Goal: Information Seeking & Learning: Learn about a topic

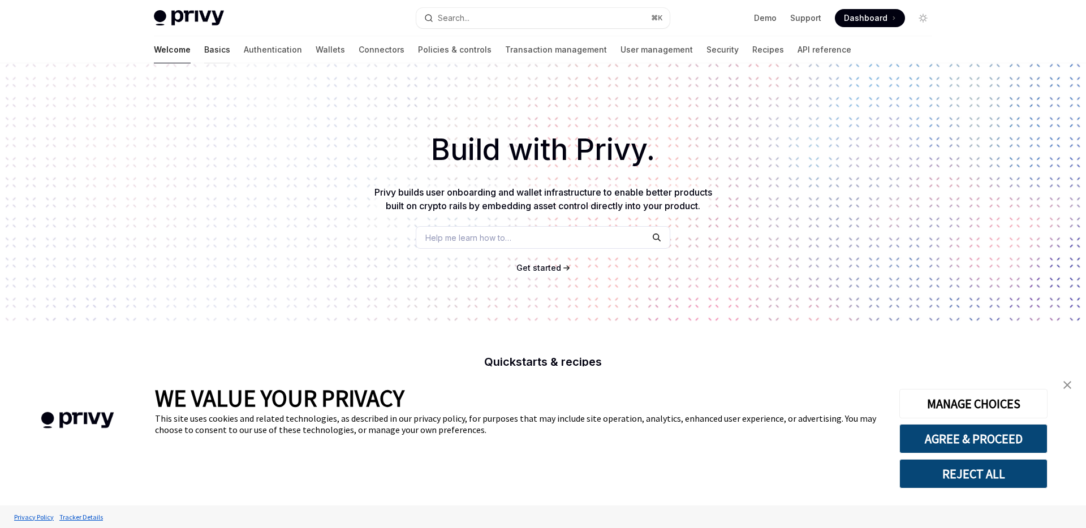
click at [204, 51] on link "Basics" at bounding box center [217, 49] width 26 height 27
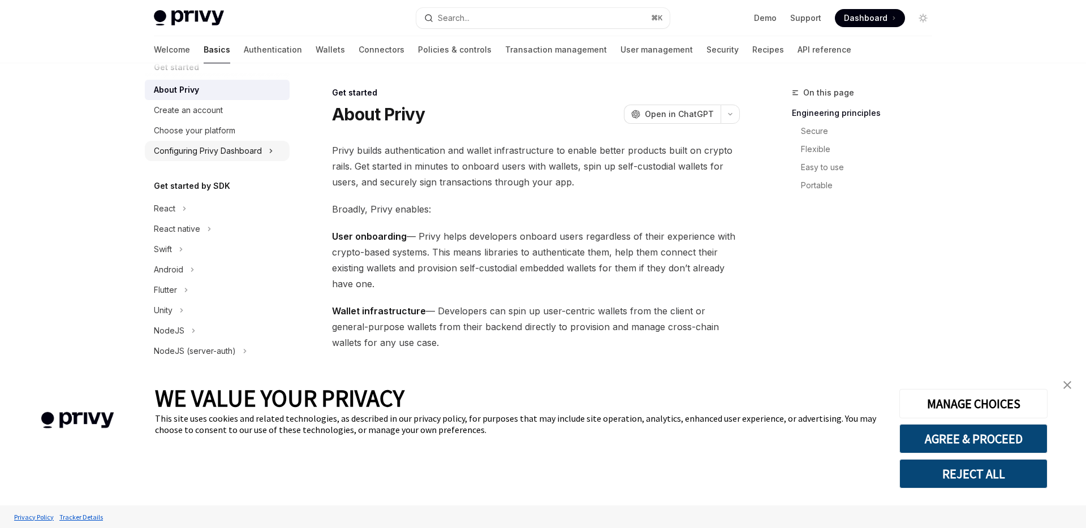
scroll to position [30, 0]
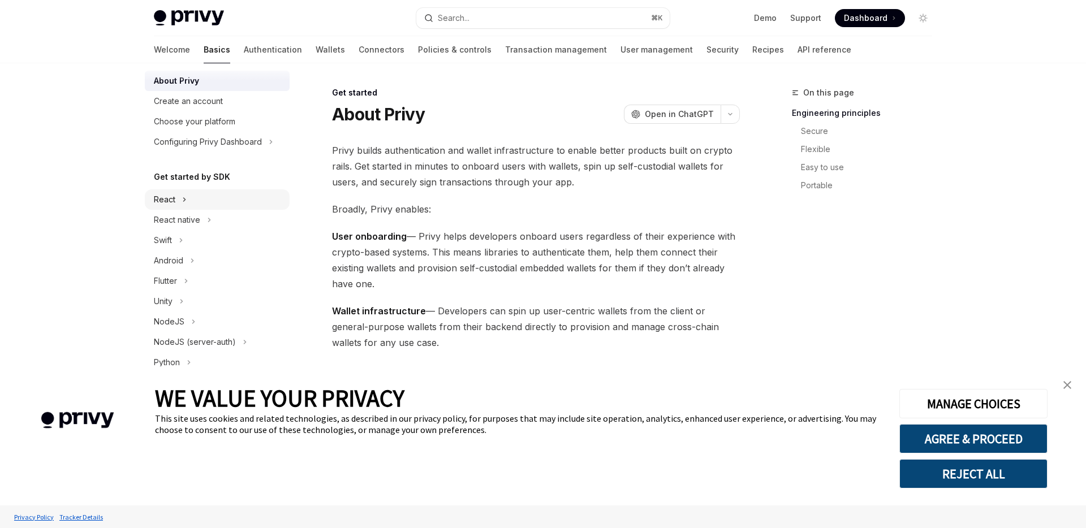
click at [211, 208] on div "React" at bounding box center [217, 199] width 145 height 20
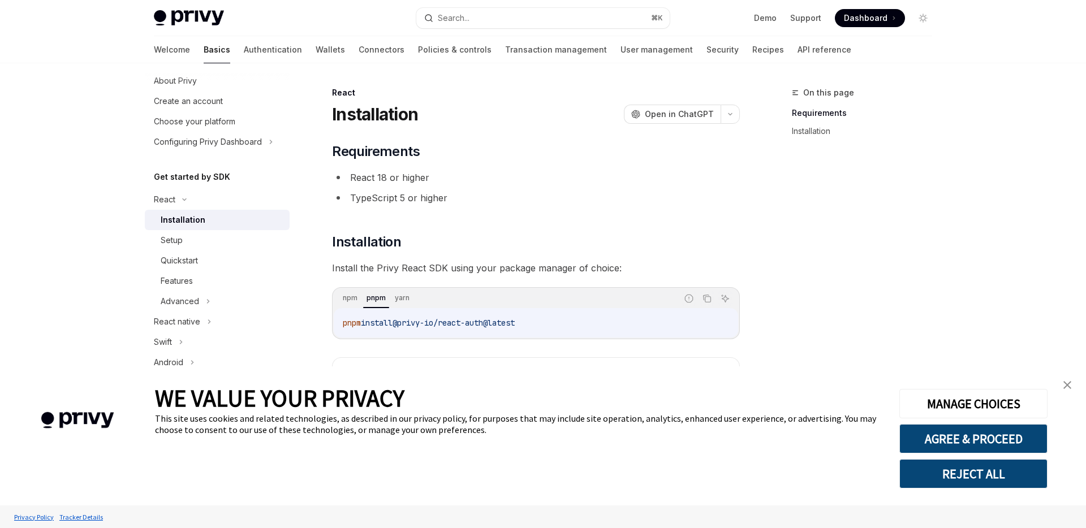
scroll to position [42, 0]
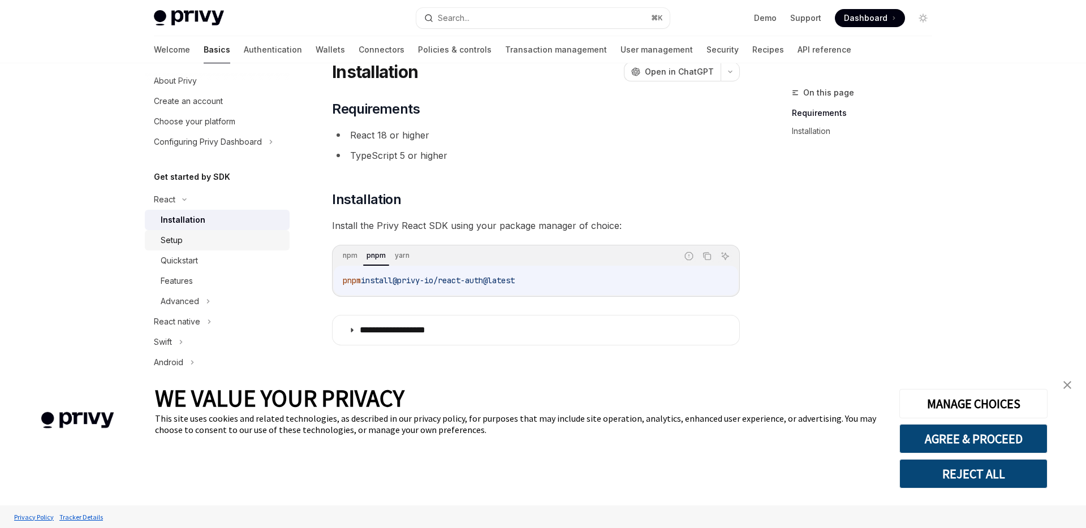
click at [238, 239] on div "Setup" at bounding box center [222, 241] width 122 height 14
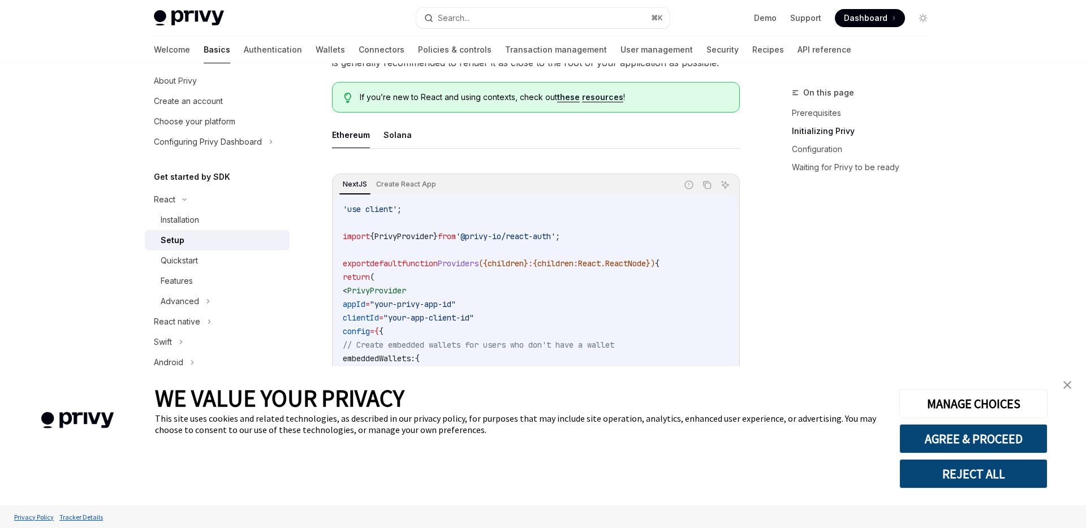
scroll to position [399, 0]
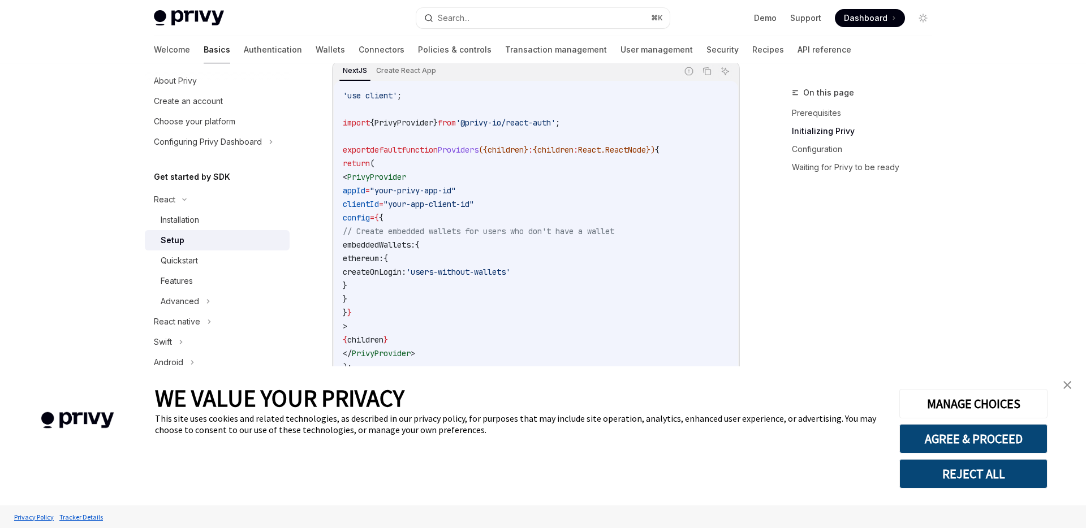
click at [405, 172] on span "PrivyProvider" at bounding box center [376, 177] width 59 height 10
copy span "PrivyProvider"
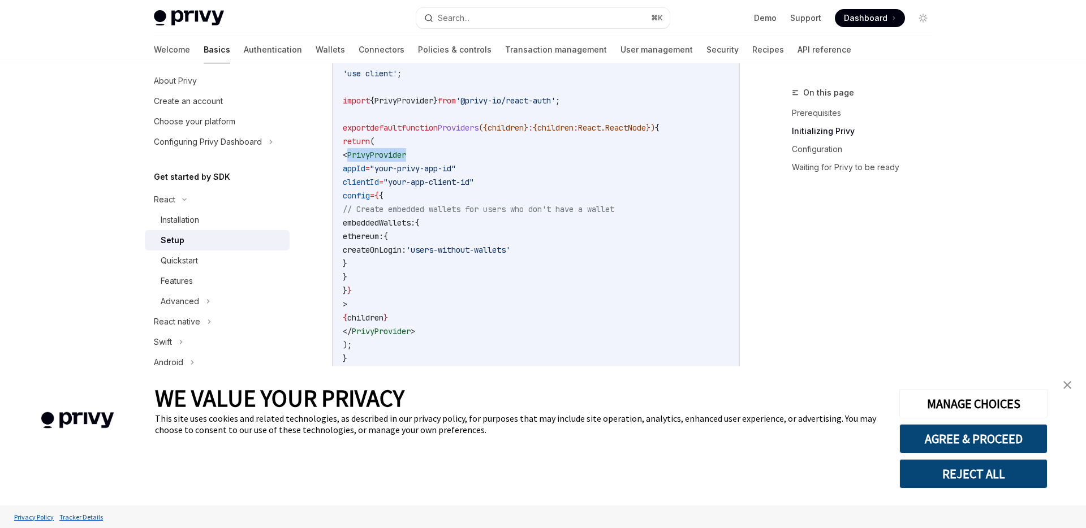
scroll to position [422, 0]
click at [474, 209] on span "// Create embedded wallets for users who don't have a wallet" at bounding box center [478, 208] width 271 height 10
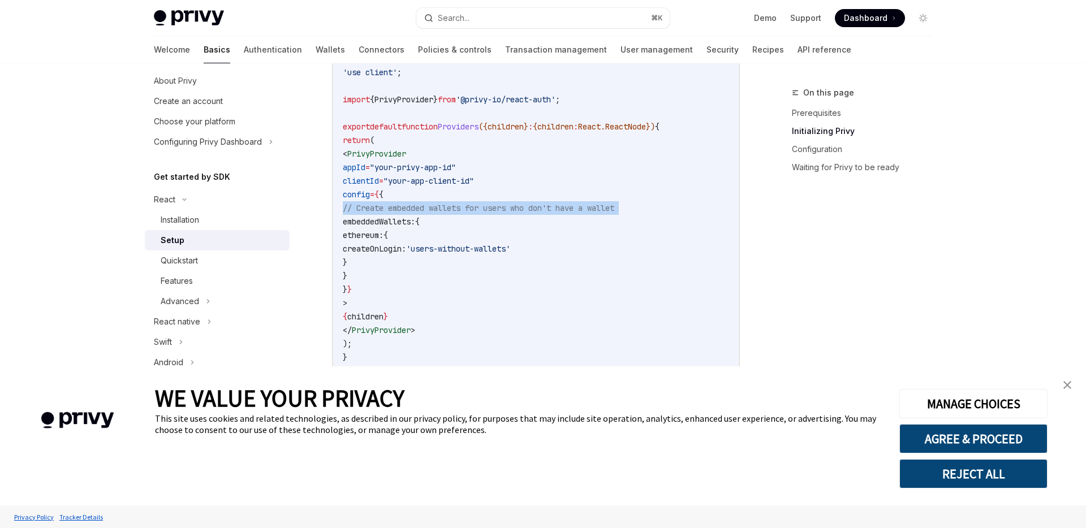
click at [474, 209] on span "// Create embedded wallets for users who don't have a wallet" at bounding box center [478, 208] width 271 height 10
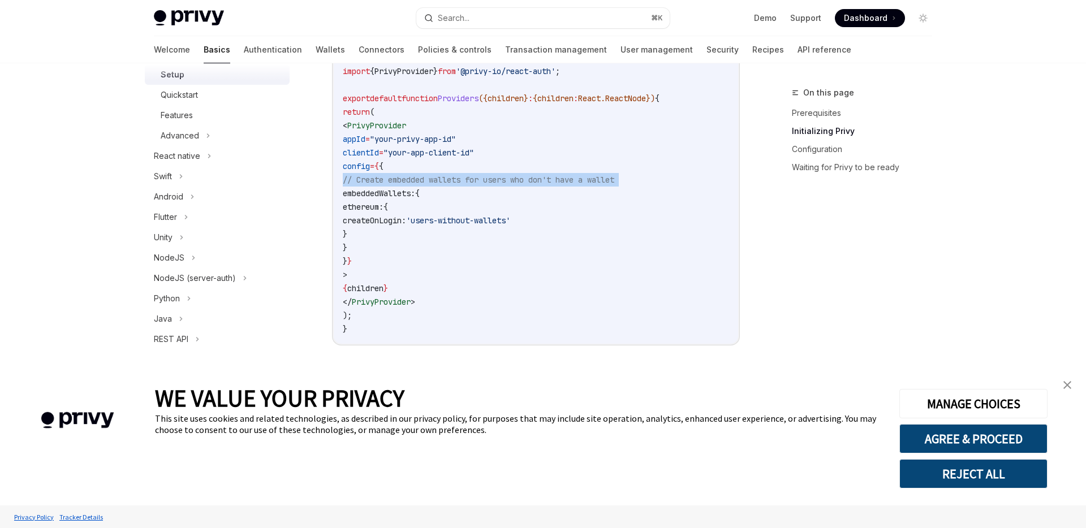
scroll to position [0, 0]
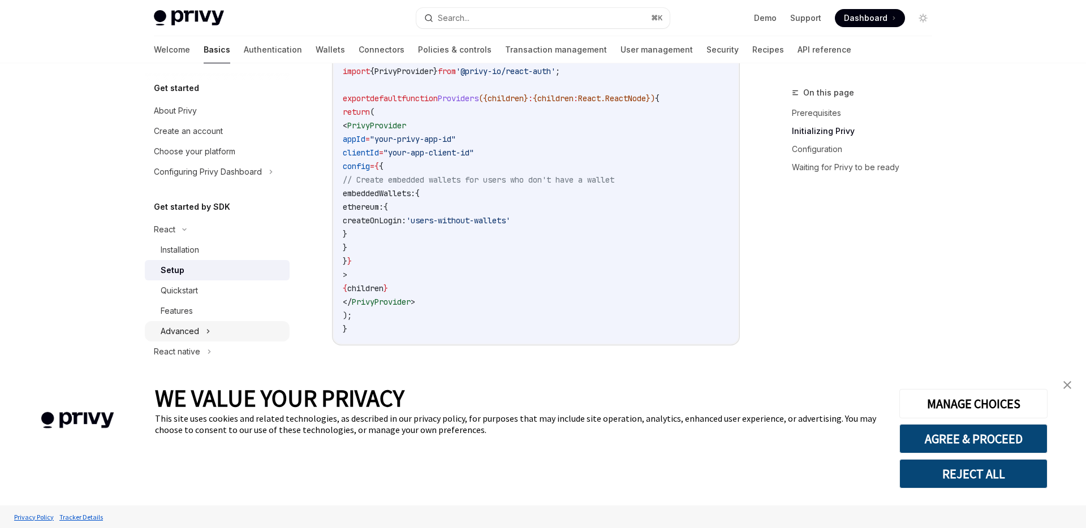
click at [251, 330] on div "Advanced" at bounding box center [217, 331] width 145 height 20
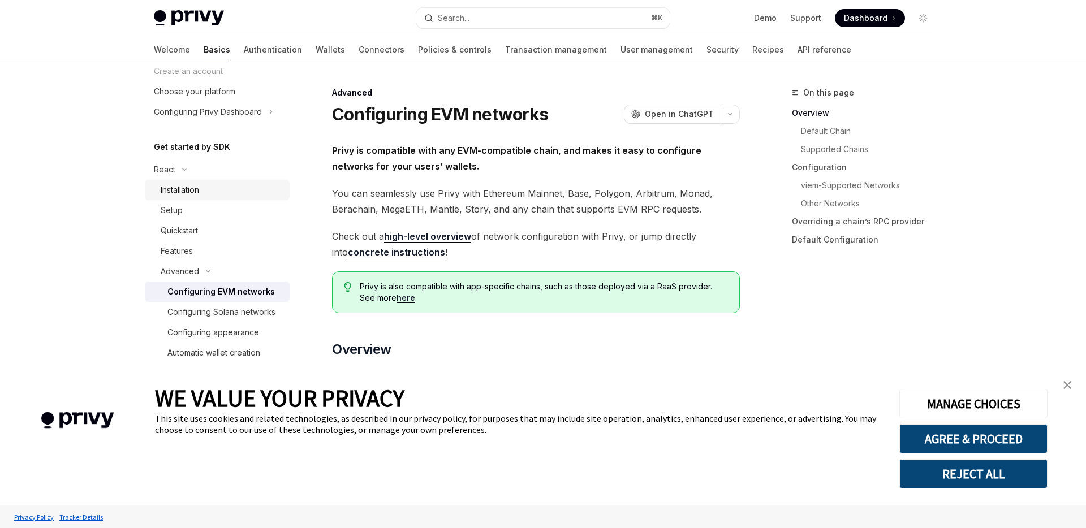
scroll to position [53, 0]
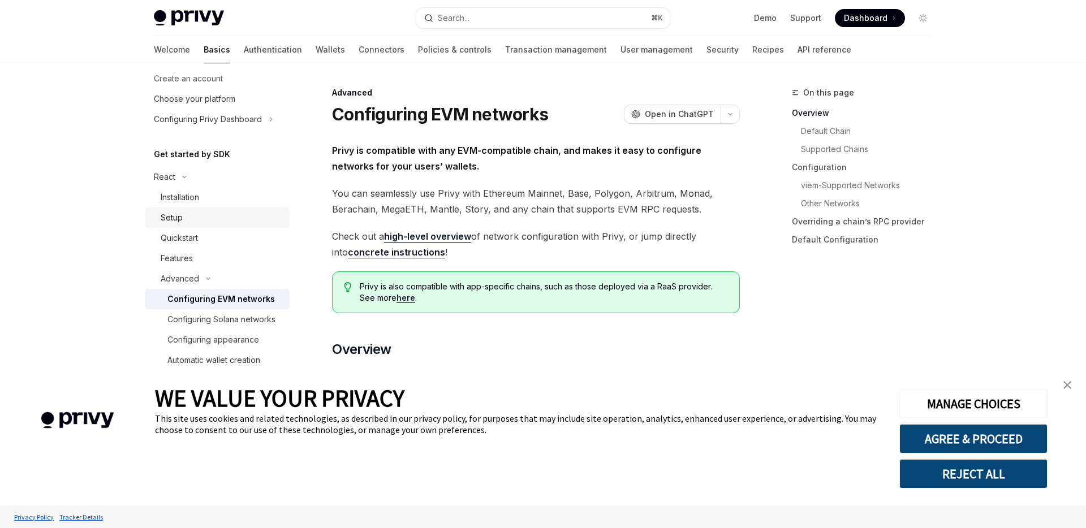
click at [224, 208] on link "Setup" at bounding box center [217, 218] width 145 height 20
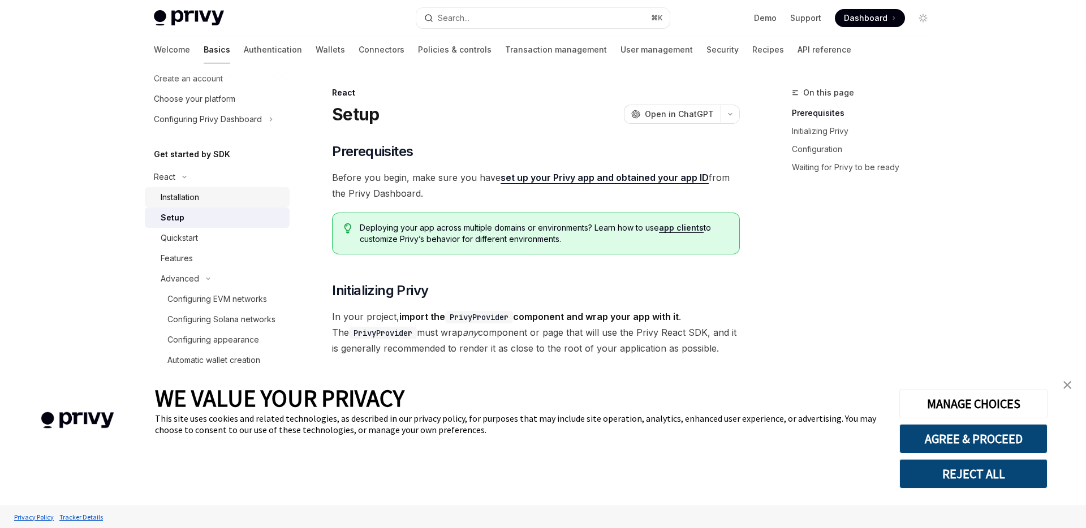
click at [224, 199] on div "Installation" at bounding box center [222, 198] width 122 height 14
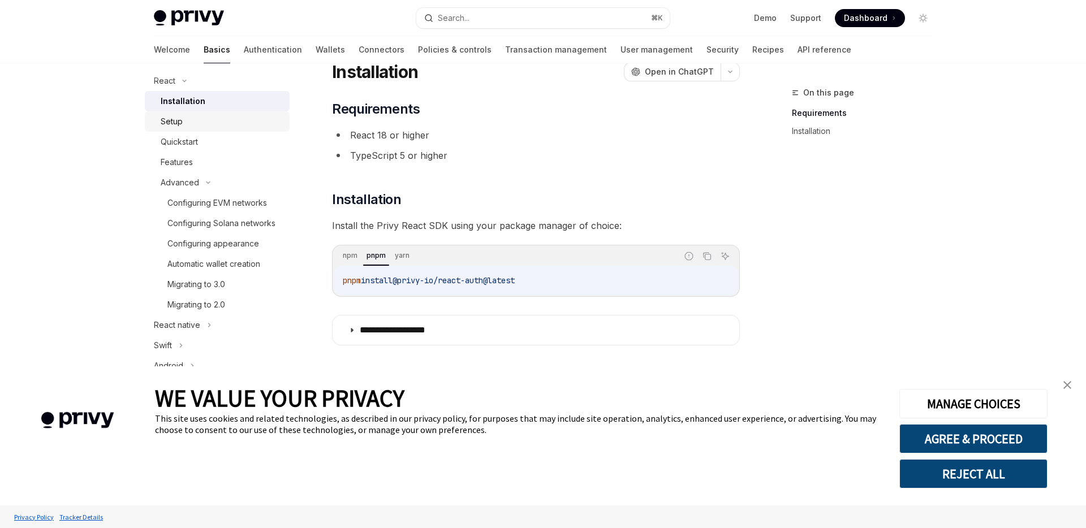
scroll to position [151, 0]
click at [238, 260] on div "Automatic wallet creation" at bounding box center [213, 262] width 93 height 14
type textarea "*"
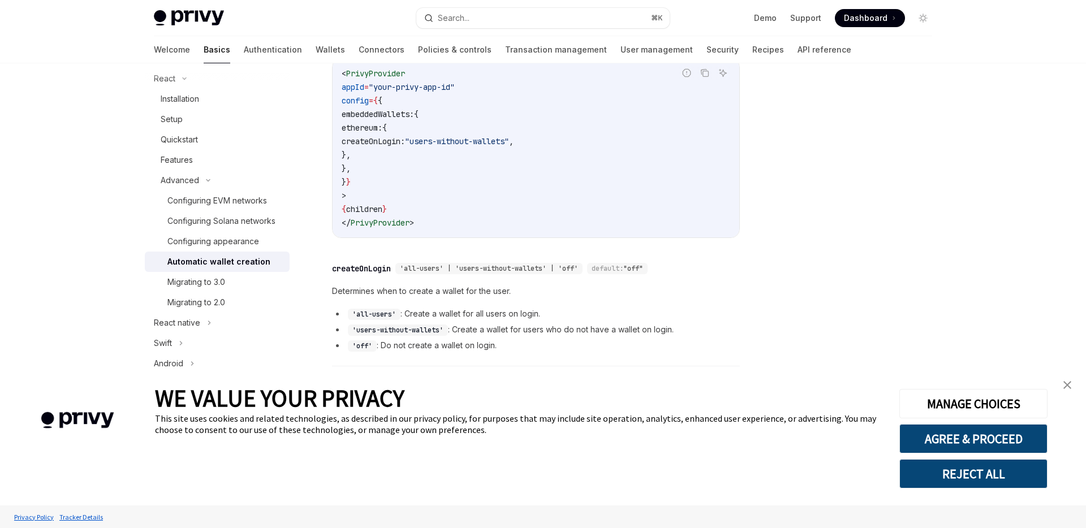
scroll to position [362, 0]
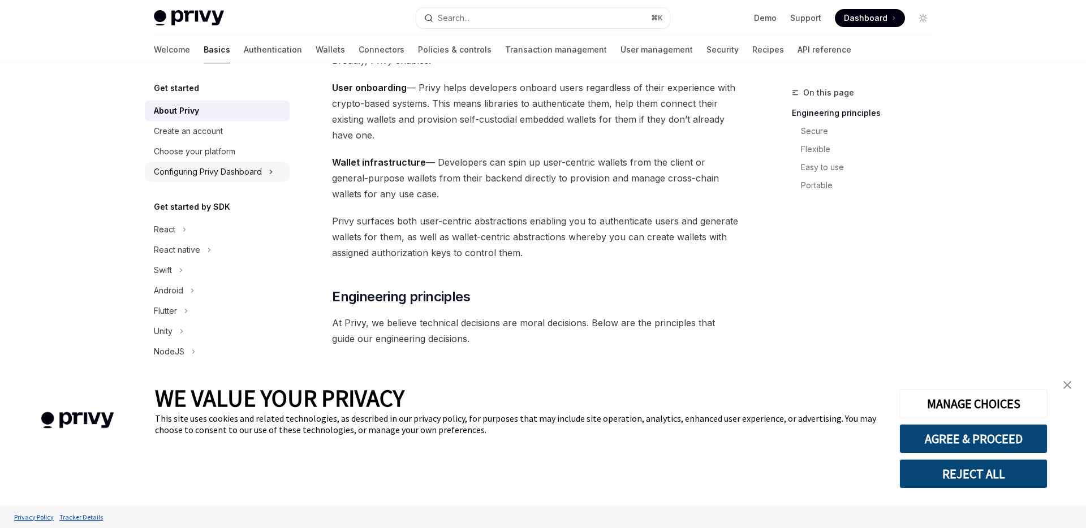
scroll to position [46, 0]
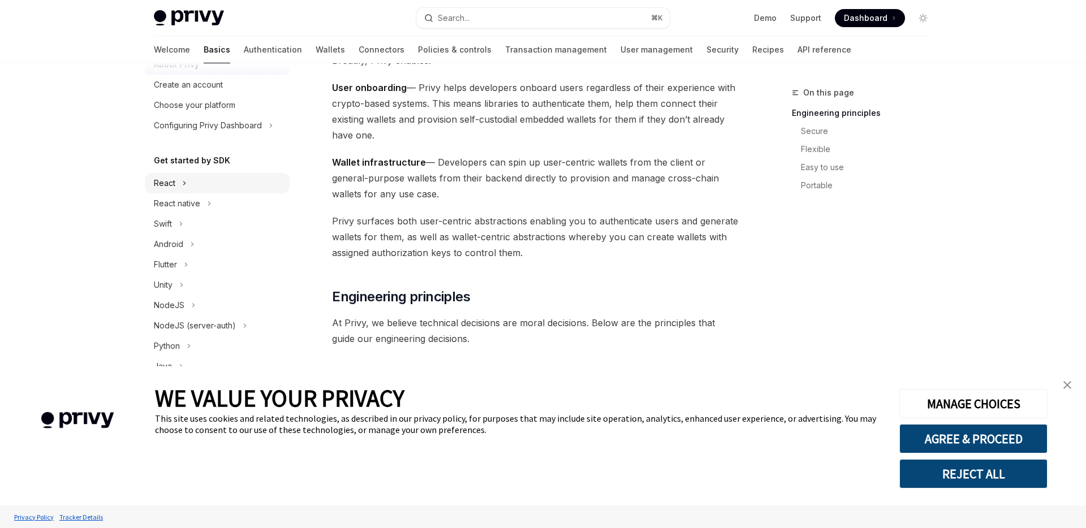
click at [175, 188] on div "React" at bounding box center [164, 183] width 21 height 14
type textarea "*"
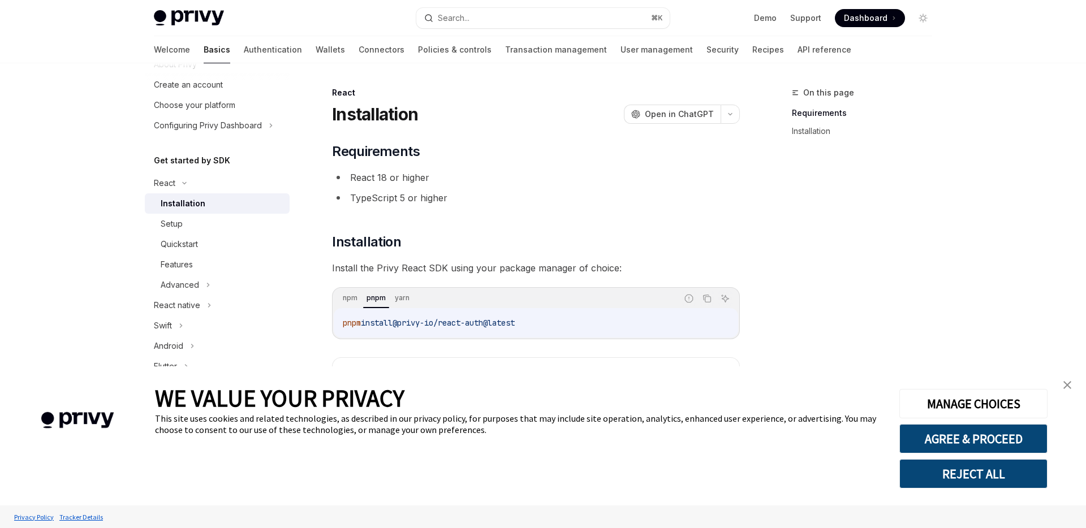
scroll to position [42, 0]
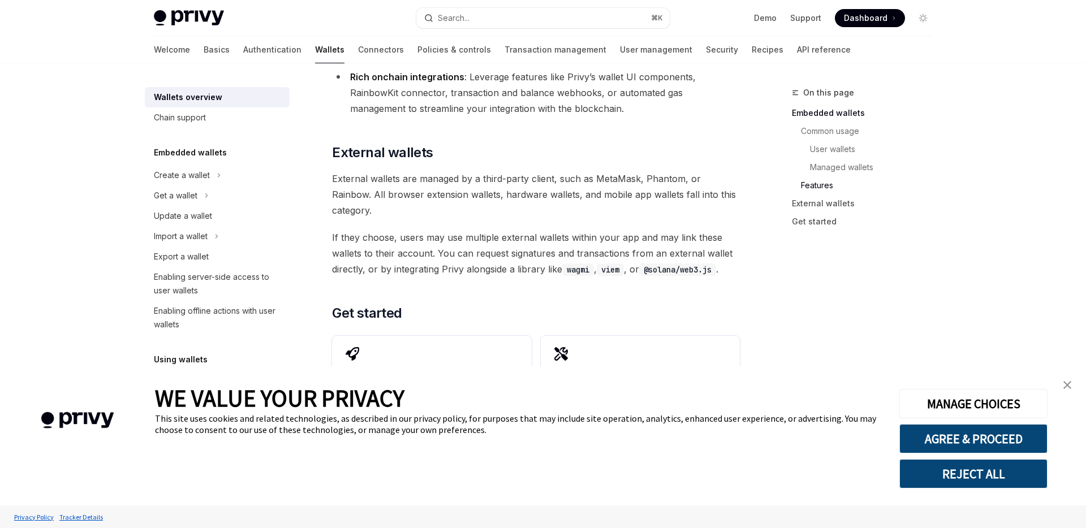
scroll to position [1738, 0]
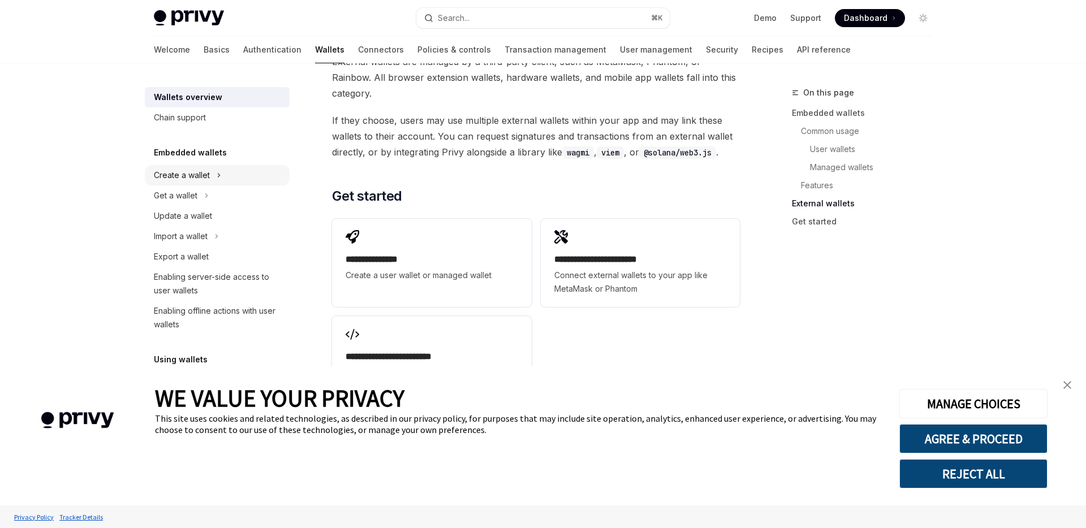
click at [200, 174] on div "Create a wallet" at bounding box center [182, 176] width 56 height 14
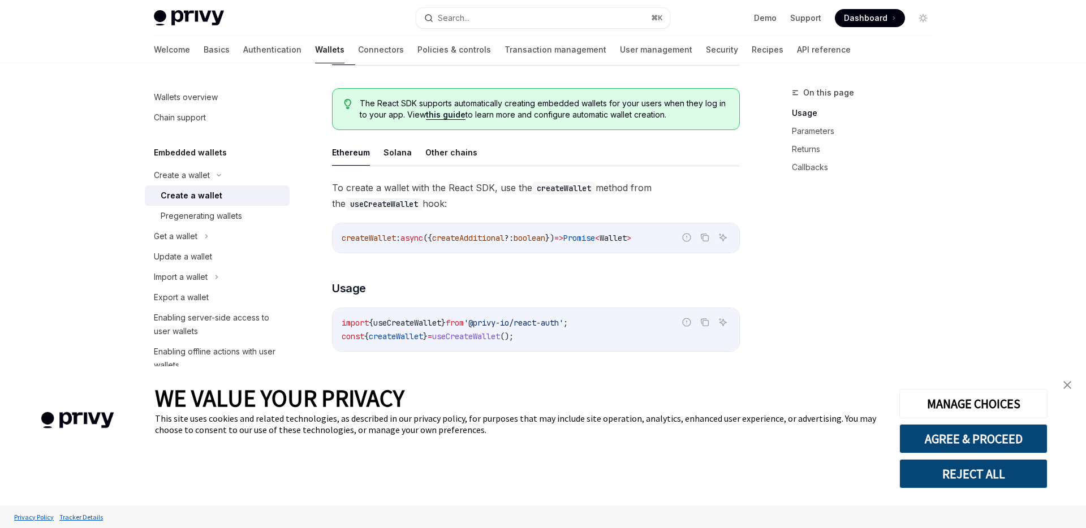
scroll to position [264, 0]
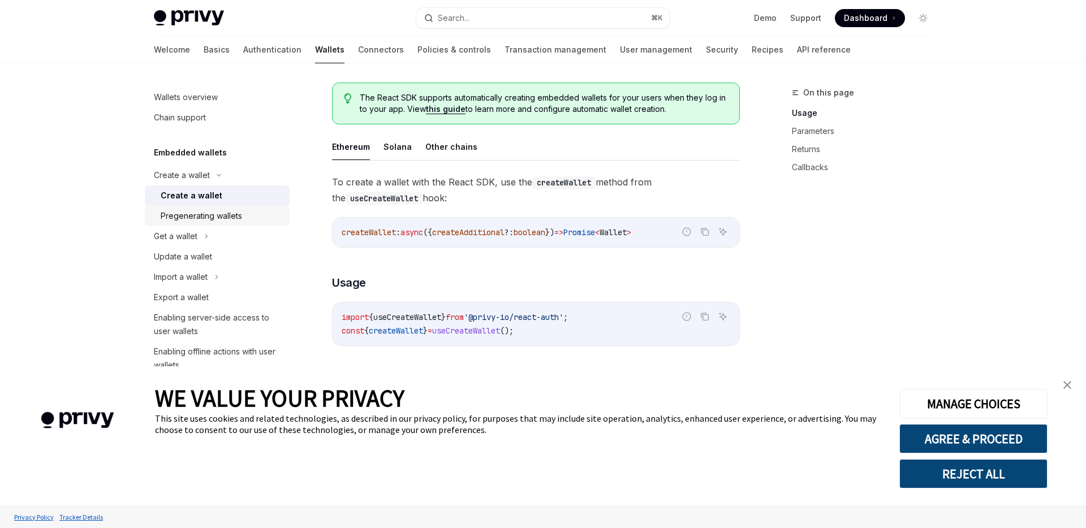
click at [229, 223] on link "Pregenerating wallets" at bounding box center [217, 216] width 145 height 20
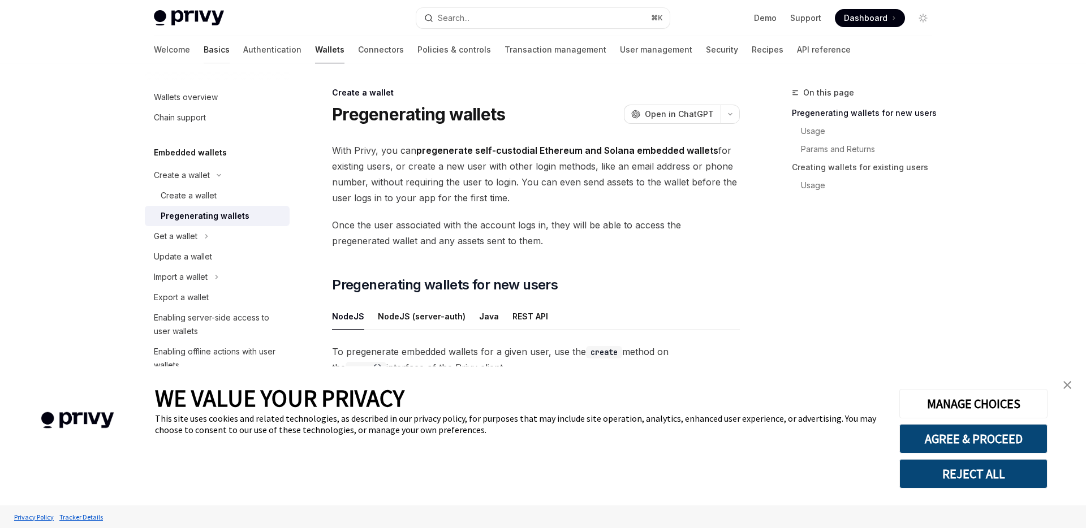
click at [204, 50] on link "Basics" at bounding box center [217, 49] width 26 height 27
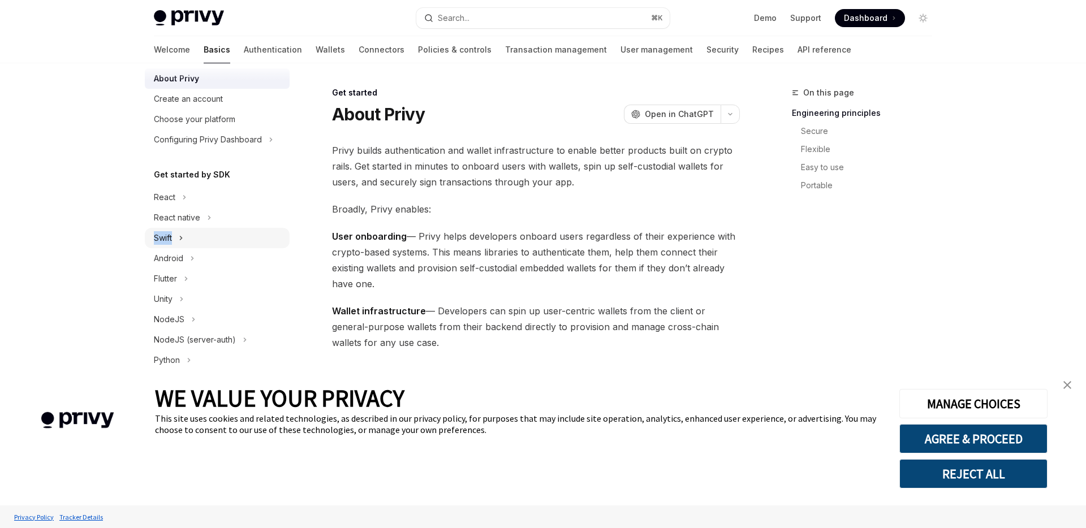
click at [189, 228] on ul "React React native Swift Android Flutter Unity NodeJS NodeJS (server-auth) Pyth…" at bounding box center [217, 299] width 145 height 224
click at [189, 199] on div "React" at bounding box center [217, 197] width 145 height 20
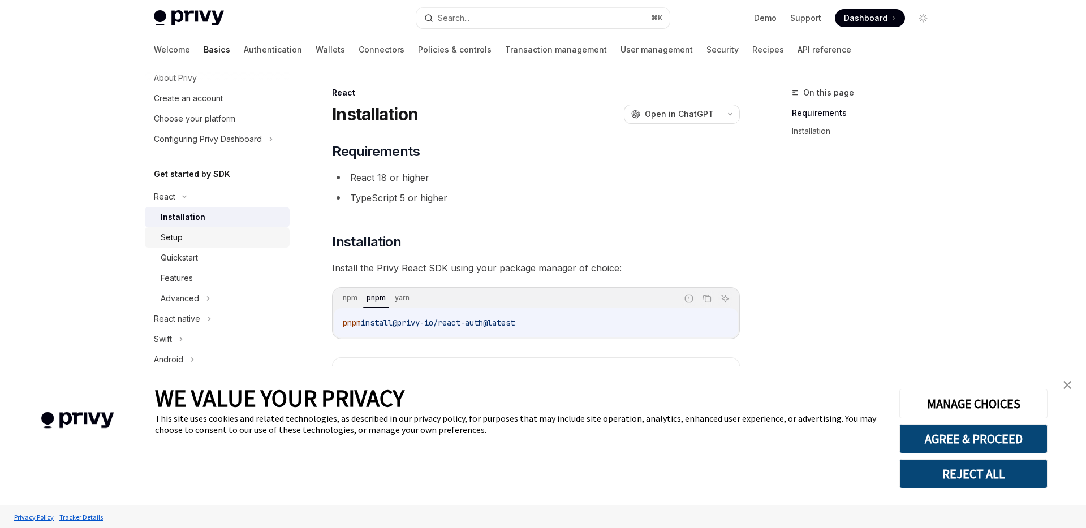
click at [189, 238] on div "Setup" at bounding box center [222, 238] width 122 height 14
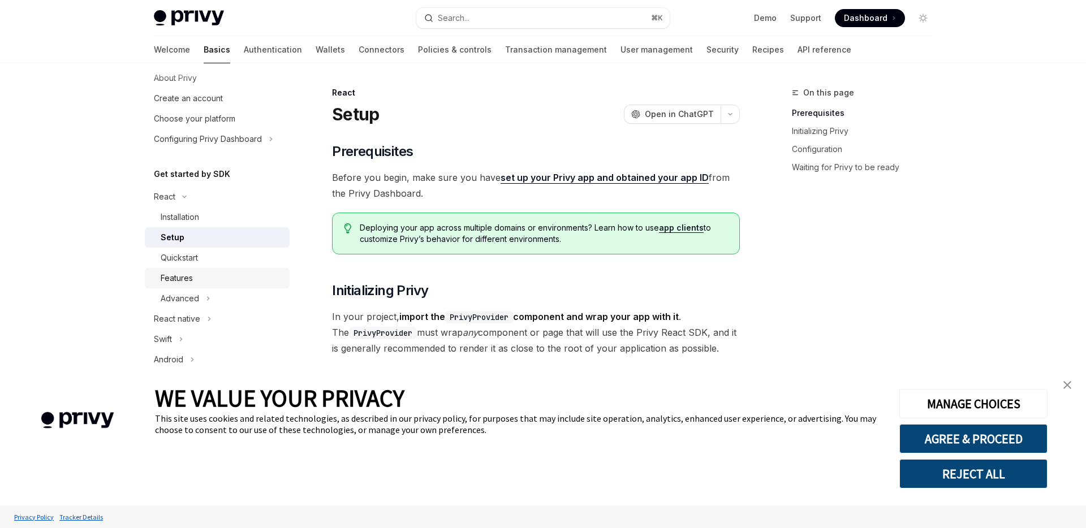
click at [209, 275] on div "Features" at bounding box center [222, 278] width 122 height 14
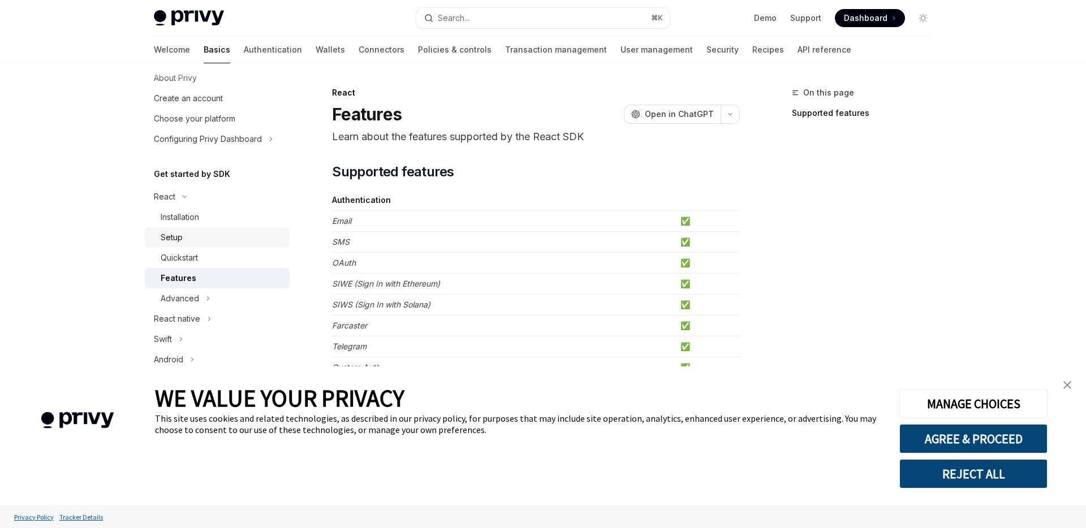
click at [205, 243] on div "Setup" at bounding box center [222, 238] width 122 height 14
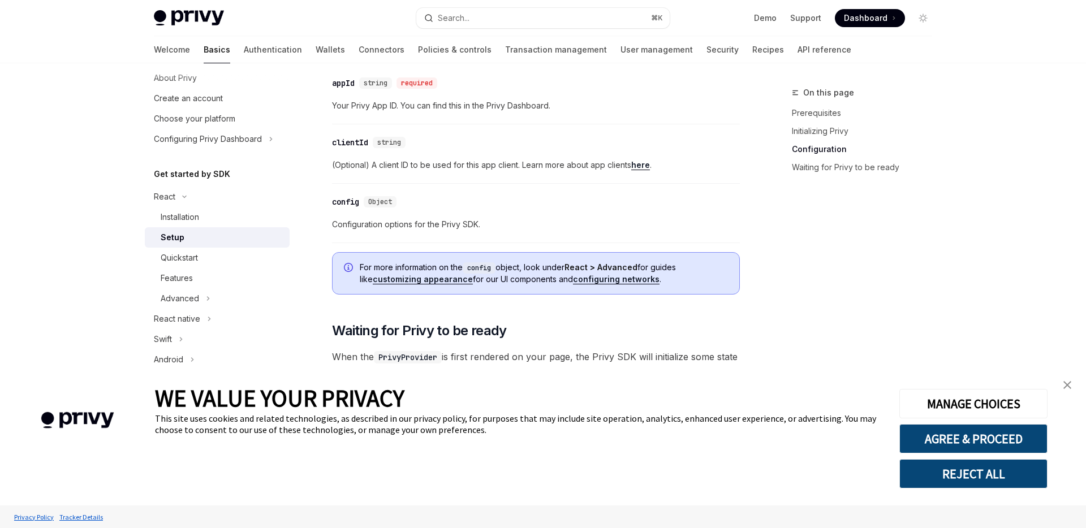
scroll to position [887, 0]
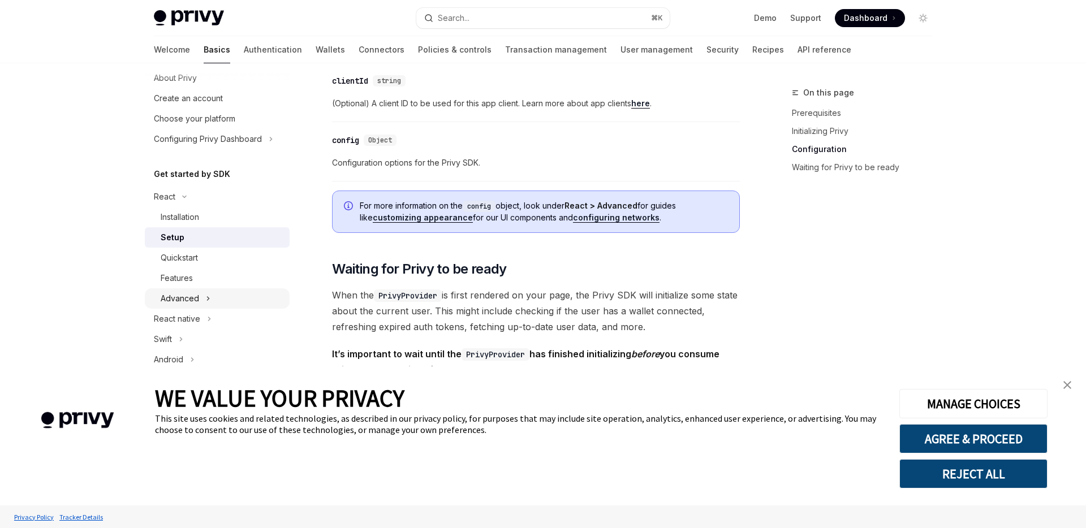
click at [200, 295] on div "Advanced" at bounding box center [217, 298] width 145 height 20
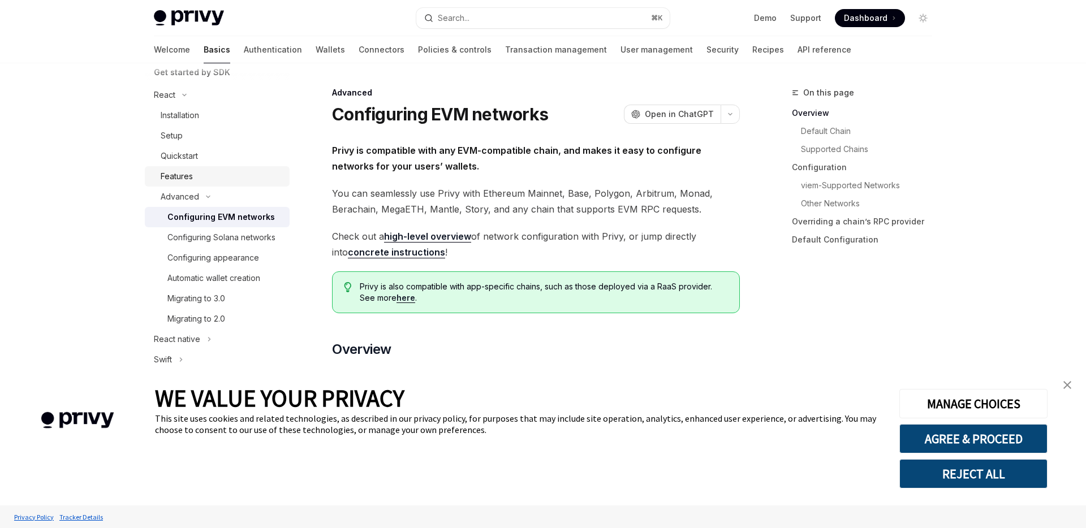
scroll to position [138, 0]
click at [224, 276] on div "Automatic wallet creation" at bounding box center [213, 275] width 93 height 14
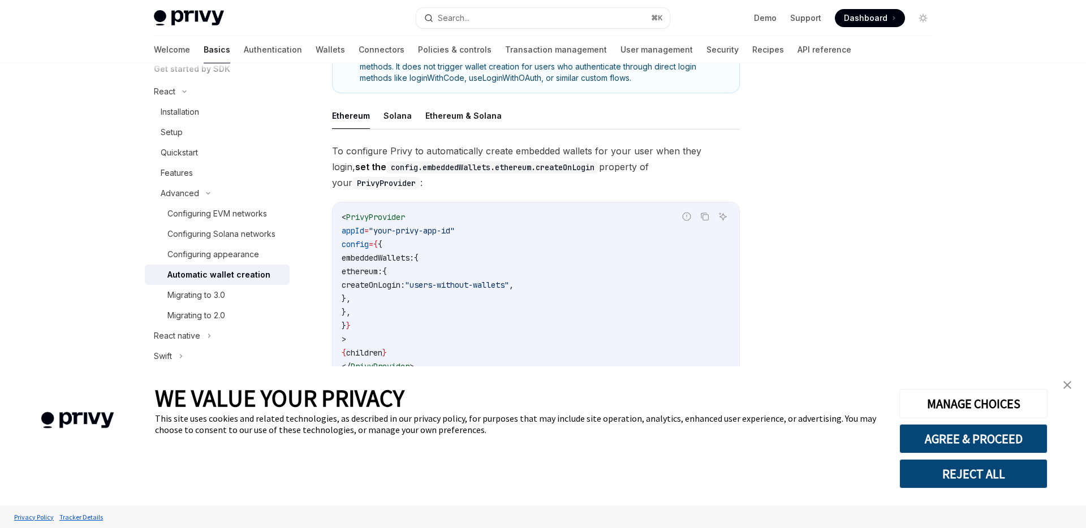
scroll to position [189, 0]
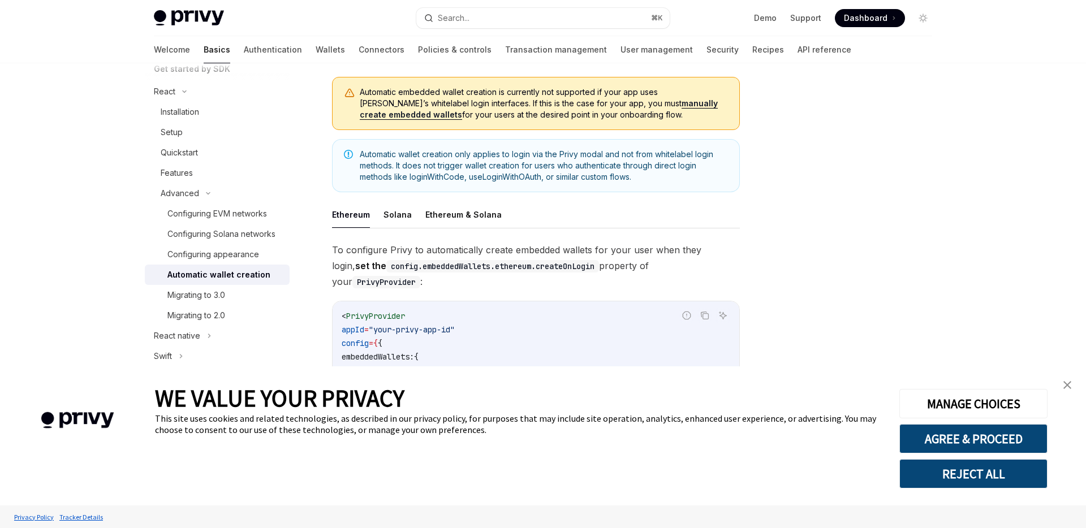
scroll to position [28, 0]
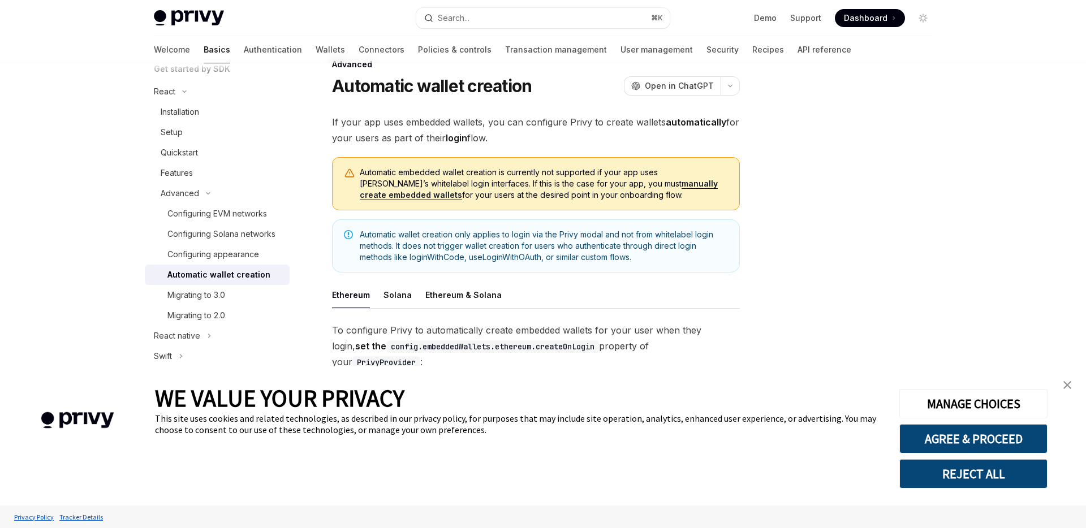
click at [623, 182] on link "manually create embedded wallets" at bounding box center [539, 189] width 358 height 21
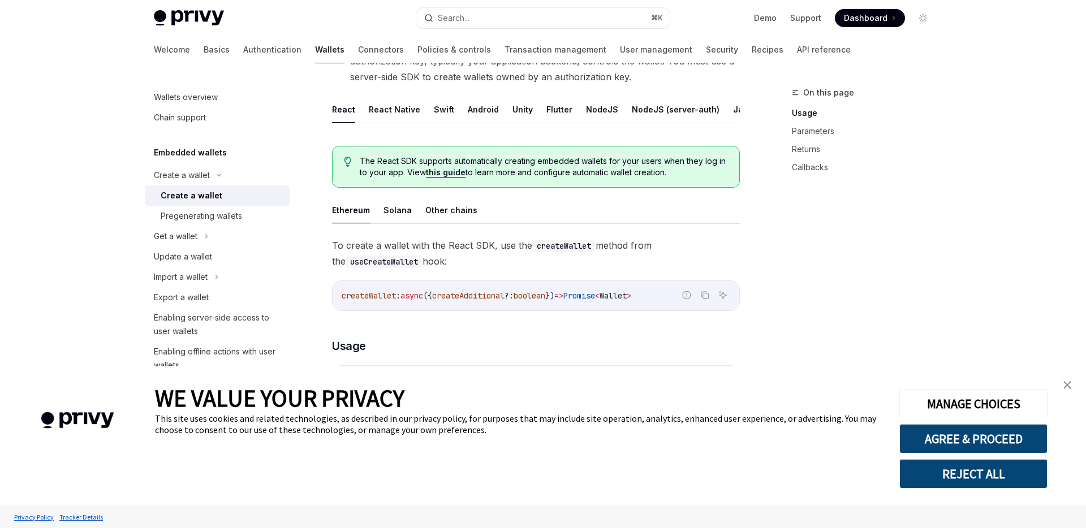
scroll to position [209, 0]
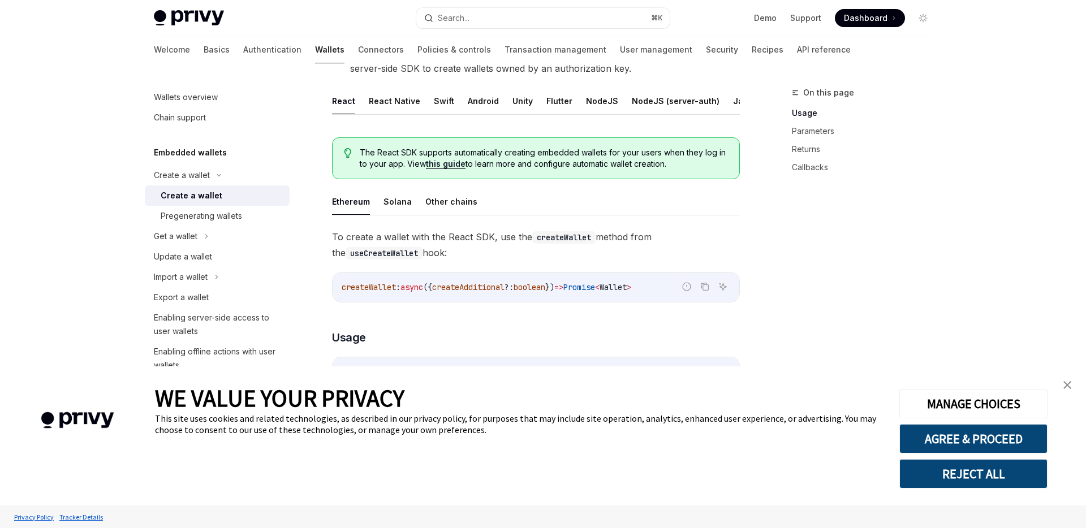
click at [1058, 388] on link "close banner" at bounding box center [1067, 385] width 23 height 23
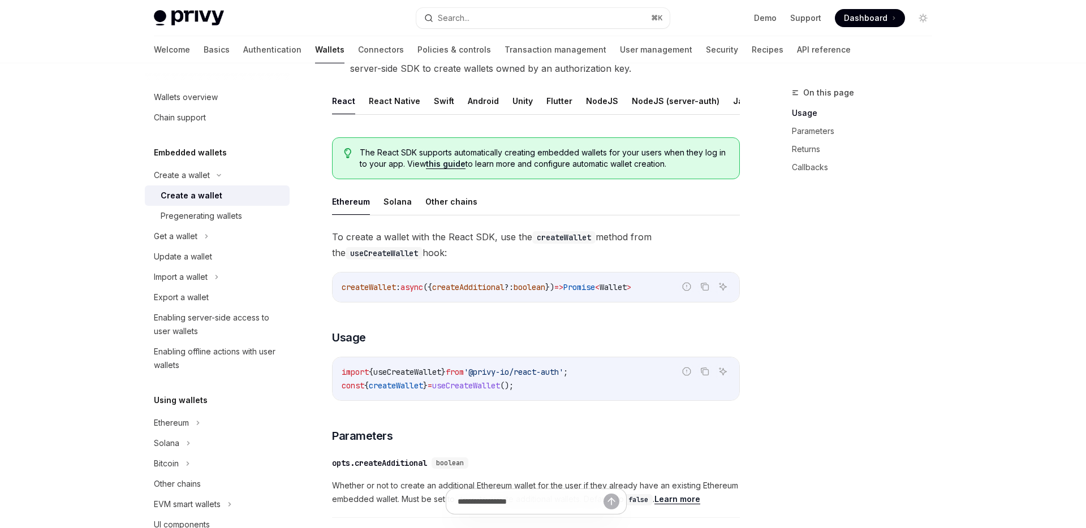
click at [1063, 386] on div "Privy Docs home page Search... ⌘ K Demo Support Dashboard Dashboard Search... N…" at bounding box center [543, 467] width 1086 height 1352
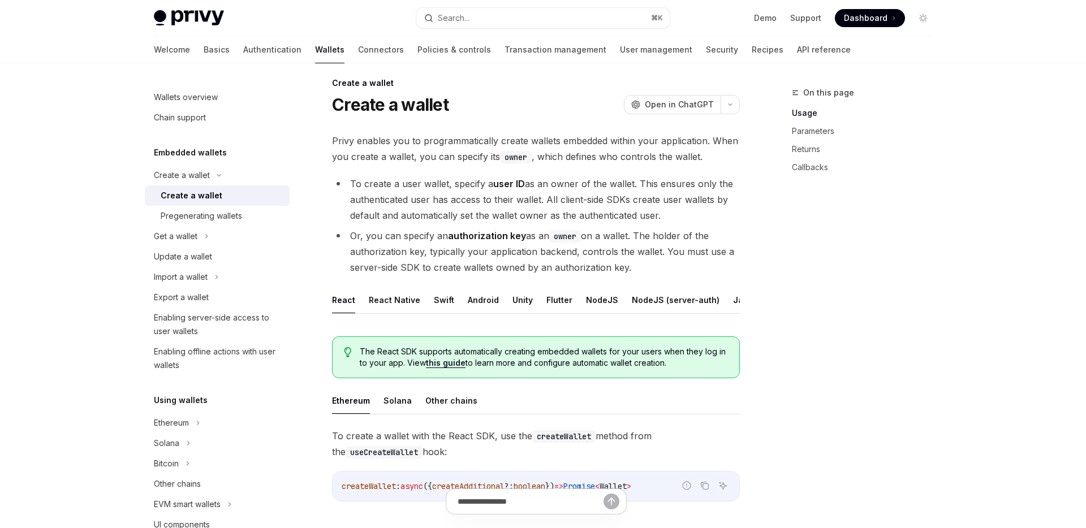
scroll to position [0, 0]
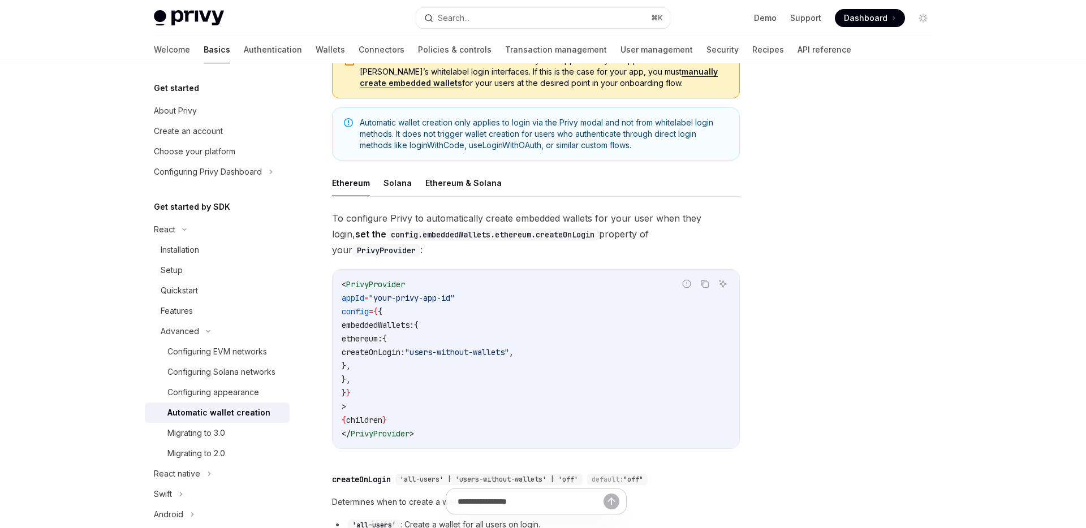
scroll to position [193, 0]
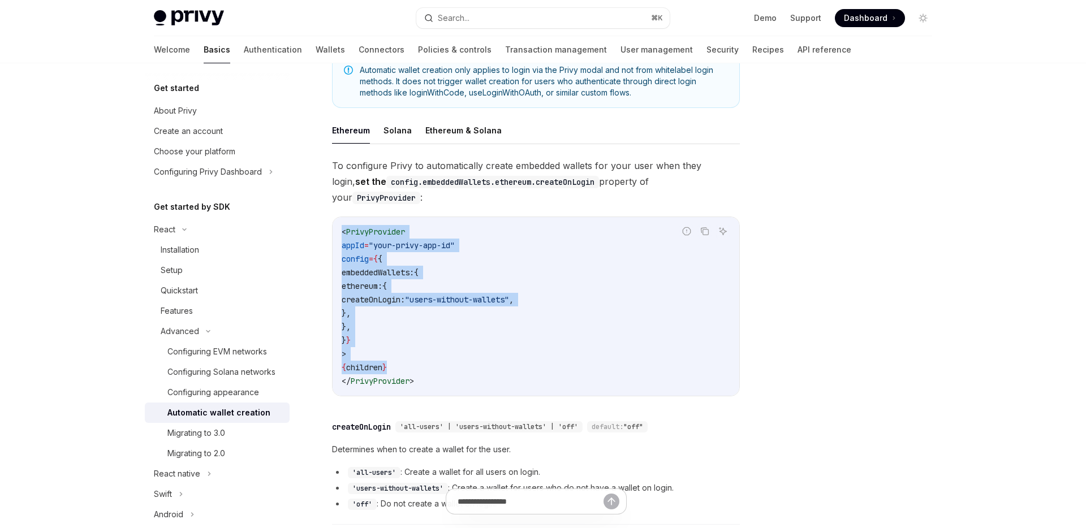
drag, startPoint x: 342, startPoint y: 214, endPoint x: 453, endPoint y: 350, distance: 175.2
click at [453, 350] on code "< PrivyProvider appId = "your-privy-app-id" config = { { embeddedWallets: { eth…" at bounding box center [536, 306] width 389 height 163
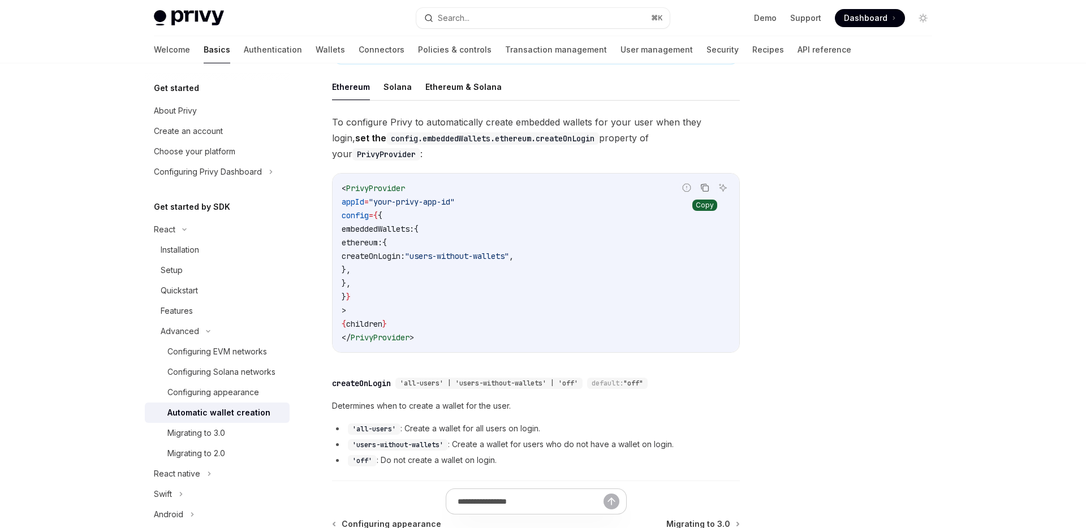
scroll to position [0, 0]
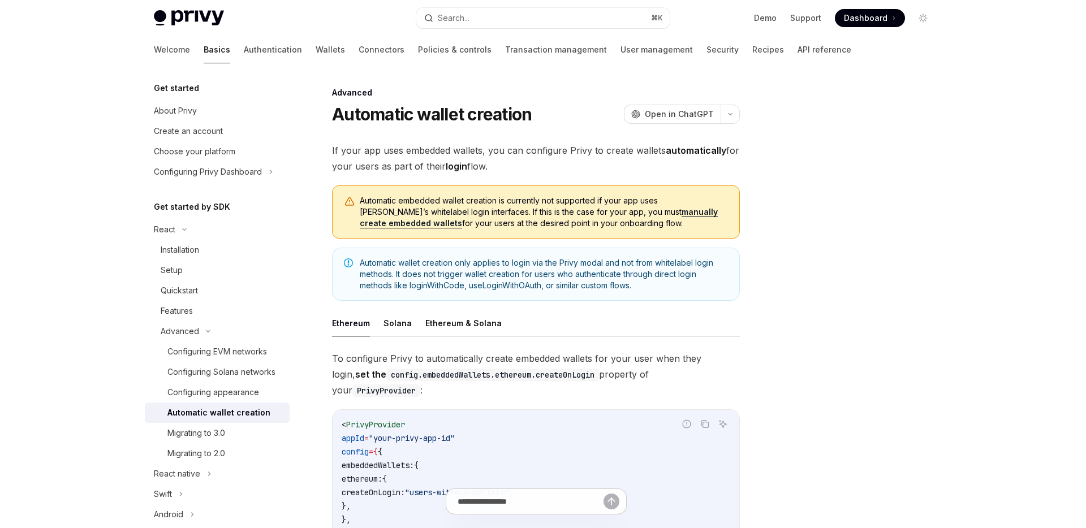
click at [373, 196] on span "Automatic embedded wallet creation is currently not supported if your app uses …" at bounding box center [544, 212] width 368 height 34
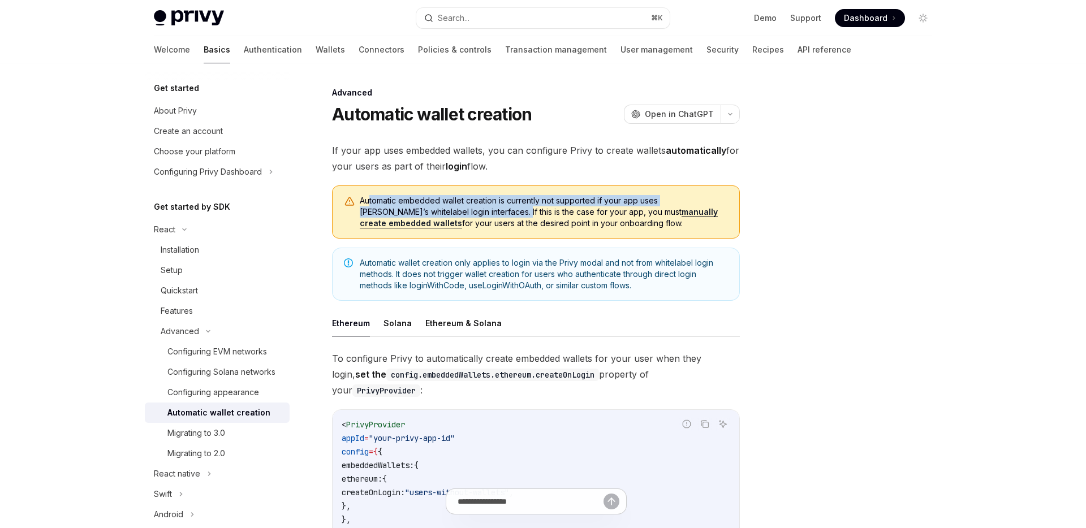
drag, startPoint x: 369, startPoint y: 196, endPoint x: 445, endPoint y: 216, distance: 78.3
click at [445, 216] on span "Automatic embedded wallet creation is currently not supported if your app uses …" at bounding box center [544, 212] width 368 height 34
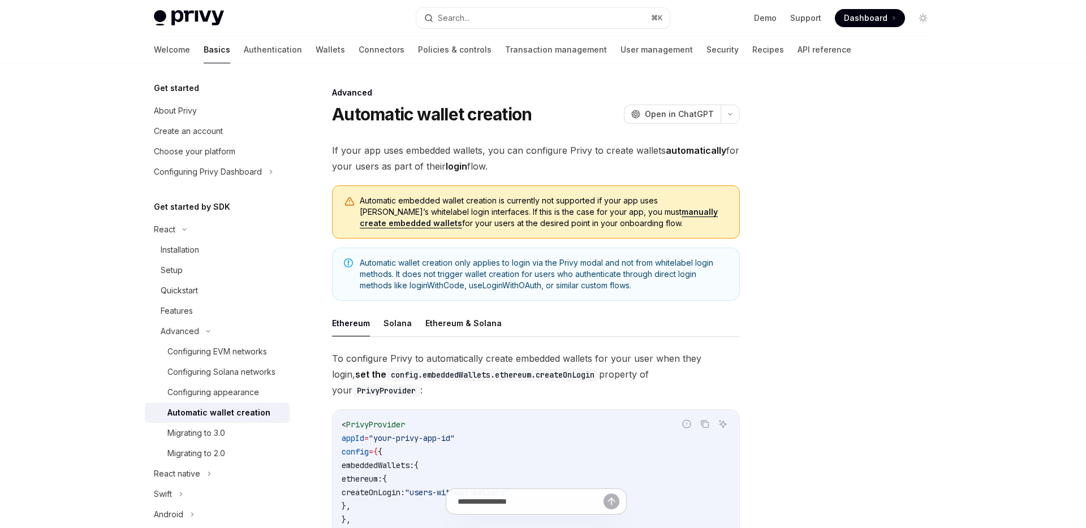
drag, startPoint x: 408, startPoint y: 193, endPoint x: 414, endPoint y: 197, distance: 7.1
click at [413, 196] on div "Automatic embedded wallet creation is currently not supported if your app uses …" at bounding box center [536, 211] width 408 height 53
click at [415, 202] on span "Automatic embedded wallet creation is currently not supported if your app uses …" at bounding box center [544, 212] width 368 height 34
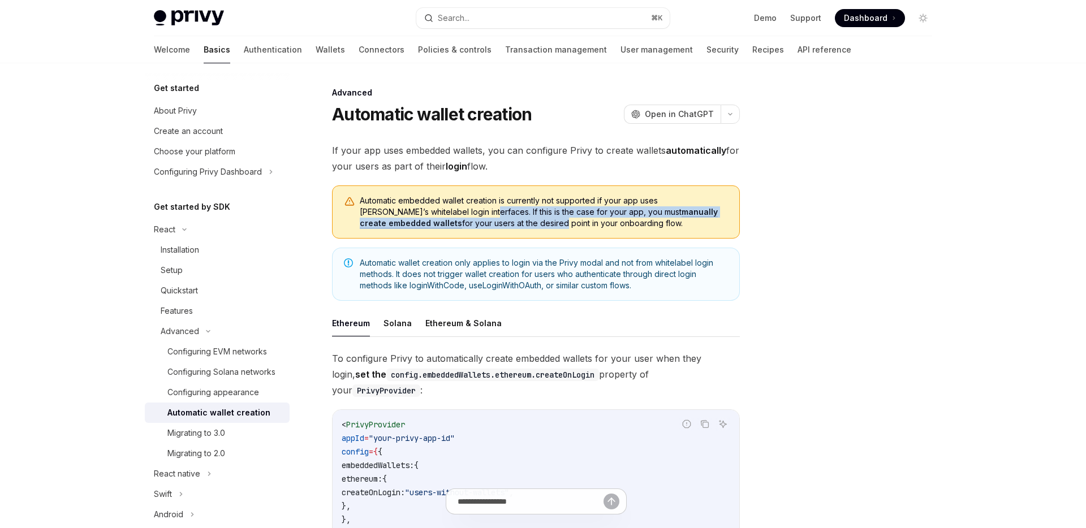
drag, startPoint x: 419, startPoint y: 212, endPoint x: 447, endPoint y: 226, distance: 31.6
click at [447, 226] on span "Automatic embedded wallet creation is currently not supported if your app uses …" at bounding box center [544, 212] width 368 height 34
click at [447, 225] on span "Automatic embedded wallet creation is currently not supported if your app uses …" at bounding box center [544, 212] width 368 height 34
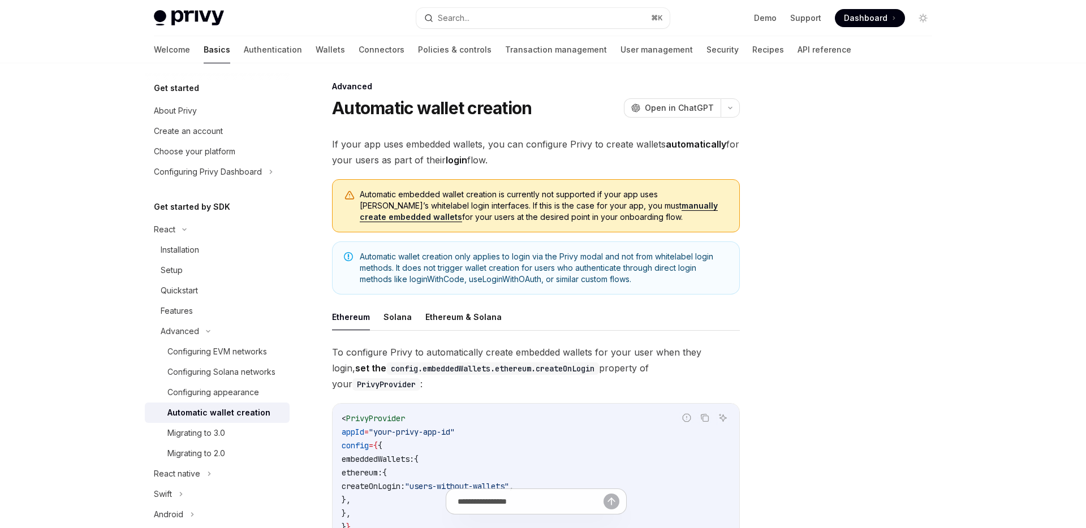
scroll to position [7, 0]
drag, startPoint x: 353, startPoint y: 249, endPoint x: 580, endPoint y: 257, distance: 226.9
click at [580, 257] on div "Automatic wallet creation only applies to login via the Privy modal and not fro…" at bounding box center [536, 267] width 408 height 53
click at [580, 257] on span "Automatic wallet creation only applies to login via the Privy modal and not fro…" at bounding box center [544, 268] width 368 height 34
drag, startPoint x: 604, startPoint y: 256, endPoint x: 565, endPoint y: 256, distance: 39.0
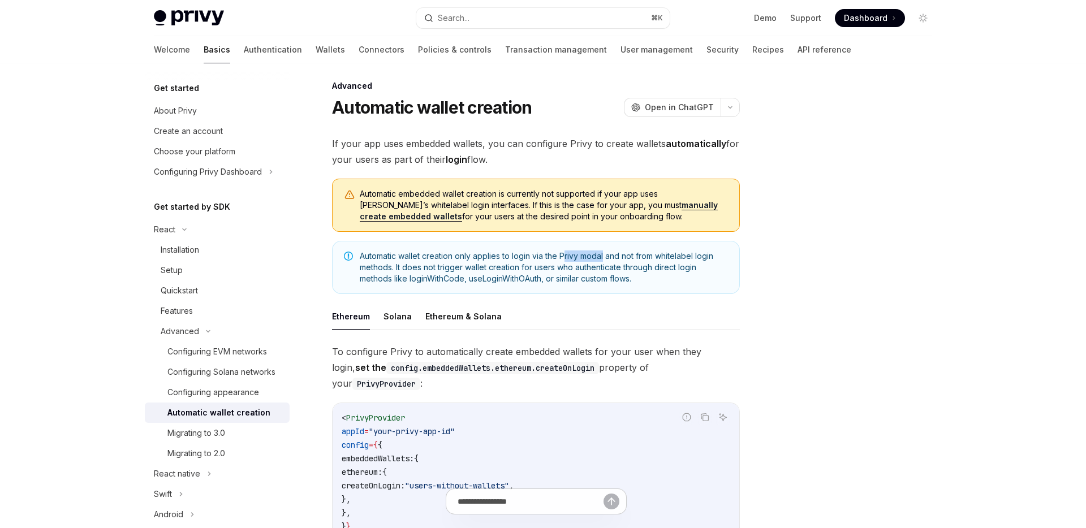
click at [565, 256] on span "Automatic wallet creation only applies to login via the Privy modal and not fro…" at bounding box center [544, 268] width 368 height 34
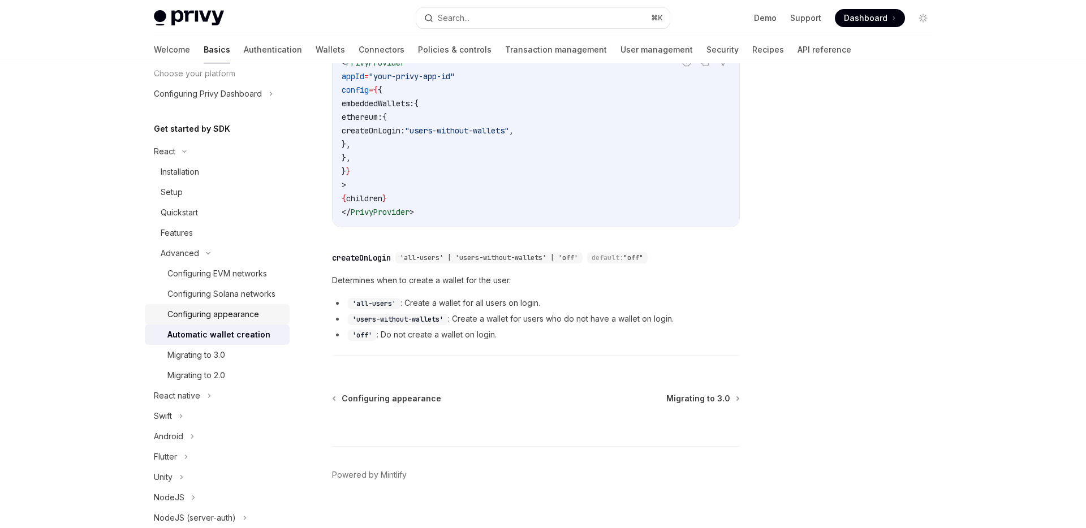
scroll to position [80, 0]
click at [193, 352] on div "Migrating to 3.0" at bounding box center [196, 354] width 58 height 14
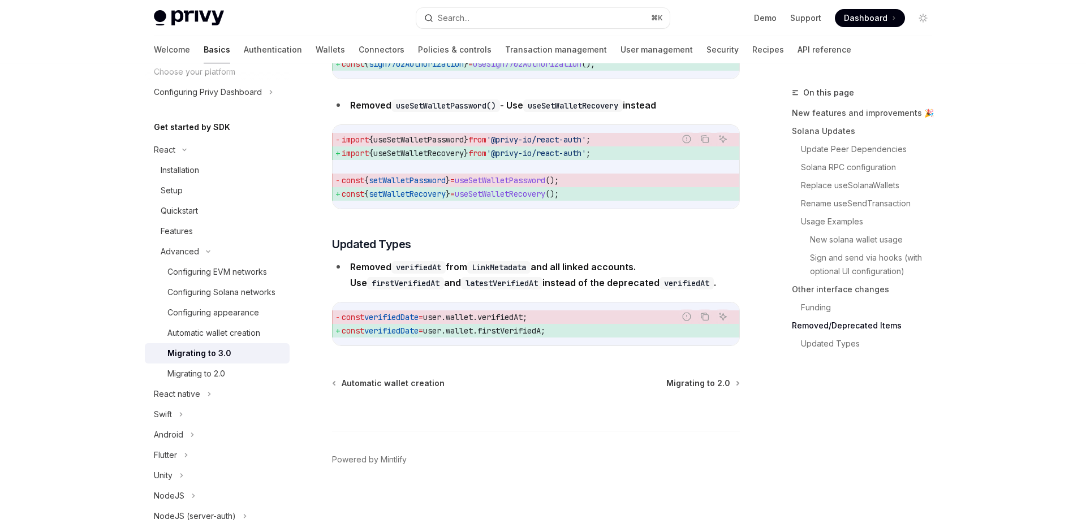
scroll to position [4997, 0]
click at [183, 381] on link "Migrating to 2.0" at bounding box center [217, 374] width 145 height 20
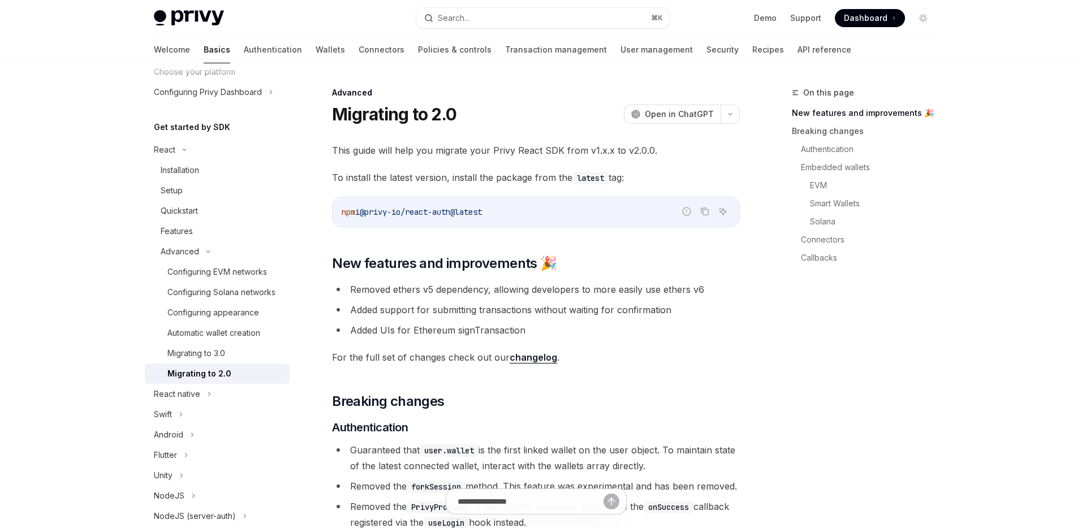
type textarea "*"
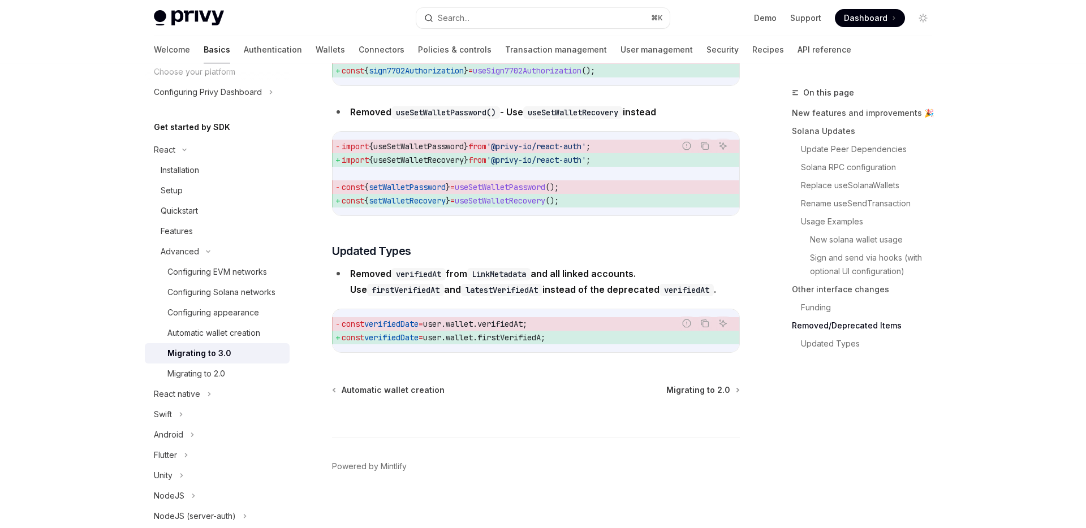
scroll to position [4997, 0]
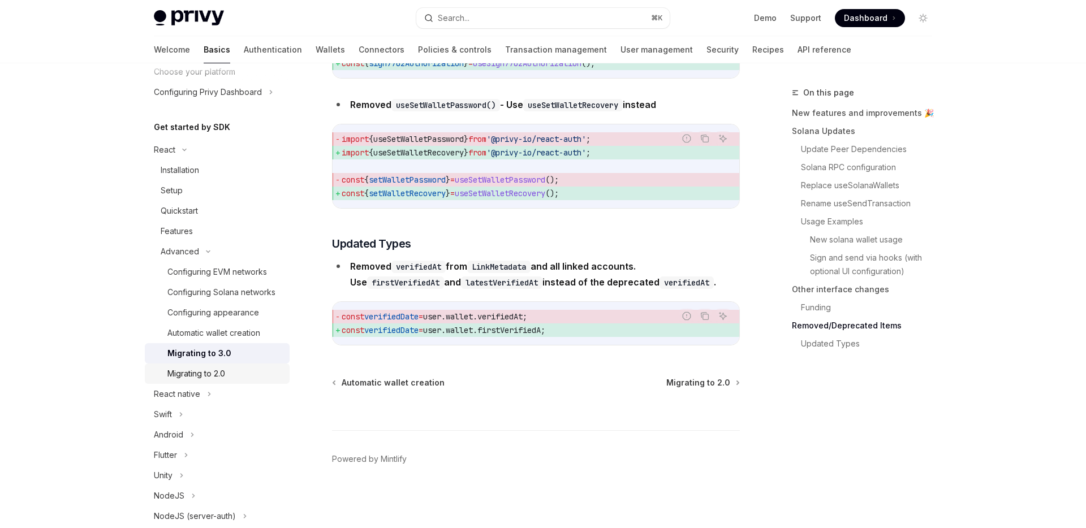
click at [217, 375] on div "Migrating to 2.0" at bounding box center [196, 374] width 58 height 14
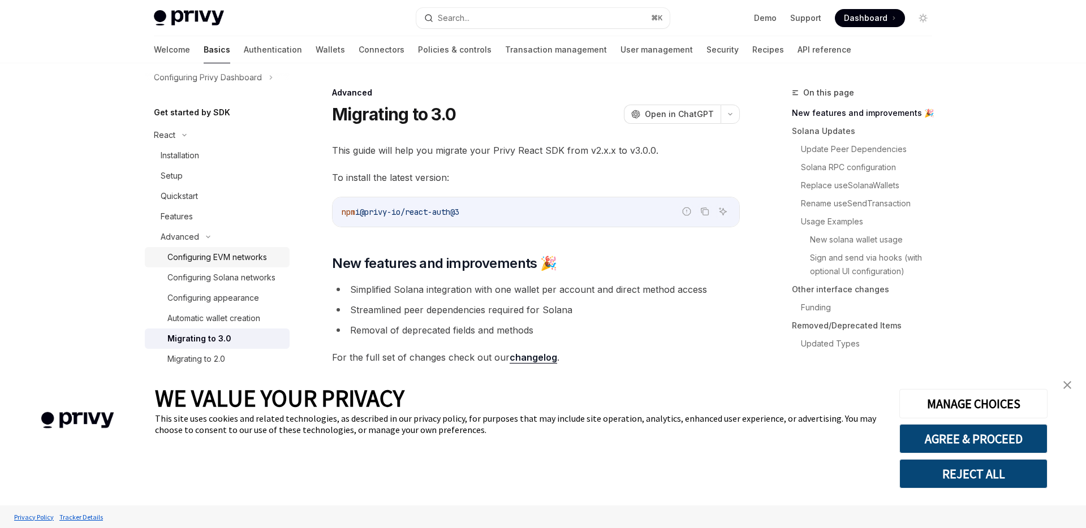
scroll to position [131, 0]
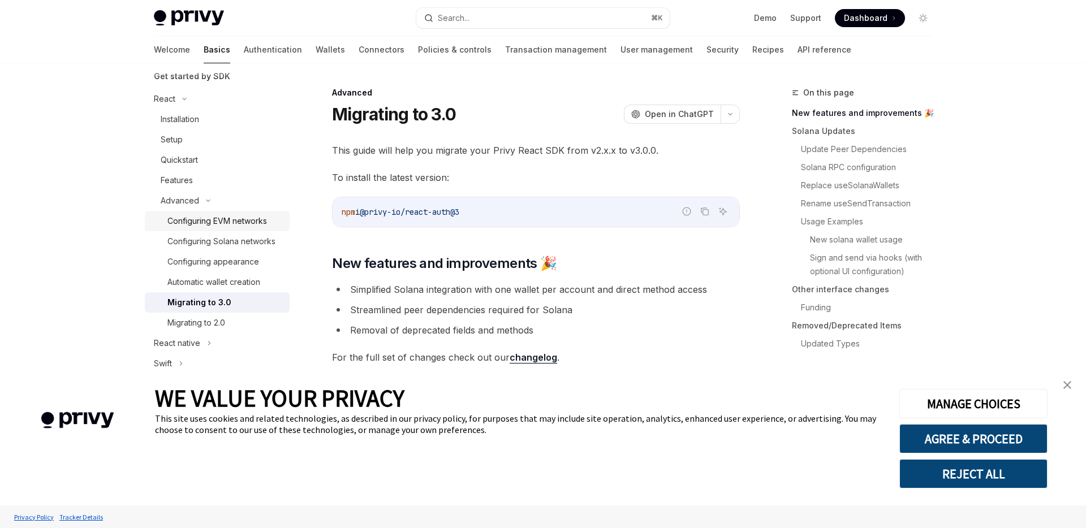
type textarea "*"
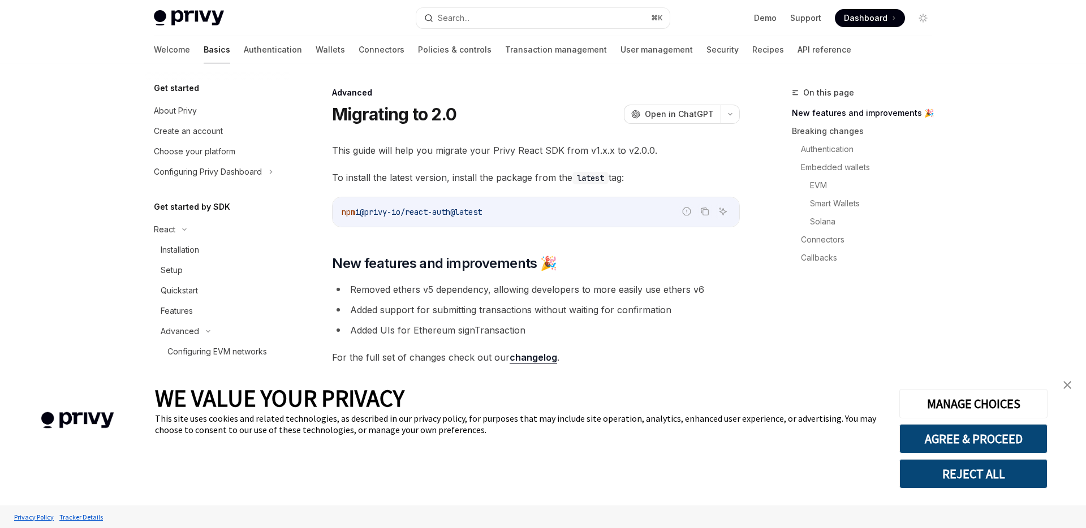
click at [1067, 380] on link "close banner" at bounding box center [1067, 385] width 23 height 23
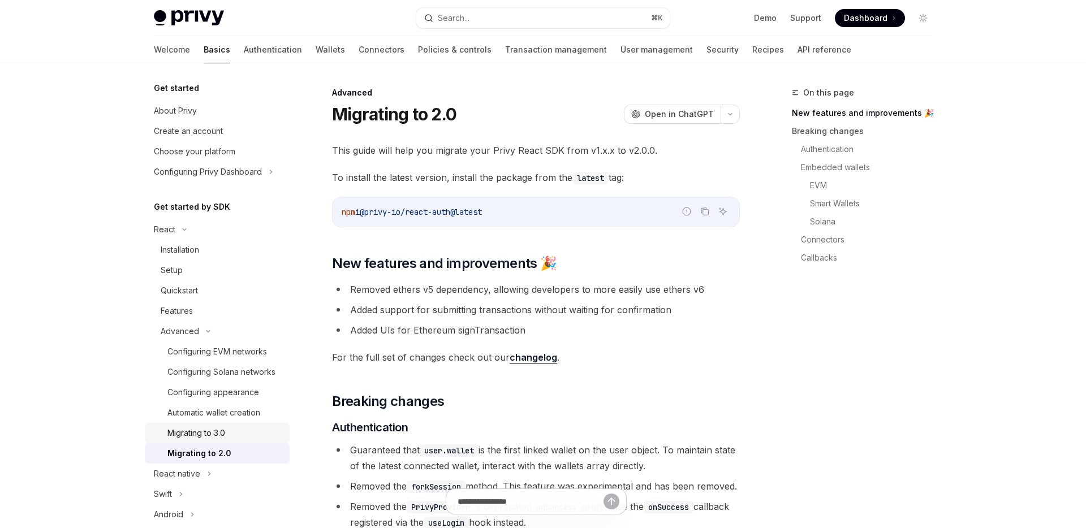
click at [215, 431] on div "Migrating to 3.0" at bounding box center [196, 433] width 58 height 14
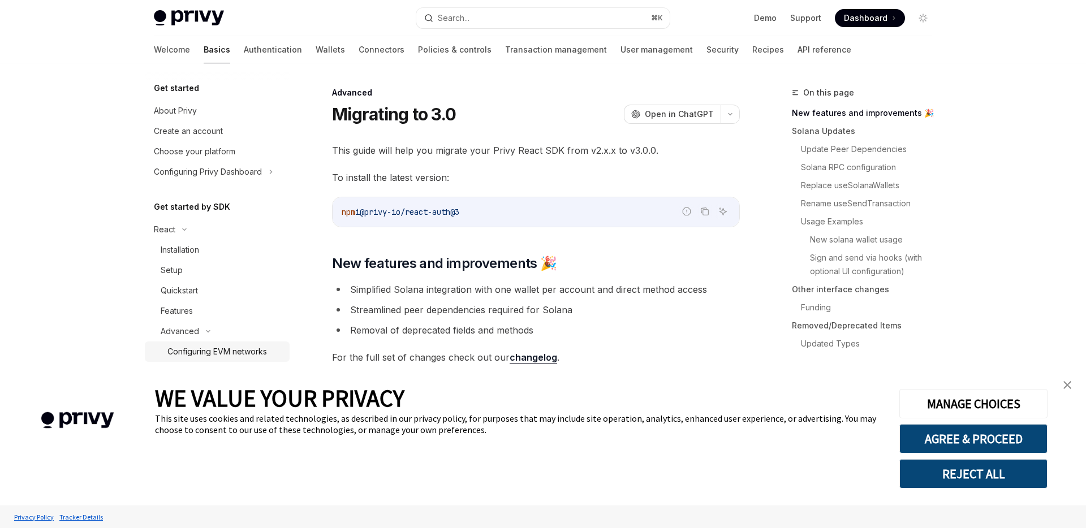
click at [231, 355] on div "Configuring EVM networks" at bounding box center [217, 352] width 100 height 14
type textarea "*"
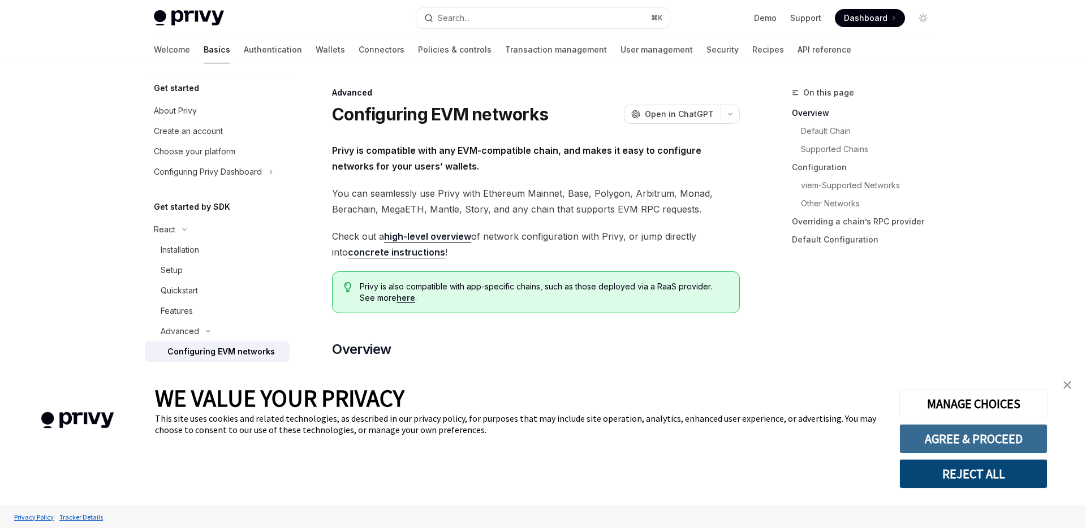
drag, startPoint x: 976, startPoint y: 468, endPoint x: 957, endPoint y: 438, distance: 35.8
click at [957, 439] on div "MANAGE CHOICES AGREE & PROCEED REJECT ALL" at bounding box center [972, 435] width 147 height 105
click at [957, 437] on button "AGREE & PROCEED" at bounding box center [973, 438] width 148 height 29
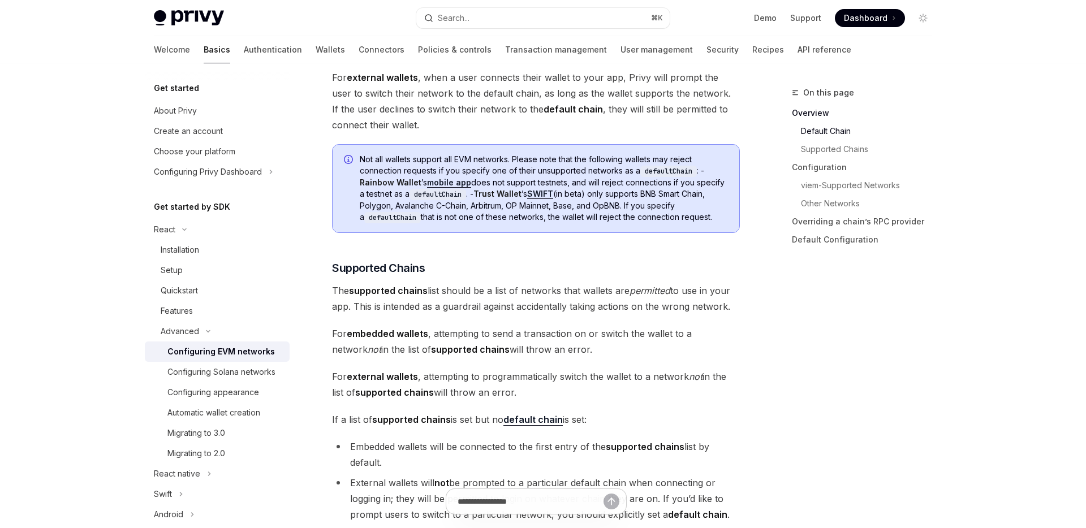
scroll to position [551, 0]
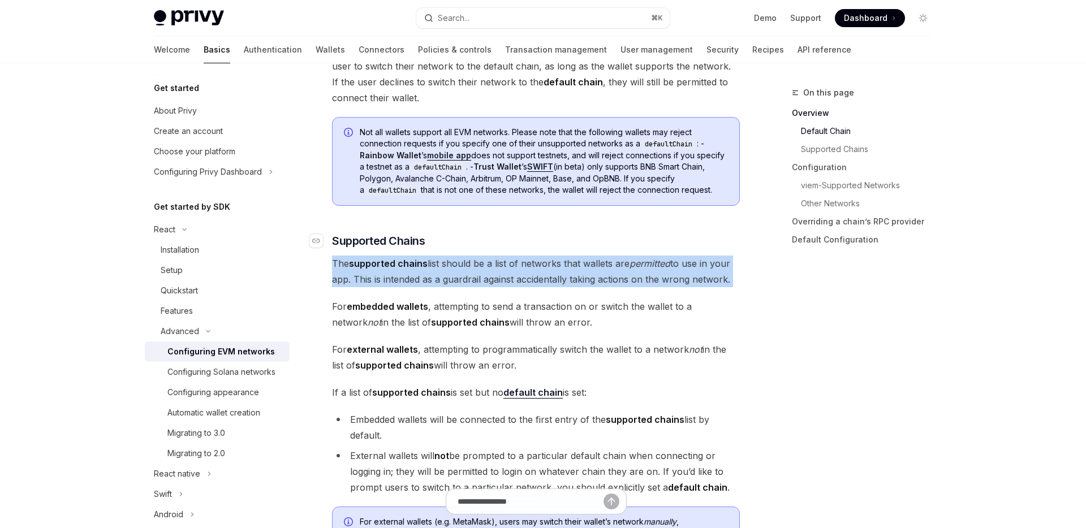
drag, startPoint x: 487, startPoint y: 287, endPoint x: 464, endPoint y: 242, distance: 51.1
click at [464, 242] on h3 "​ Supported Chains" at bounding box center [536, 241] width 408 height 16
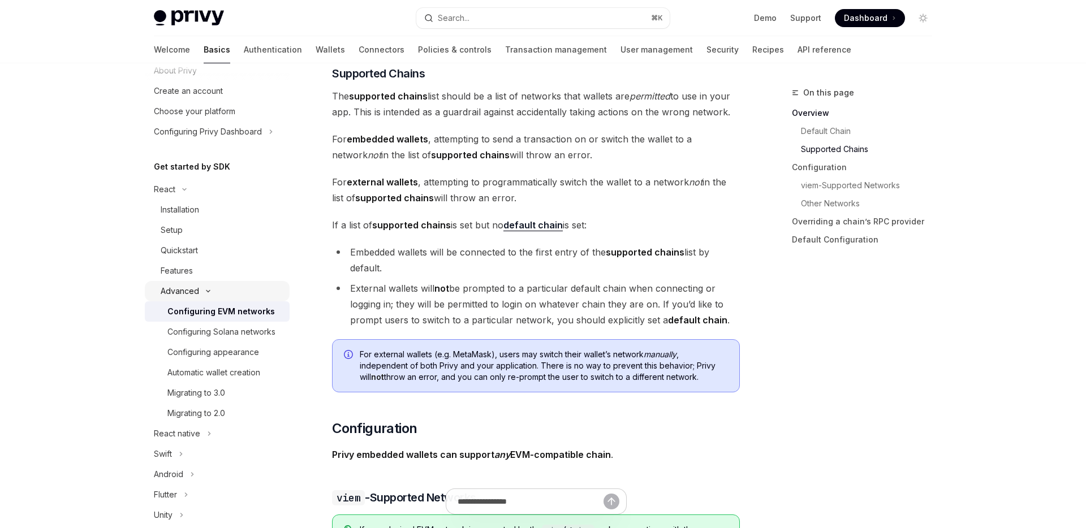
scroll to position [41, 0]
click at [228, 210] on div "Installation" at bounding box center [222, 209] width 122 height 14
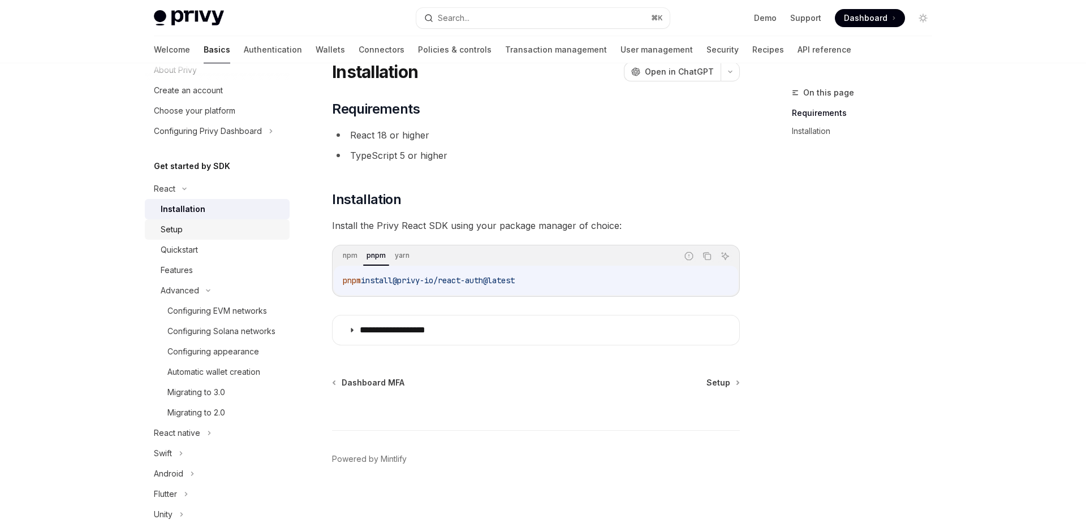
click at [243, 233] on div "Setup" at bounding box center [222, 230] width 122 height 14
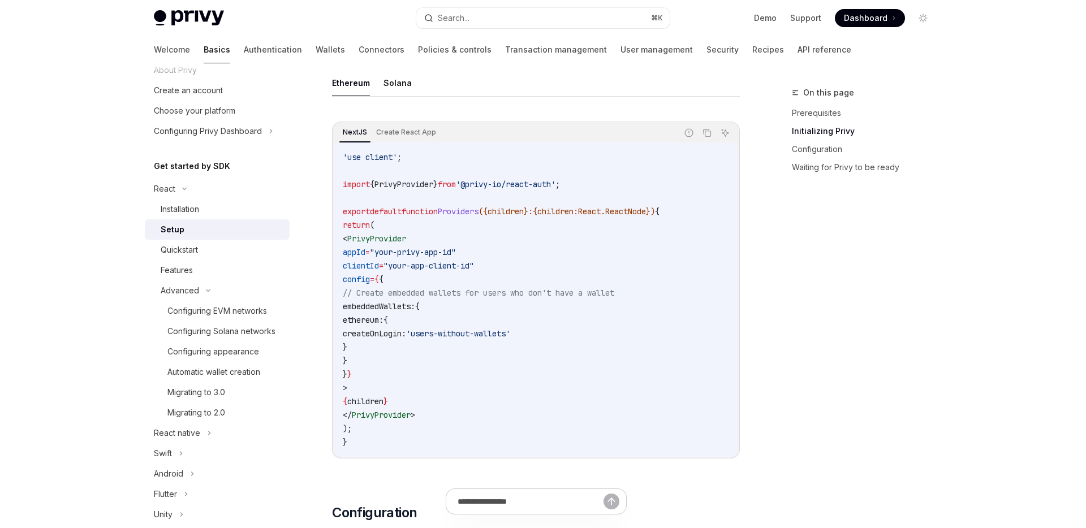
scroll to position [616, 0]
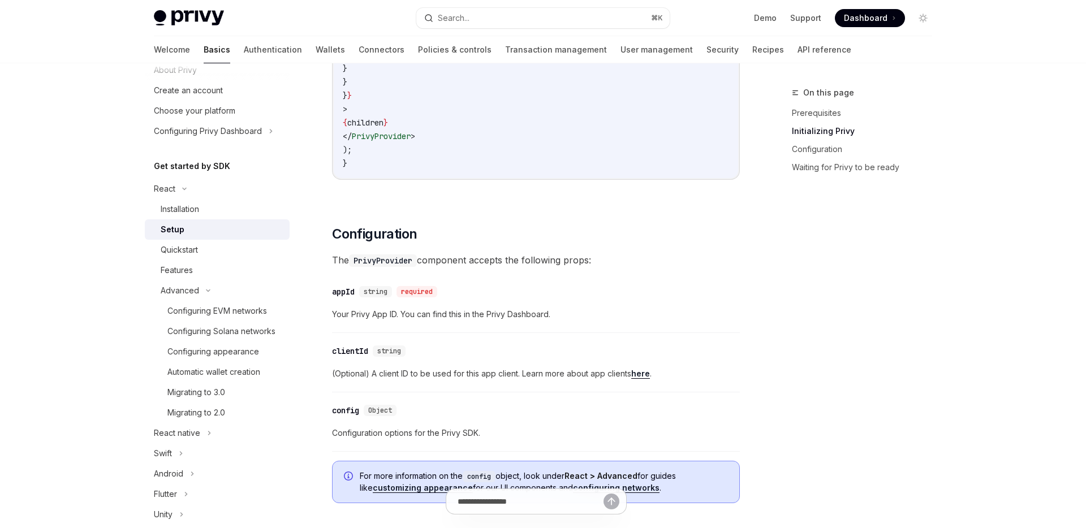
click at [641, 374] on link "here" at bounding box center [640, 374] width 19 height 10
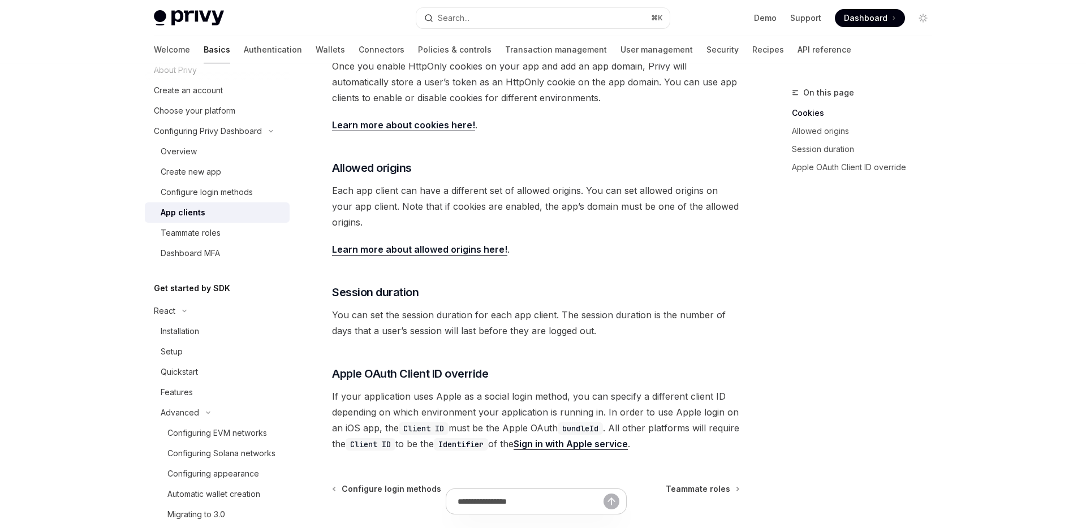
scroll to position [407, 0]
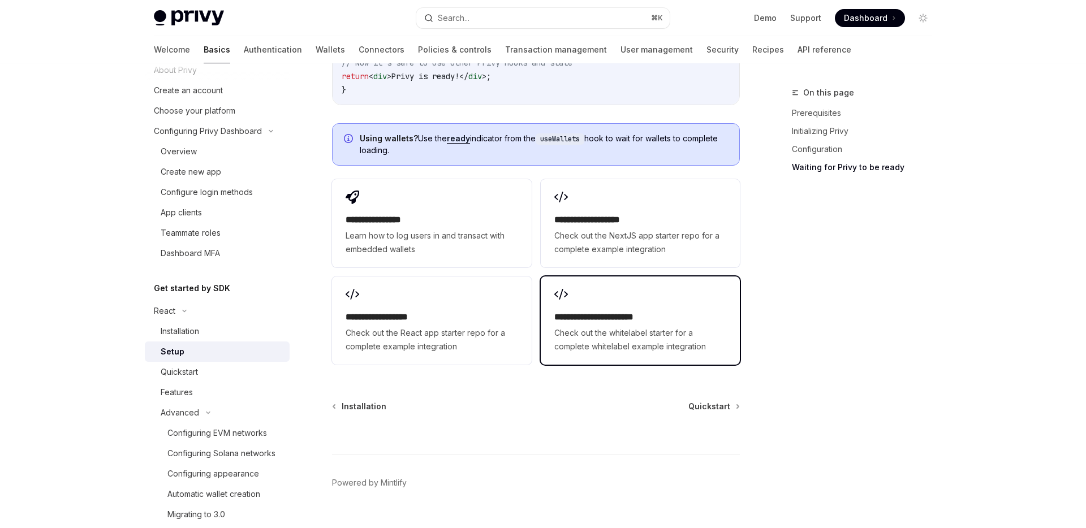
scroll to position [1414, 0]
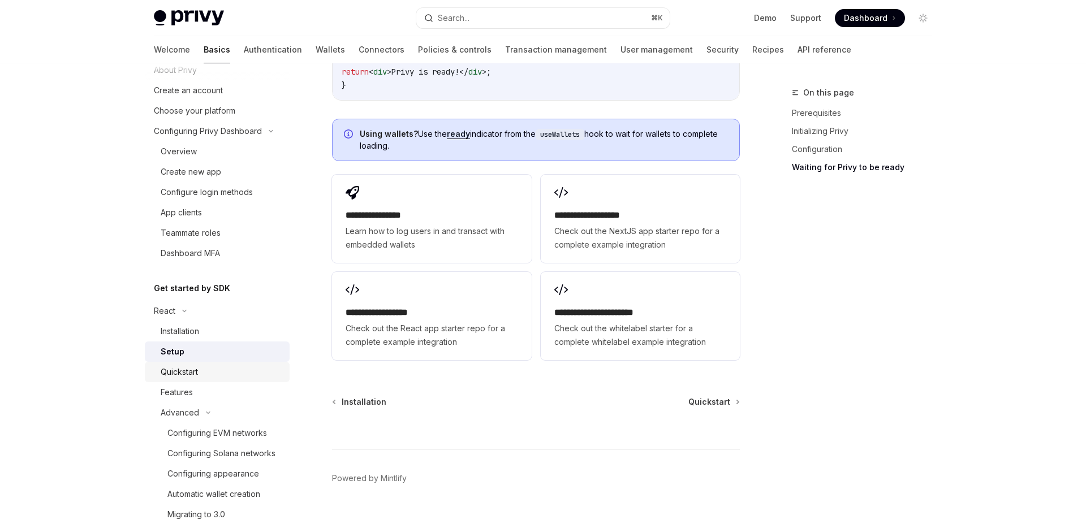
click at [247, 367] on div "Quickstart" at bounding box center [222, 372] width 122 height 14
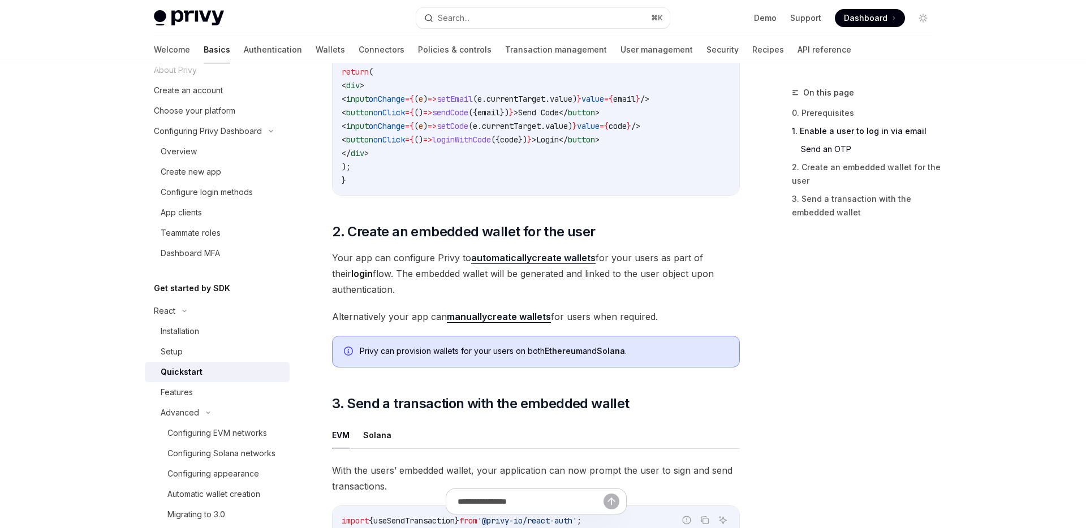
scroll to position [748, 0]
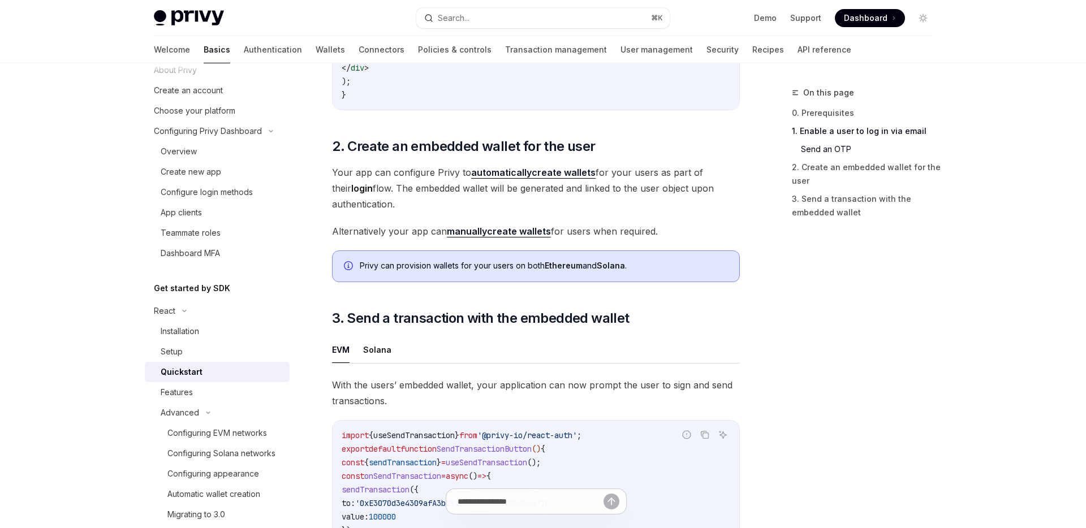
click at [524, 178] on strong "automatically" at bounding box center [501, 172] width 61 height 11
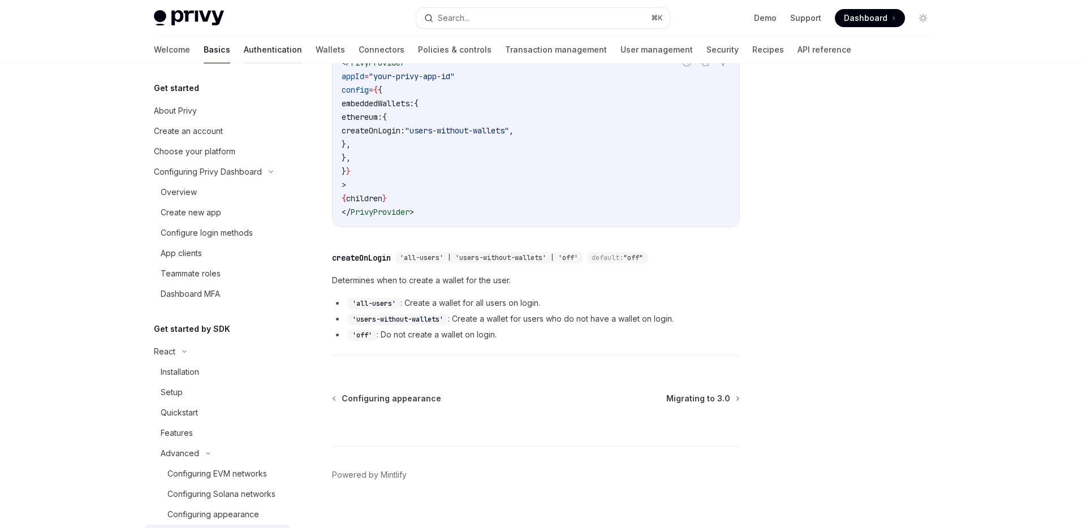
click at [244, 48] on link "Authentication" at bounding box center [273, 49] width 58 height 27
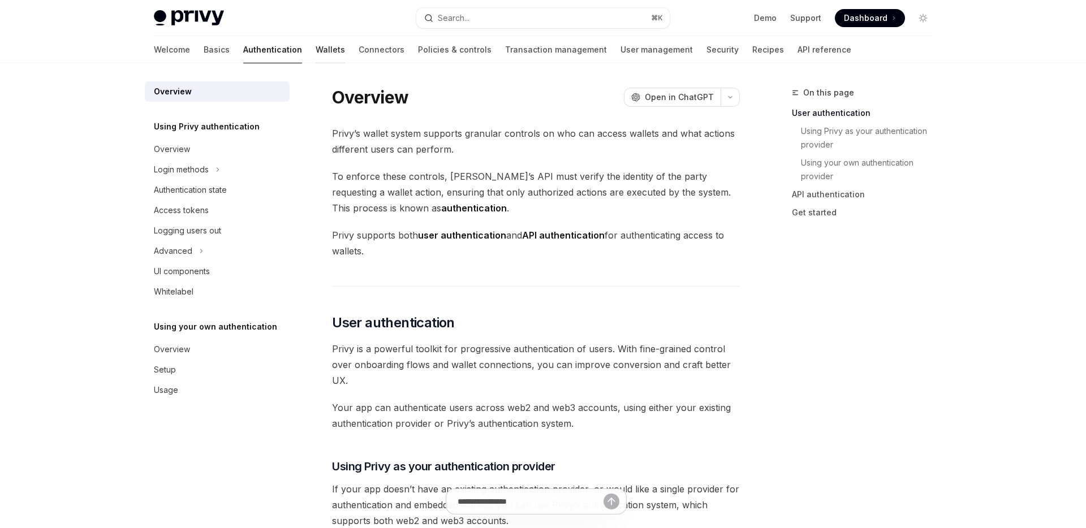
click at [316, 49] on link "Wallets" at bounding box center [330, 49] width 29 height 27
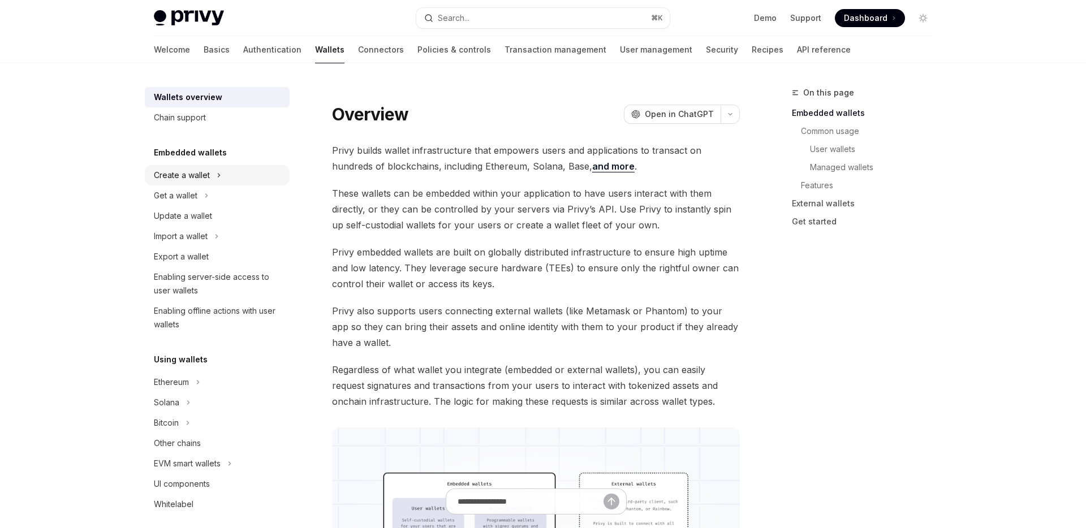
click at [238, 168] on div "Create a wallet" at bounding box center [217, 175] width 145 height 20
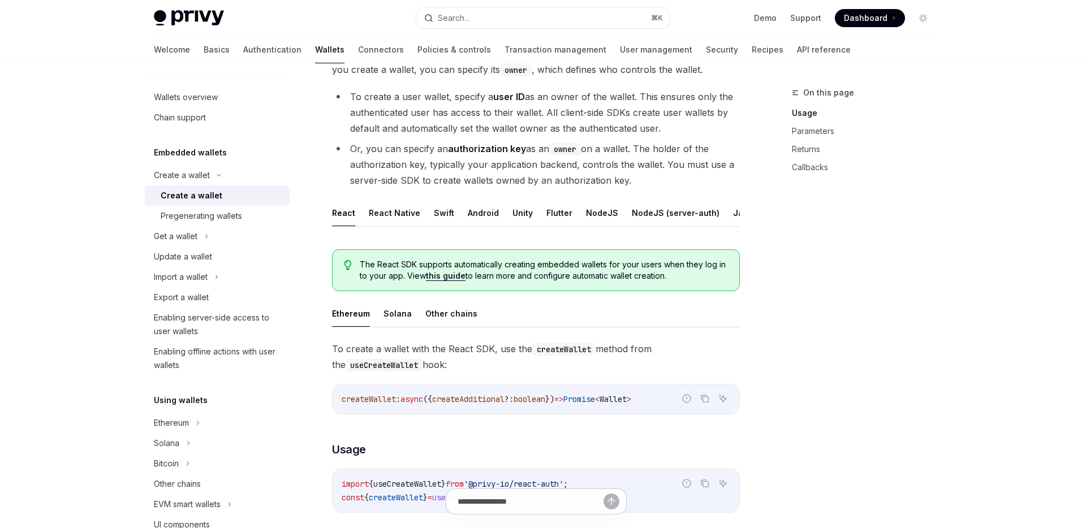
scroll to position [106, 0]
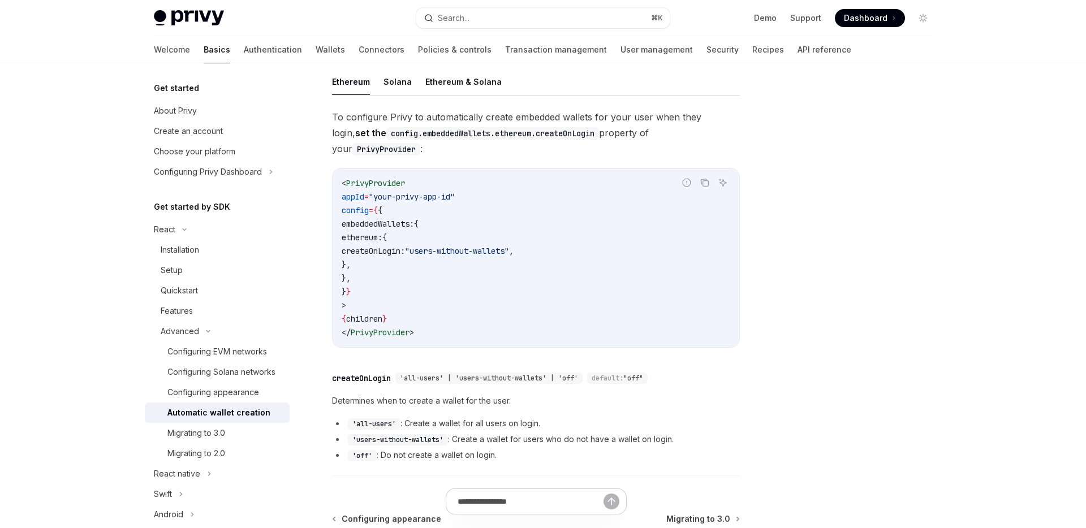
scroll to position [242, 0]
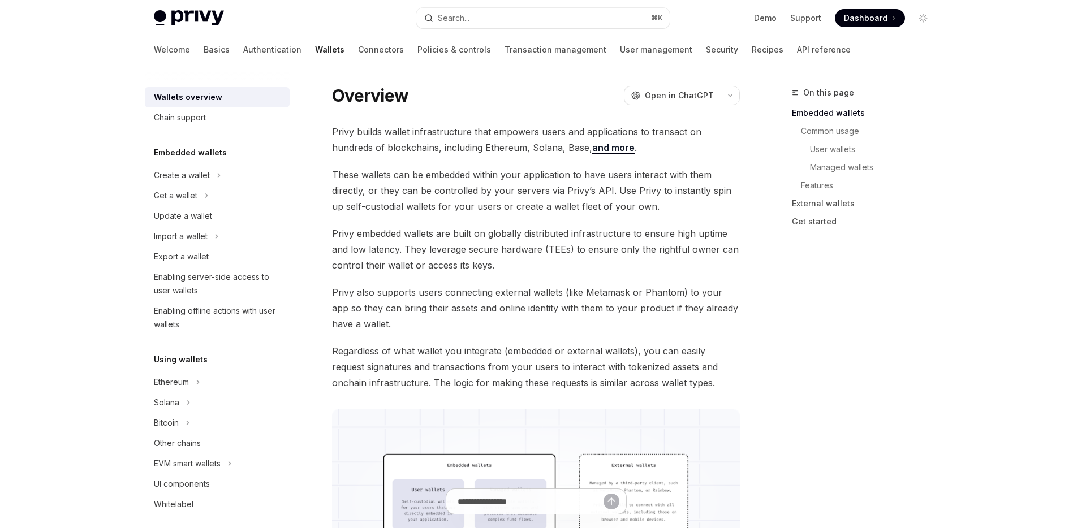
scroll to position [35, 0]
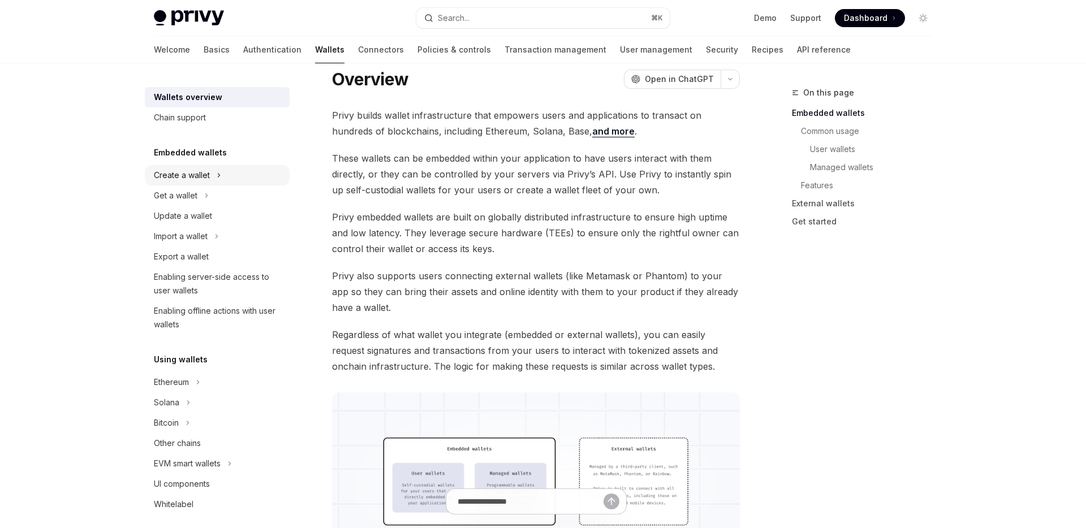
click at [227, 177] on div "Create a wallet" at bounding box center [217, 175] width 145 height 20
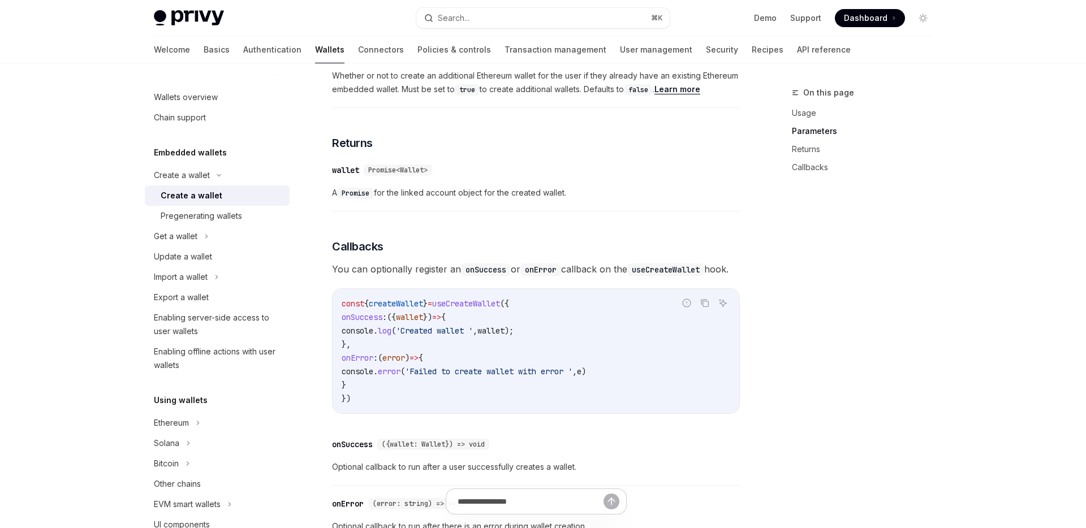
scroll to position [620, 0]
click at [243, 51] on link "Authentication" at bounding box center [272, 49] width 58 height 27
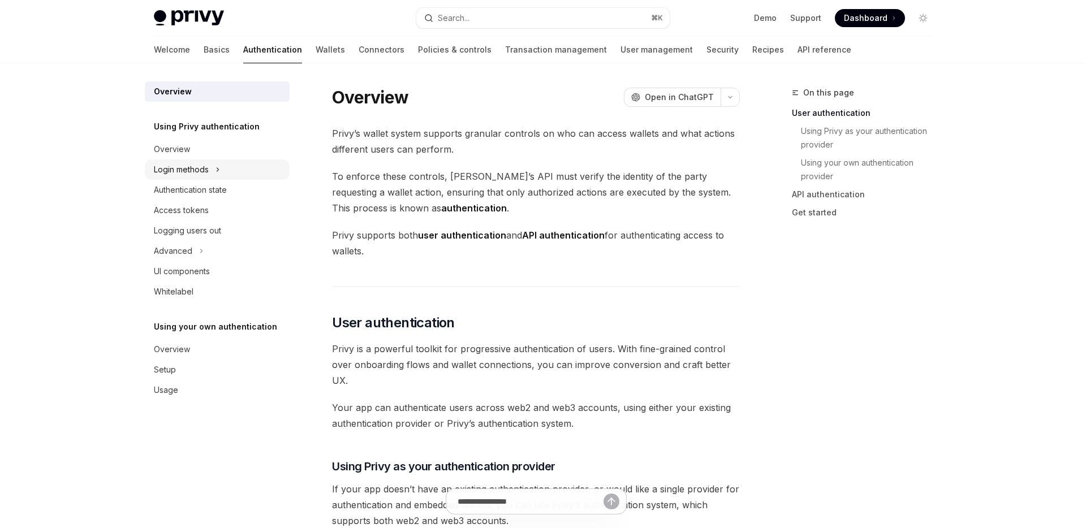
click at [219, 167] on icon at bounding box center [217, 170] width 5 height 14
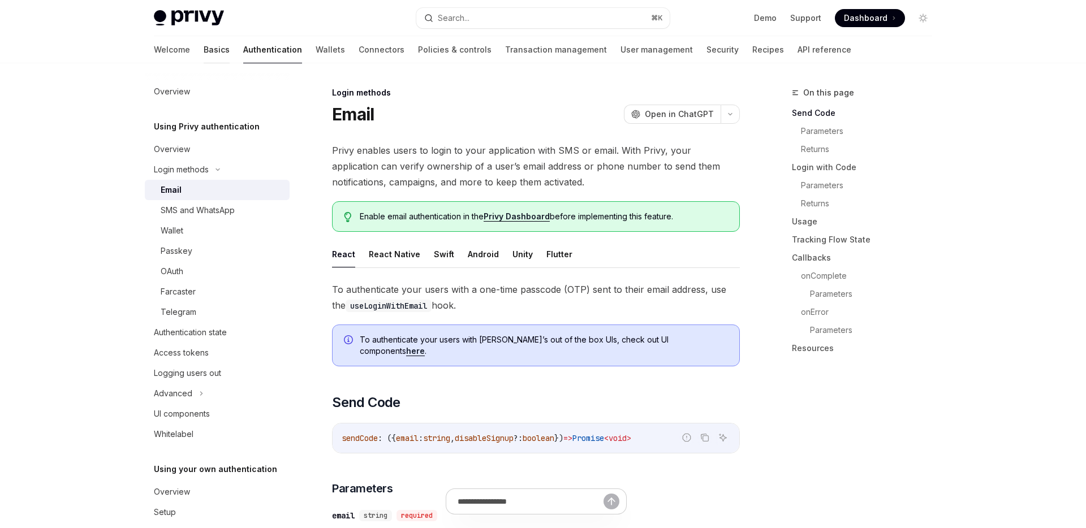
click at [204, 58] on link "Basics" at bounding box center [217, 49] width 26 height 27
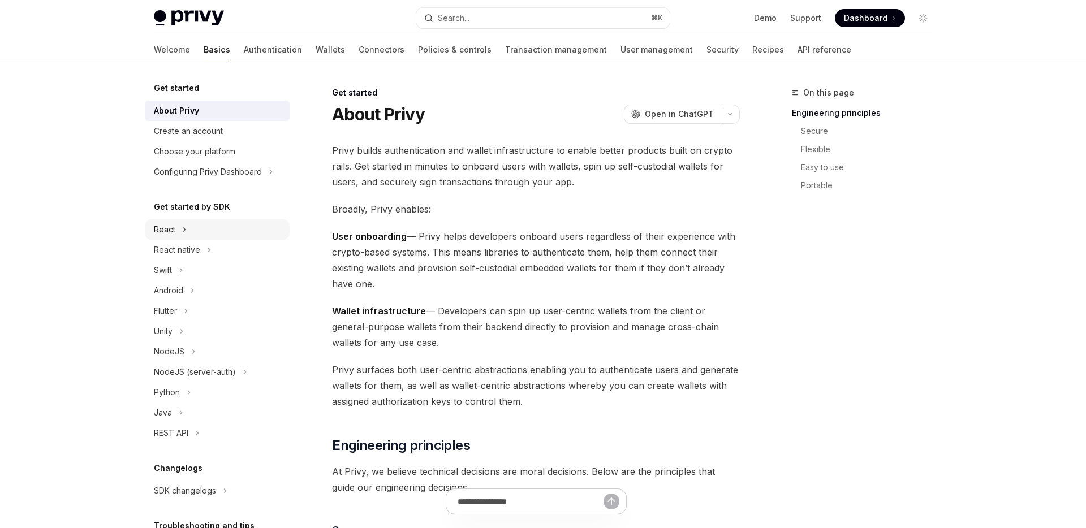
click at [213, 235] on div "React" at bounding box center [217, 229] width 145 height 20
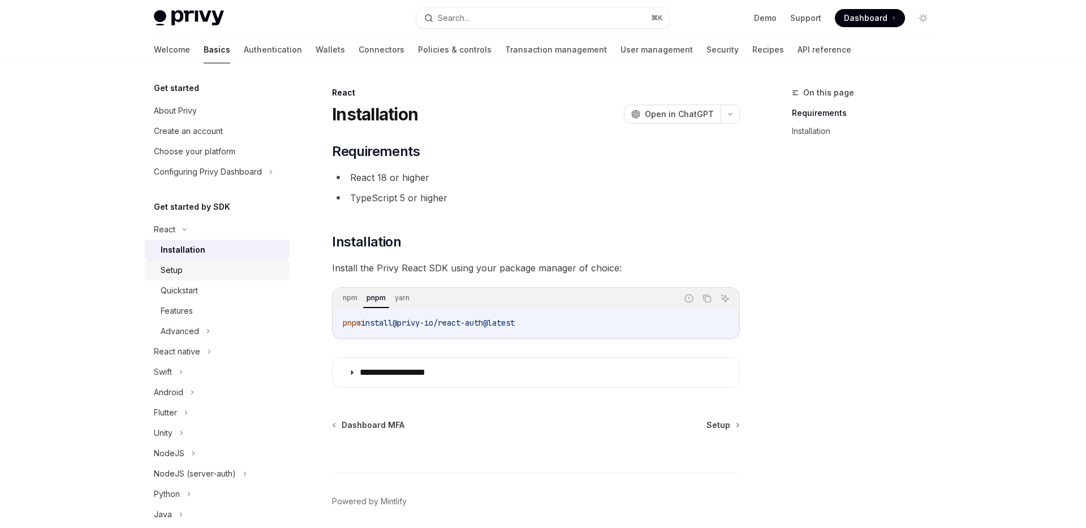
click at [208, 268] on div "Setup" at bounding box center [222, 271] width 122 height 14
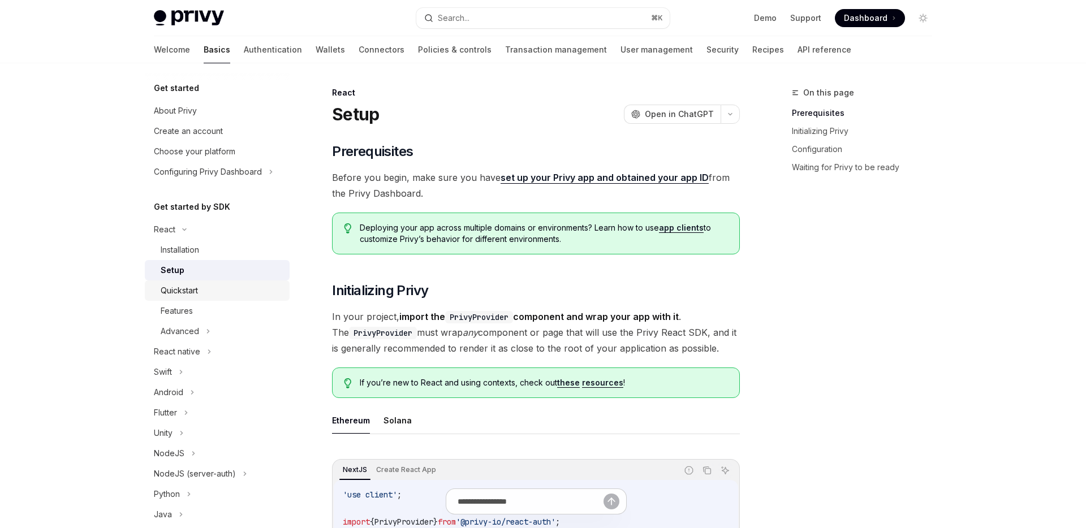
click at [216, 287] on div "Quickstart" at bounding box center [222, 291] width 122 height 14
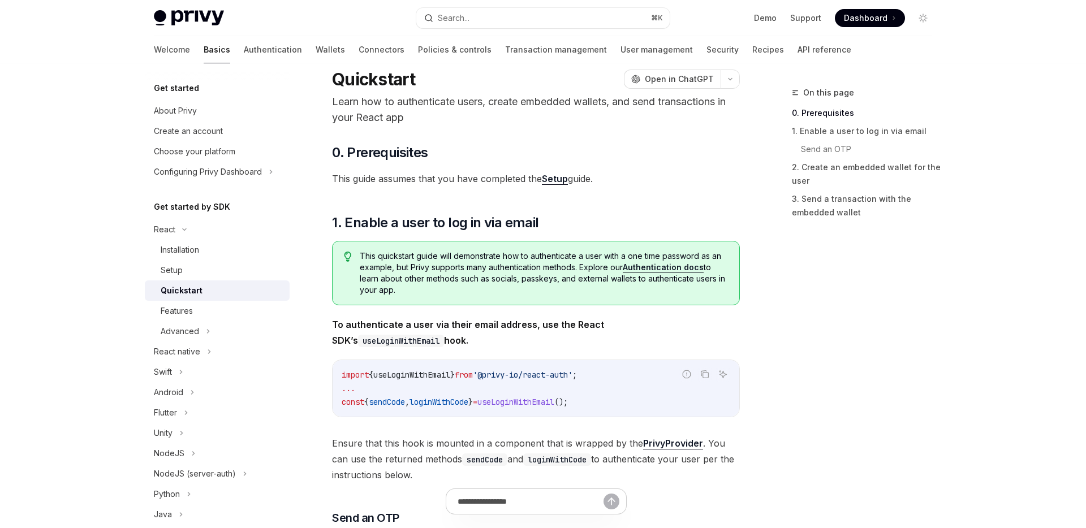
scroll to position [48, 0]
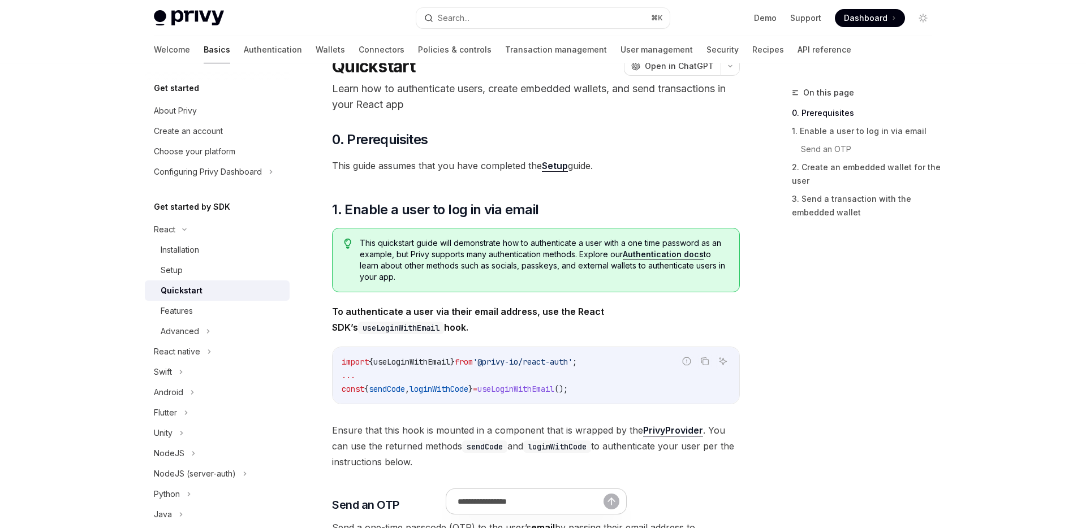
click at [434, 362] on span "useLoginWithEmail" at bounding box center [411, 362] width 77 height 10
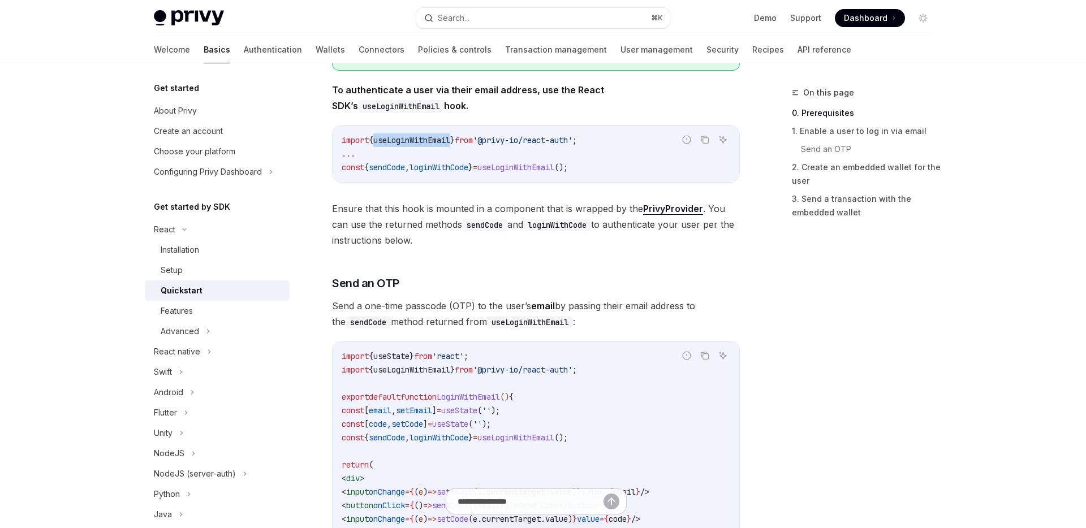
scroll to position [310, 0]
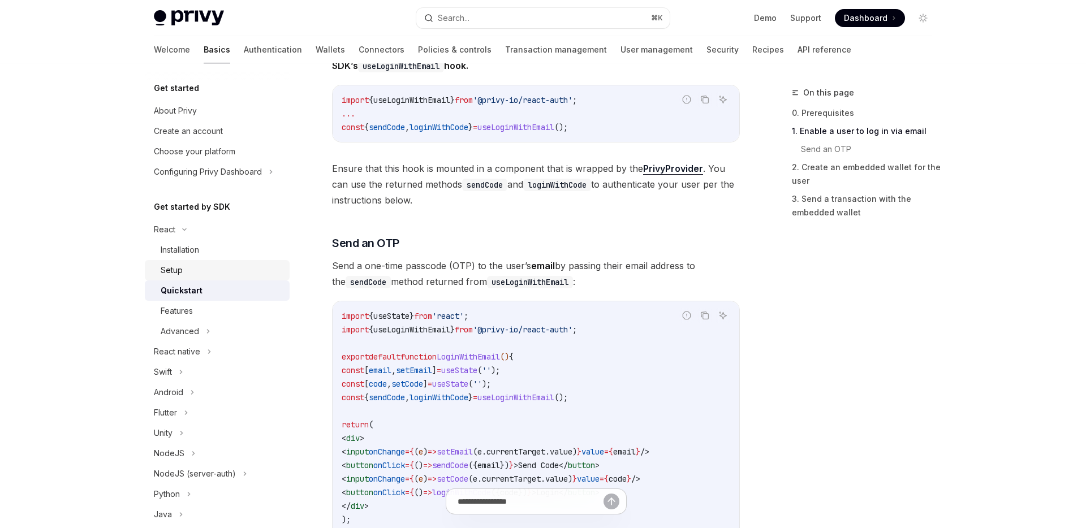
click at [188, 273] on div "Setup" at bounding box center [222, 271] width 122 height 14
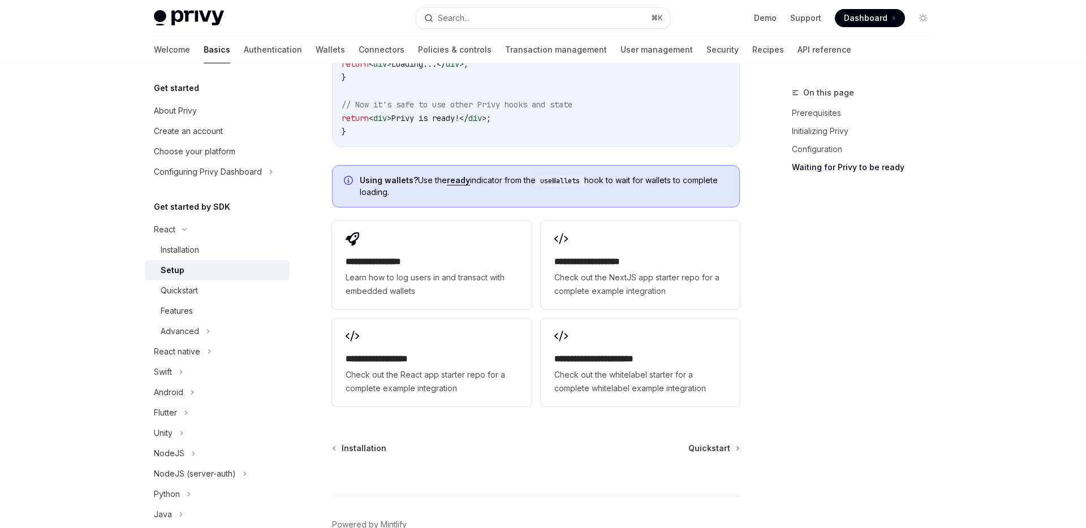
scroll to position [1432, 0]
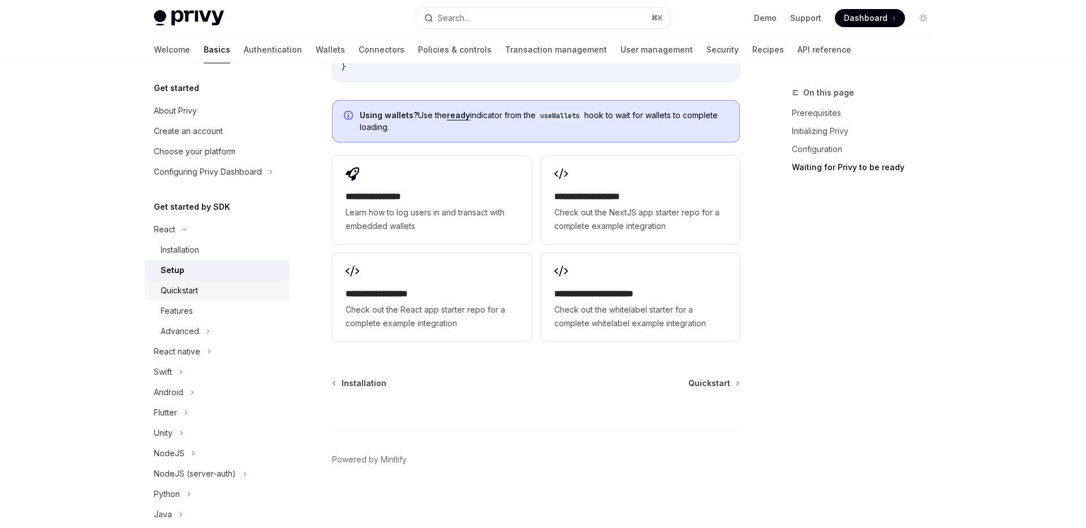
click at [220, 285] on div "Quickstart" at bounding box center [222, 291] width 122 height 14
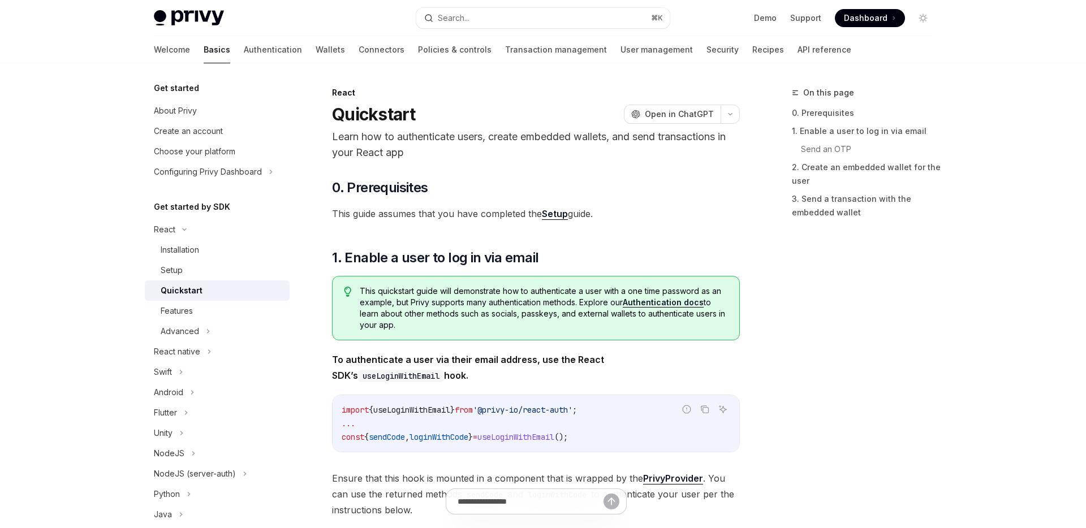
type textarea "*"
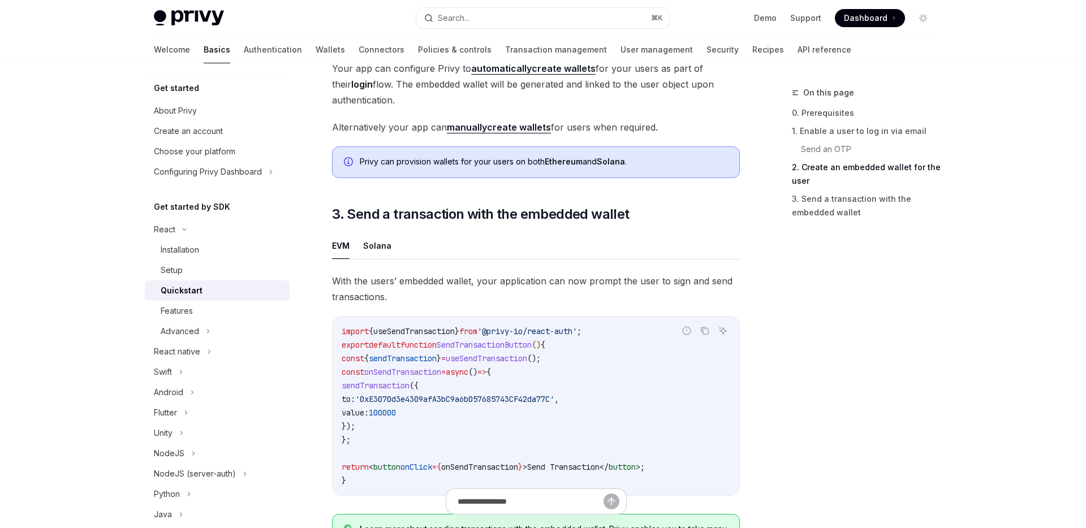
scroll to position [908, 0]
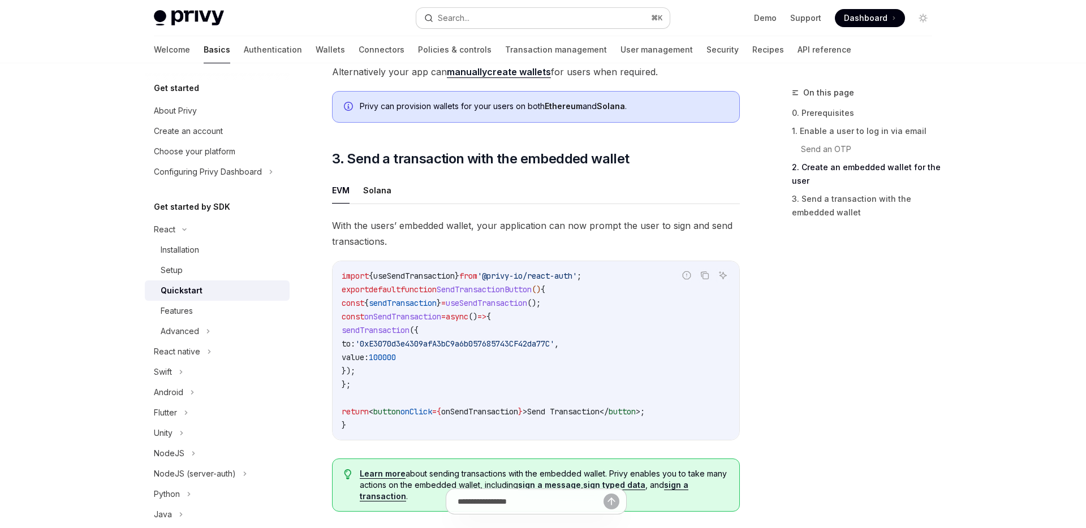
click at [484, 8] on button "Search... ⌘ K" at bounding box center [542, 18] width 253 height 20
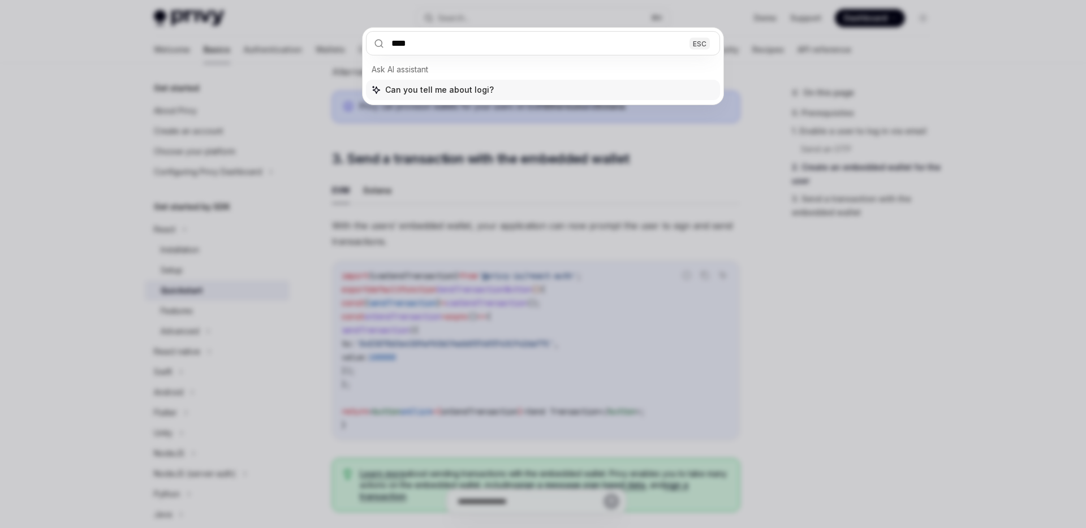
type input "*****"
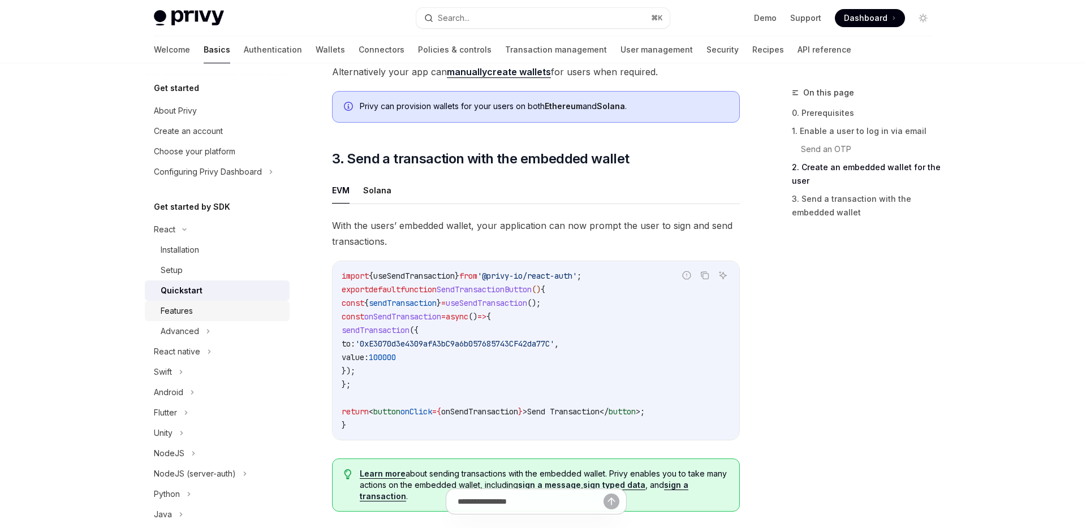
click at [211, 319] on link "Features" at bounding box center [217, 311] width 145 height 20
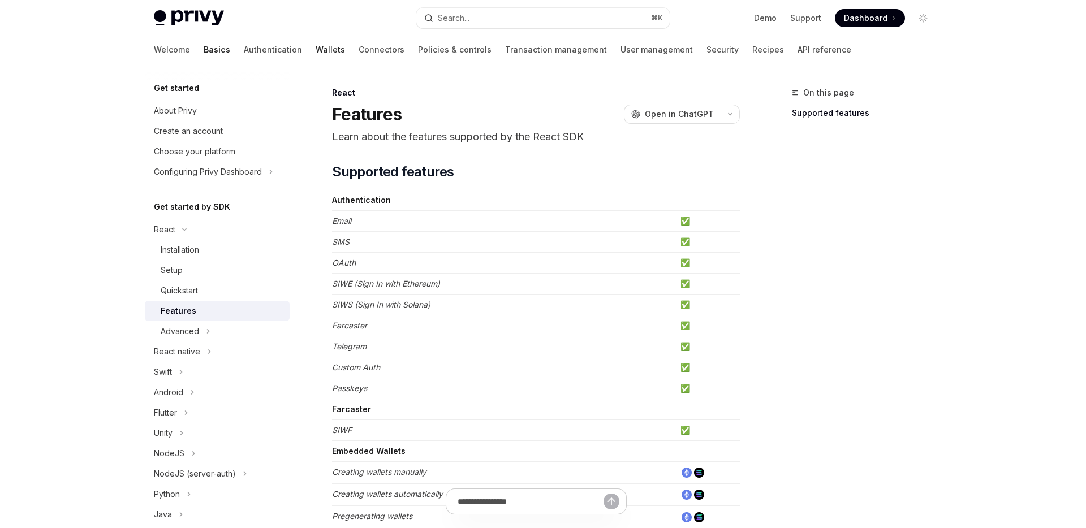
click at [316, 55] on link "Wallets" at bounding box center [330, 49] width 29 height 27
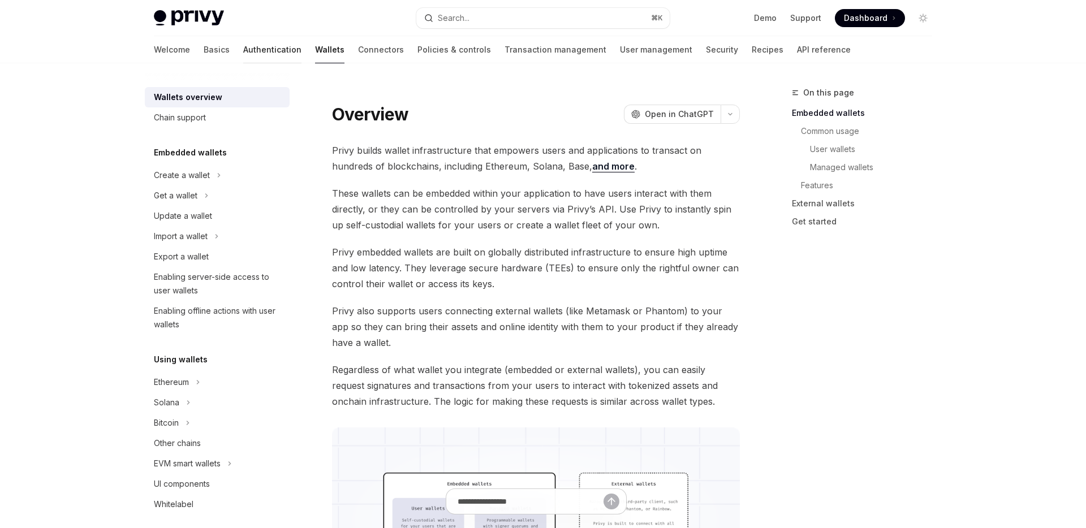
click at [243, 46] on link "Authentication" at bounding box center [272, 49] width 58 height 27
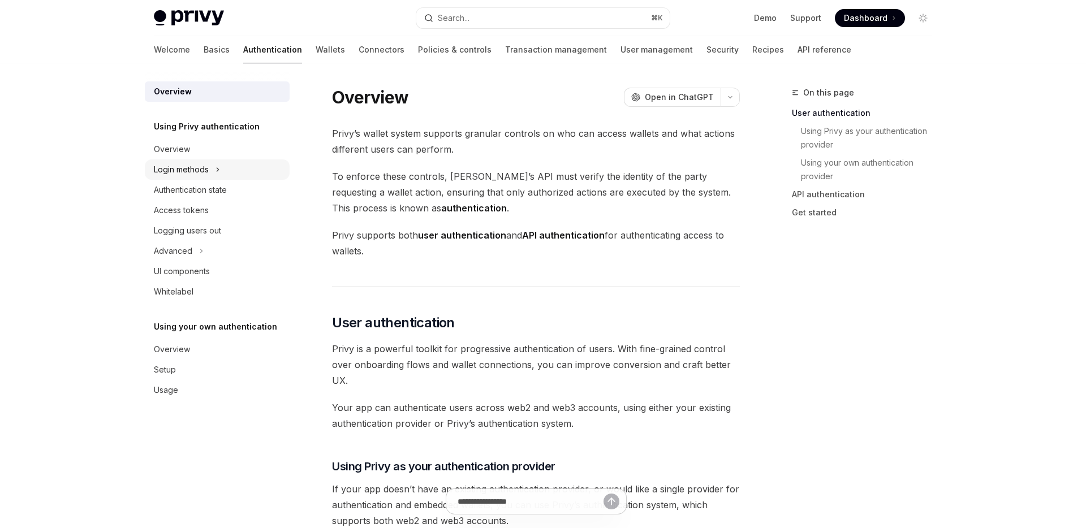
click at [214, 171] on div "Login methods" at bounding box center [217, 169] width 145 height 20
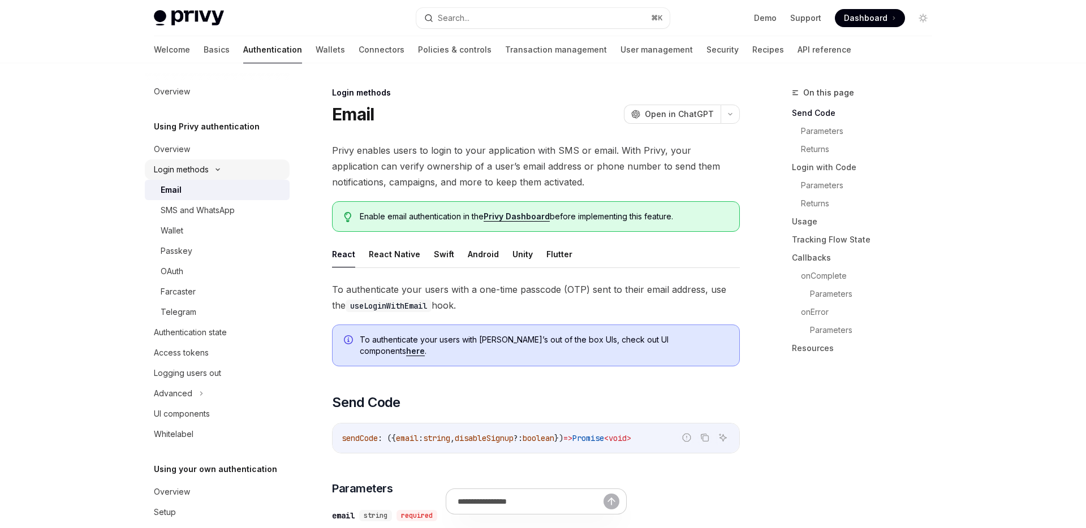
type textarea "*"
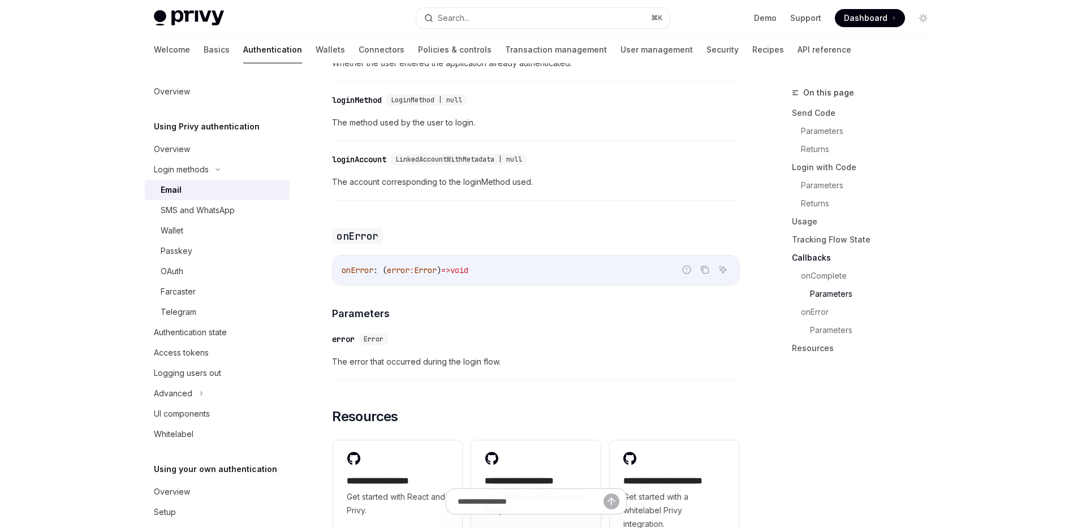
scroll to position [2213, 0]
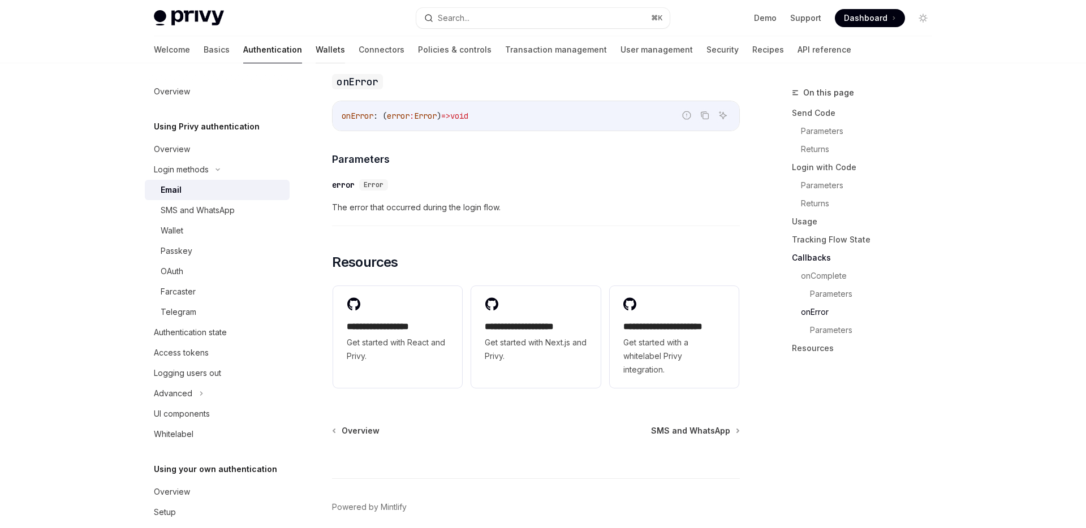
click at [316, 52] on link "Wallets" at bounding box center [330, 49] width 29 height 27
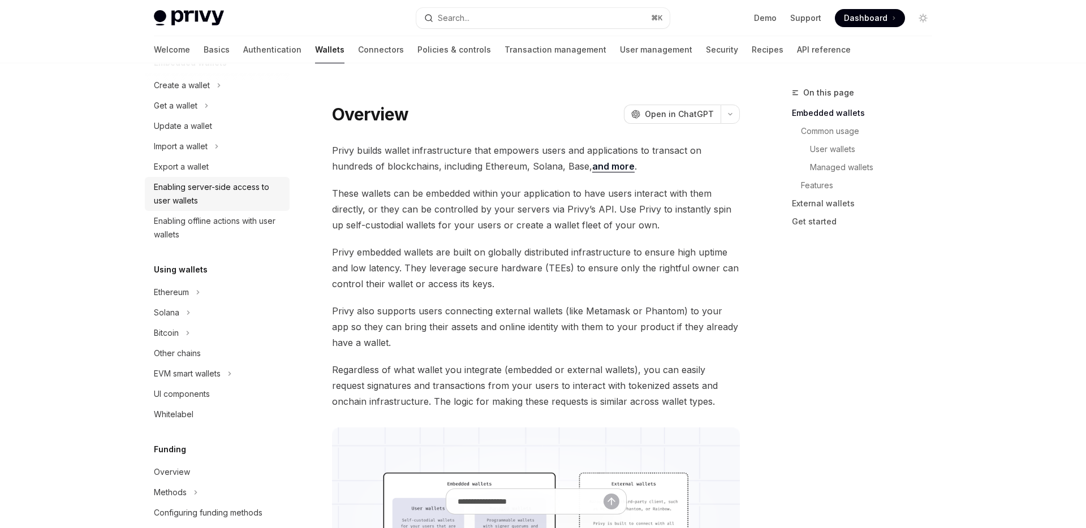
scroll to position [91, 0]
click at [205, 286] on div "Ethereum" at bounding box center [217, 291] width 145 height 20
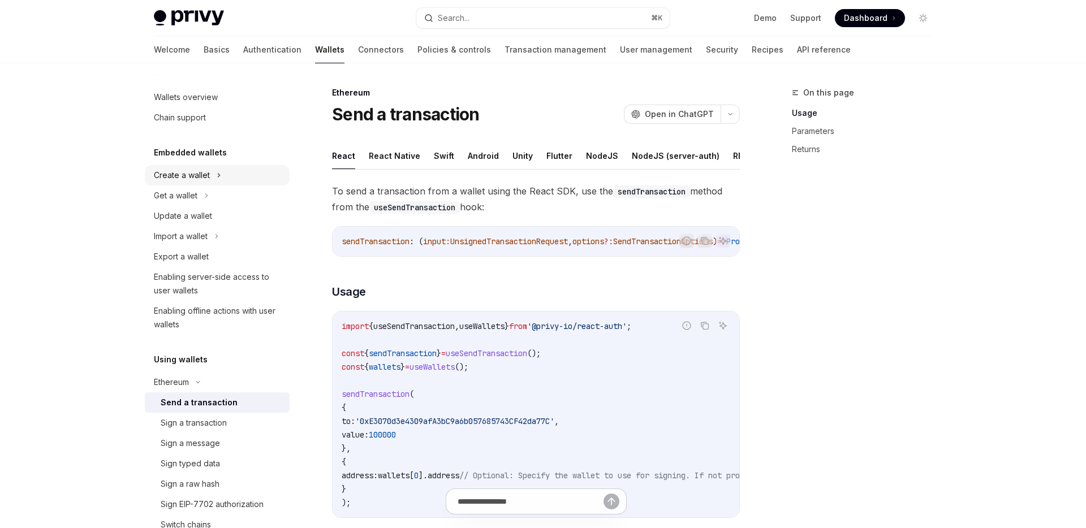
click at [199, 176] on div "Create a wallet" at bounding box center [182, 176] width 56 height 14
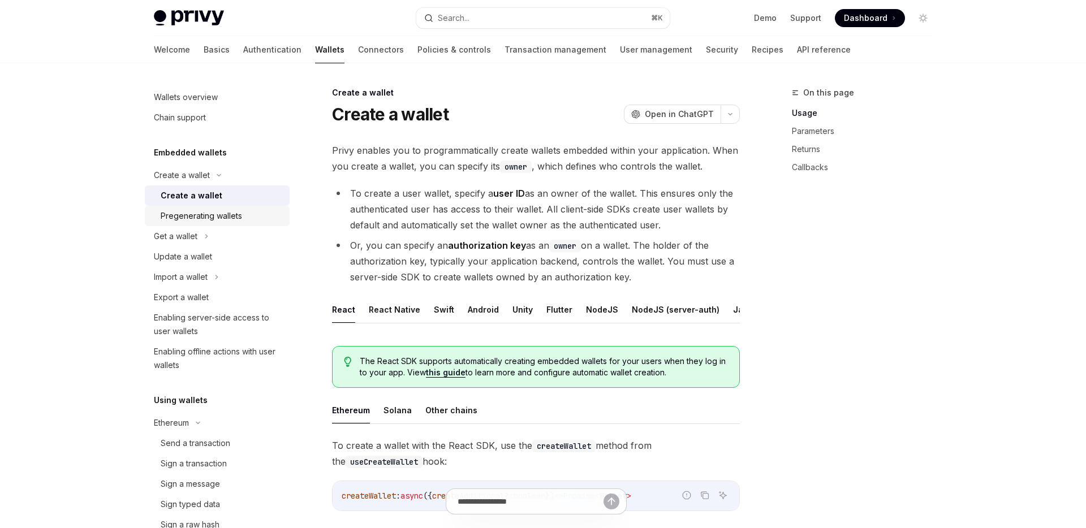
click at [201, 212] on div "Pregenerating wallets" at bounding box center [201, 216] width 81 height 14
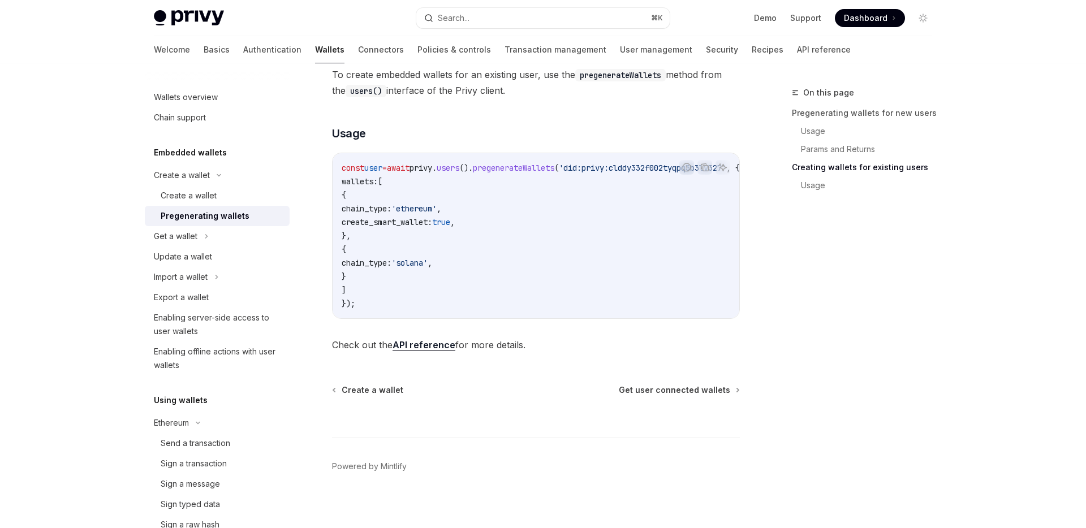
scroll to position [653, 0]
click at [244, 196] on div "Create a wallet" at bounding box center [222, 196] width 122 height 14
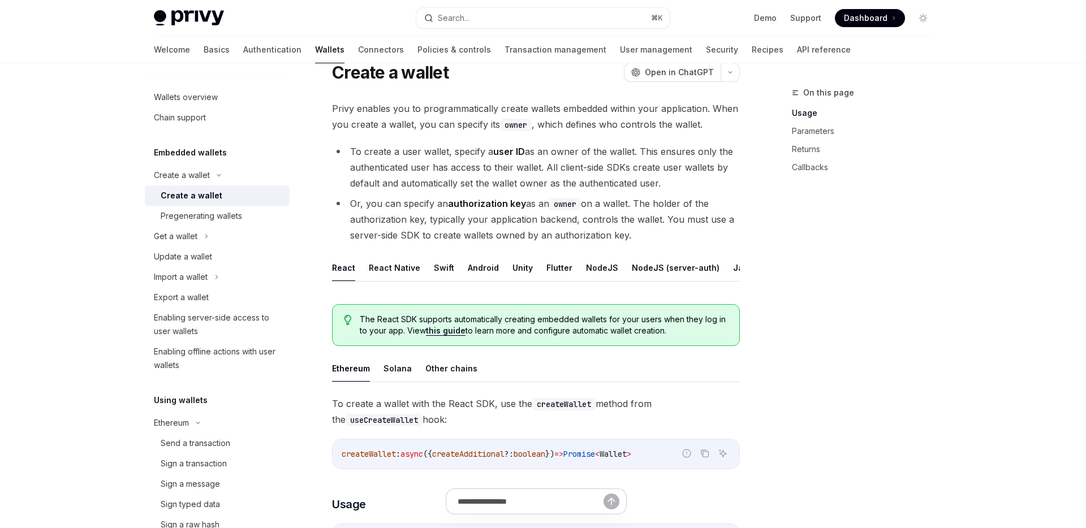
scroll to position [42, 0]
click at [213, 100] on div "Wallets overview" at bounding box center [186, 97] width 64 height 14
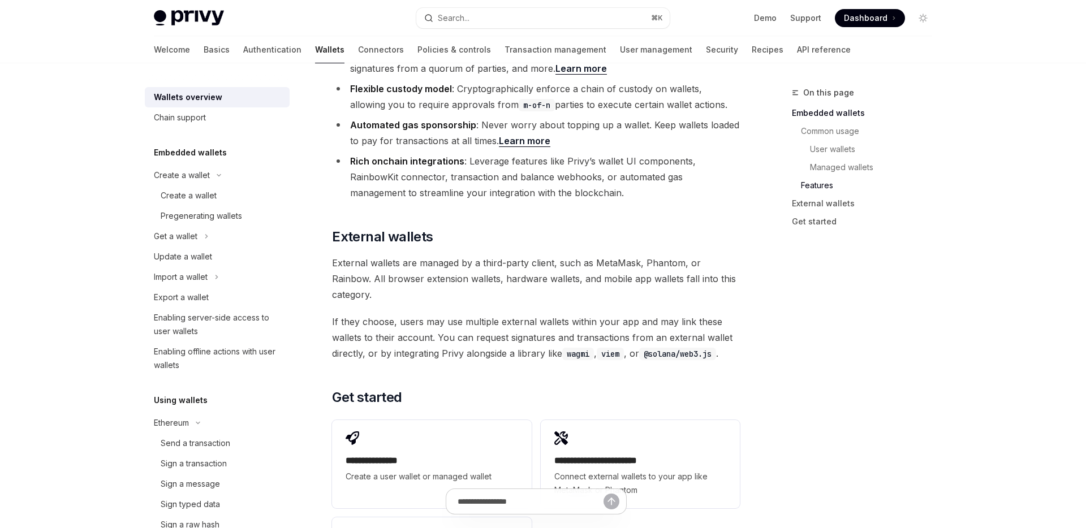
scroll to position [1651, 0]
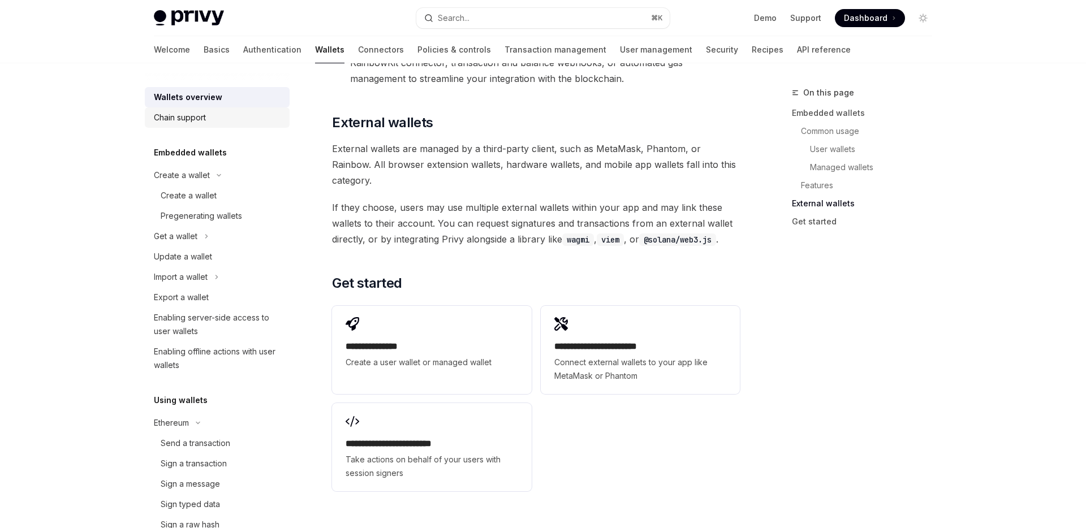
click at [219, 115] on div "Chain support" at bounding box center [218, 118] width 129 height 14
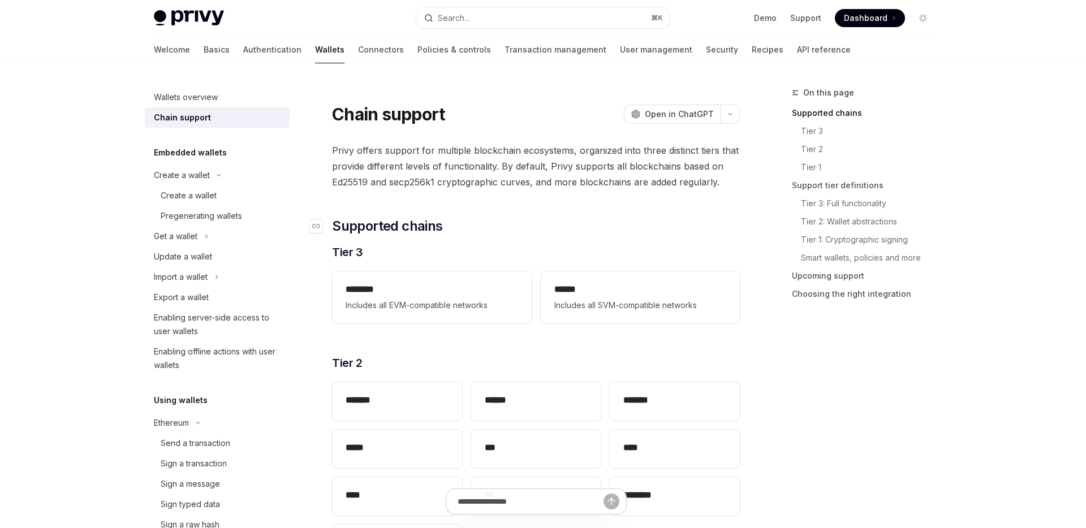
scroll to position [174, 0]
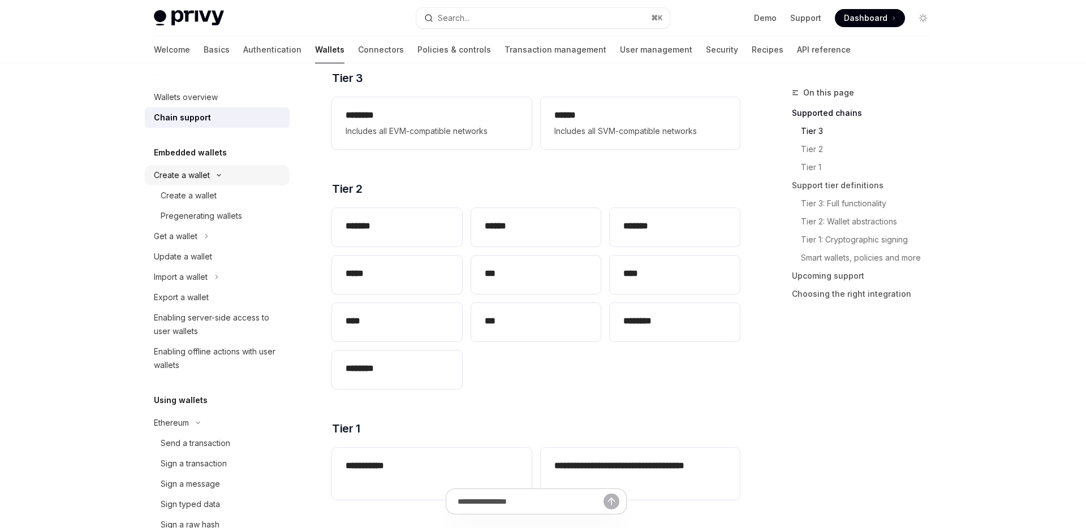
click at [188, 172] on div "Create a wallet" at bounding box center [182, 176] width 56 height 14
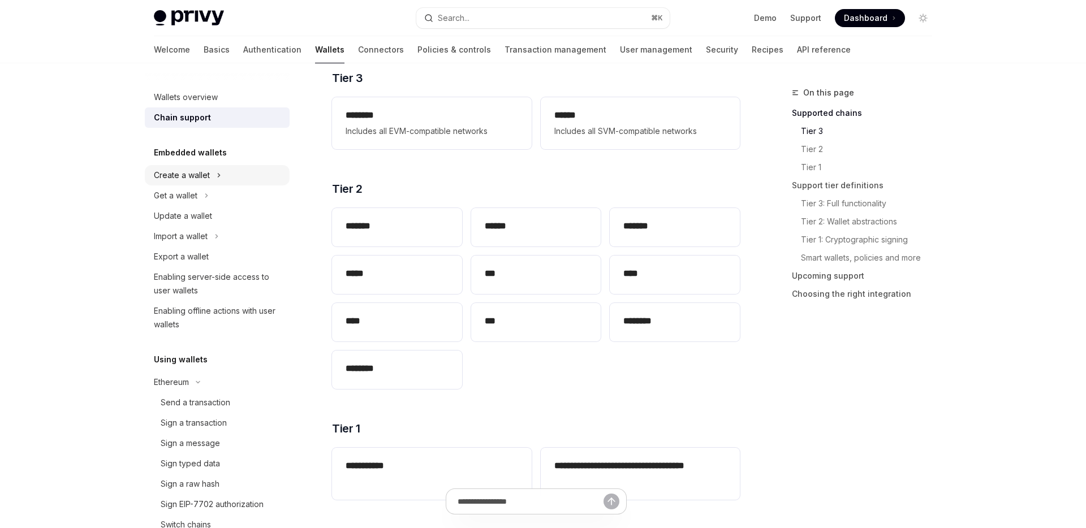
click at [204, 173] on div "Create a wallet" at bounding box center [182, 176] width 56 height 14
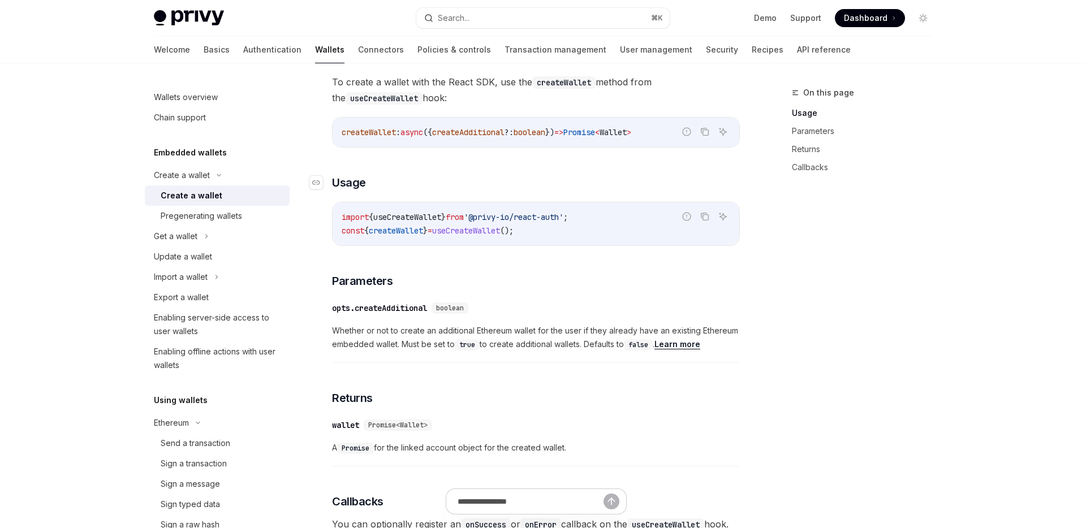
scroll to position [366, 0]
click at [752, 55] on link "Recipes" at bounding box center [768, 49] width 32 height 27
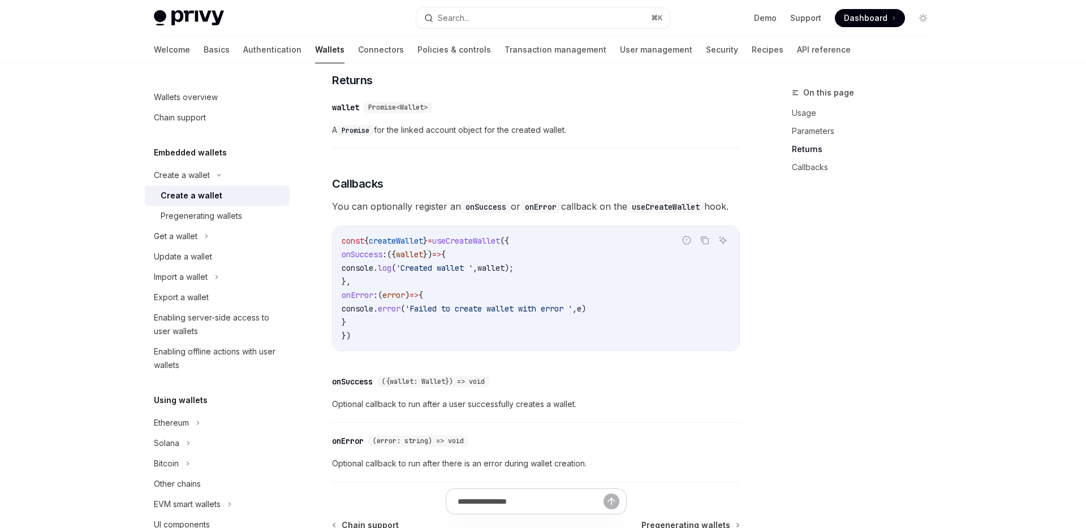
scroll to position [682, 0]
click at [230, 89] on link "Wallets overview" at bounding box center [217, 97] width 145 height 20
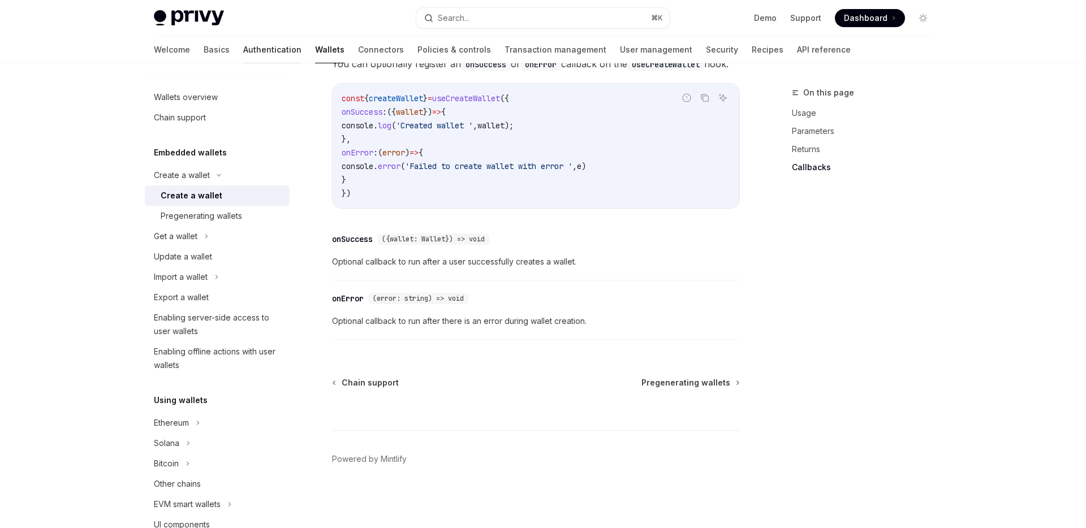
click at [243, 60] on link "Authentication" at bounding box center [272, 49] width 58 height 27
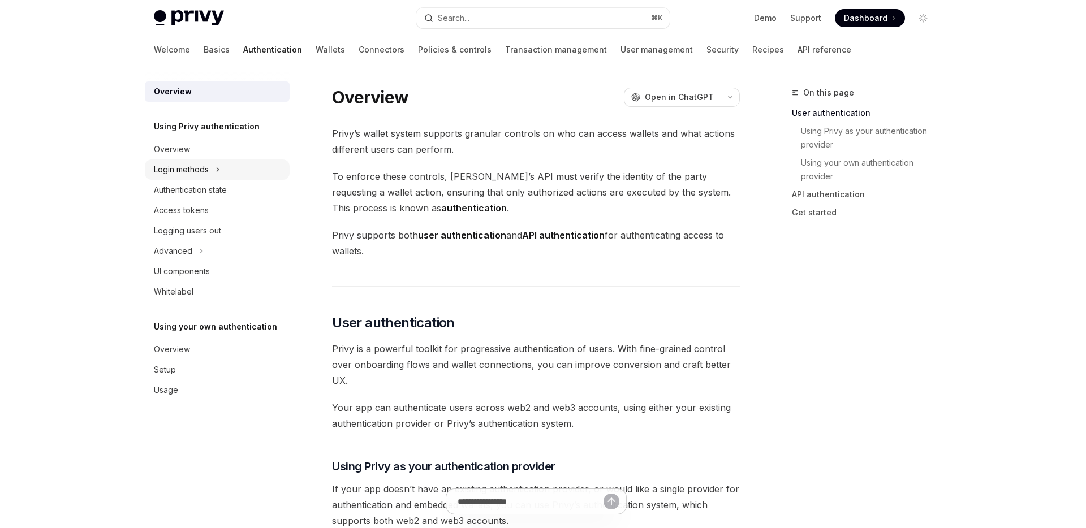
click at [213, 169] on div "Login methods" at bounding box center [217, 169] width 145 height 20
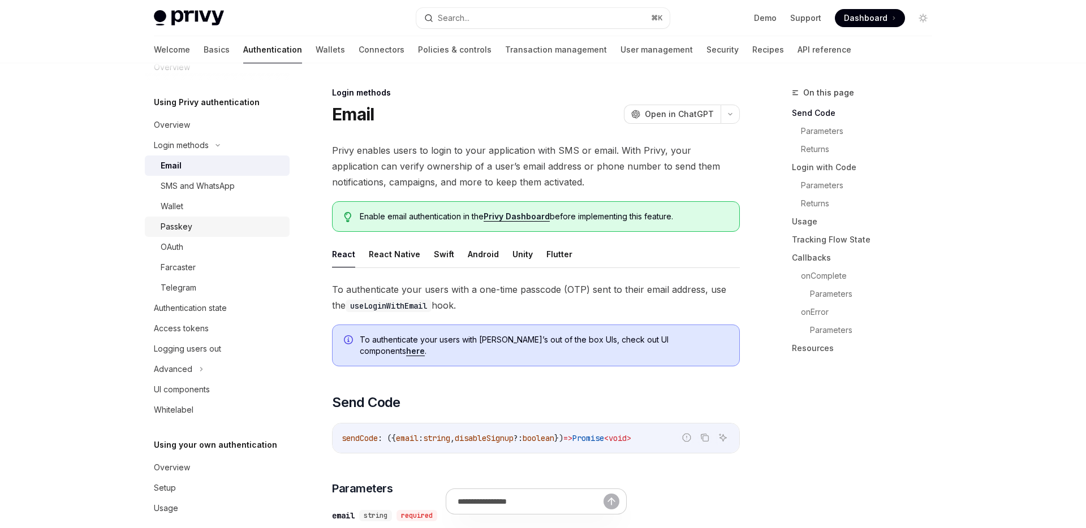
scroll to position [37, 0]
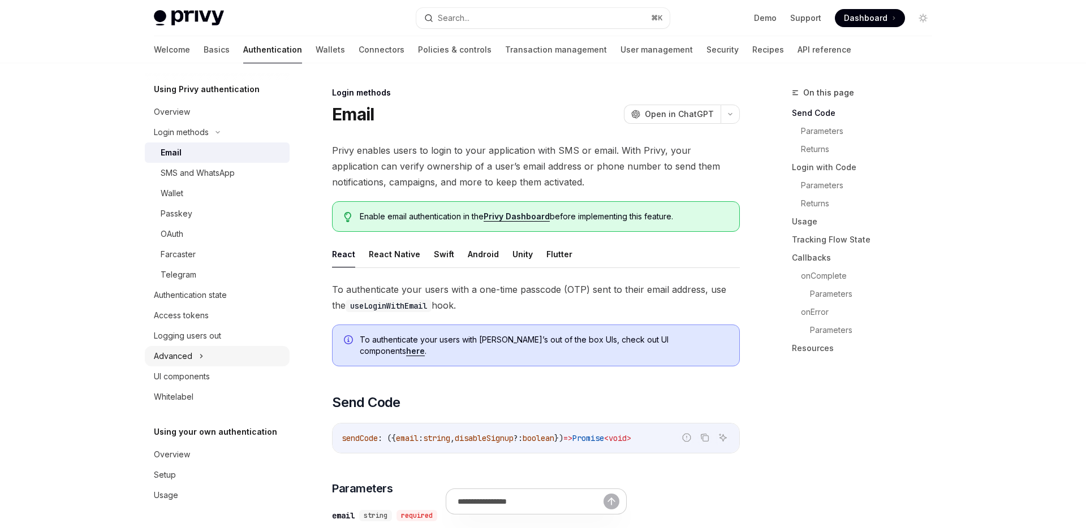
click at [213, 353] on div "Advanced" at bounding box center [217, 356] width 145 height 20
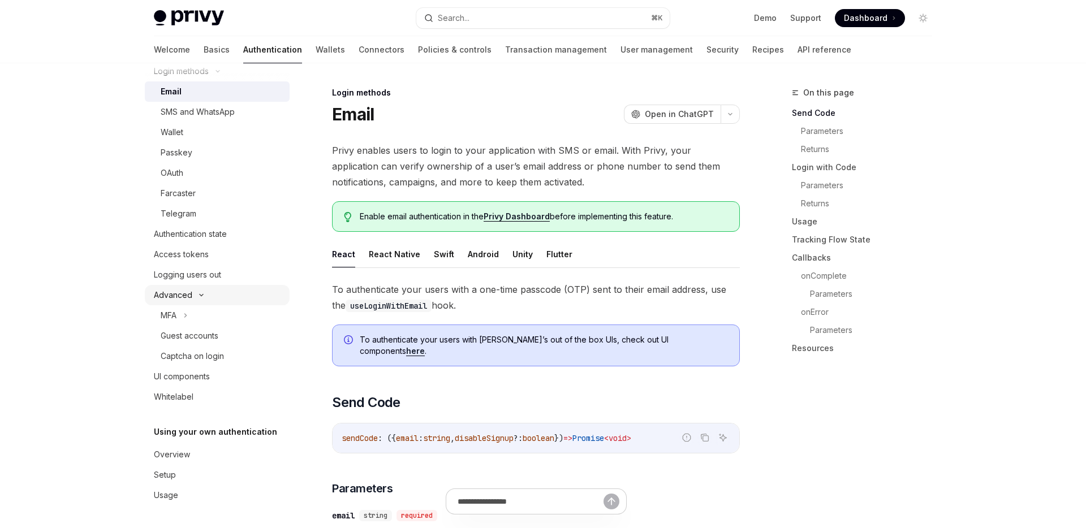
scroll to position [0, 0]
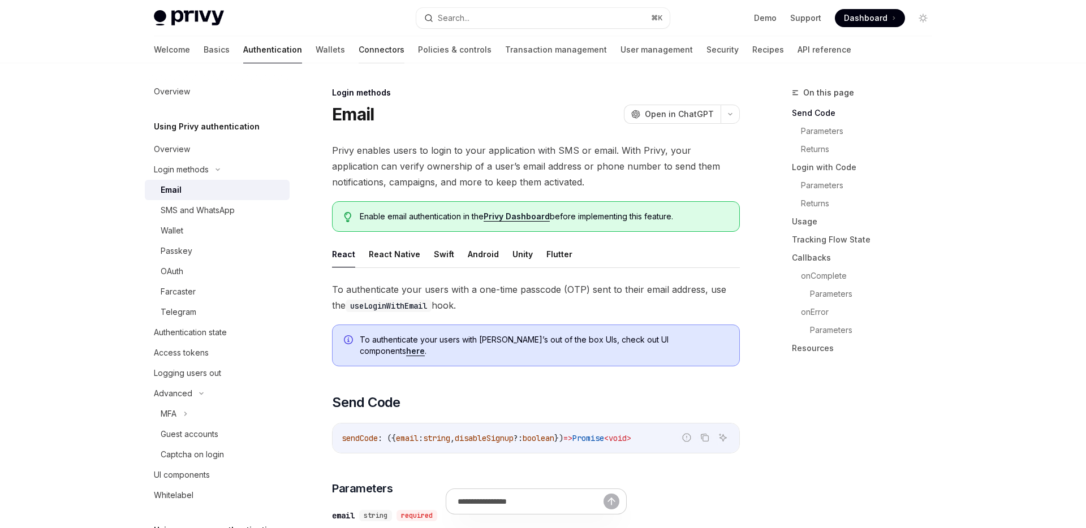
click at [359, 51] on link "Connectors" at bounding box center [382, 49] width 46 height 27
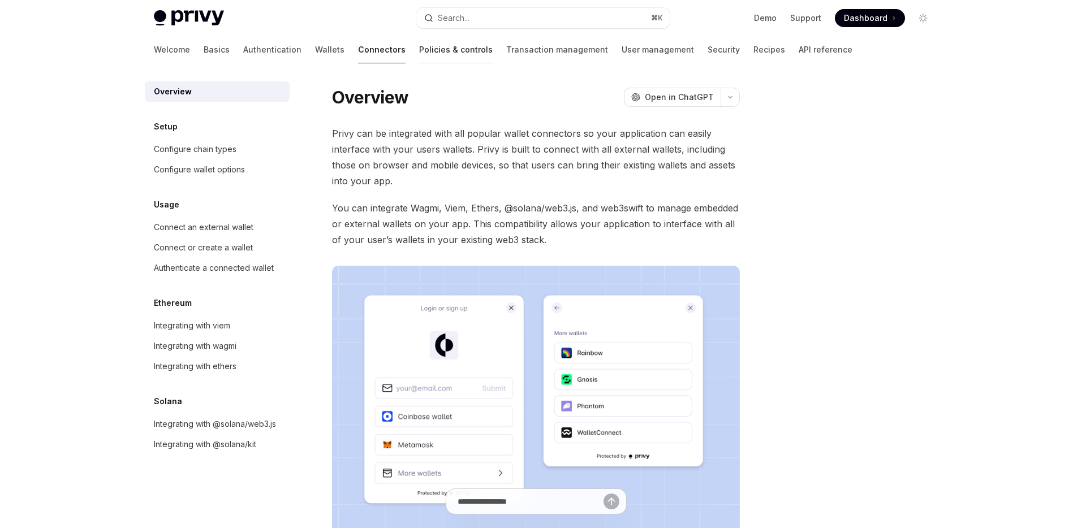
click at [419, 51] on link "Policies & controls" at bounding box center [456, 49] width 74 height 27
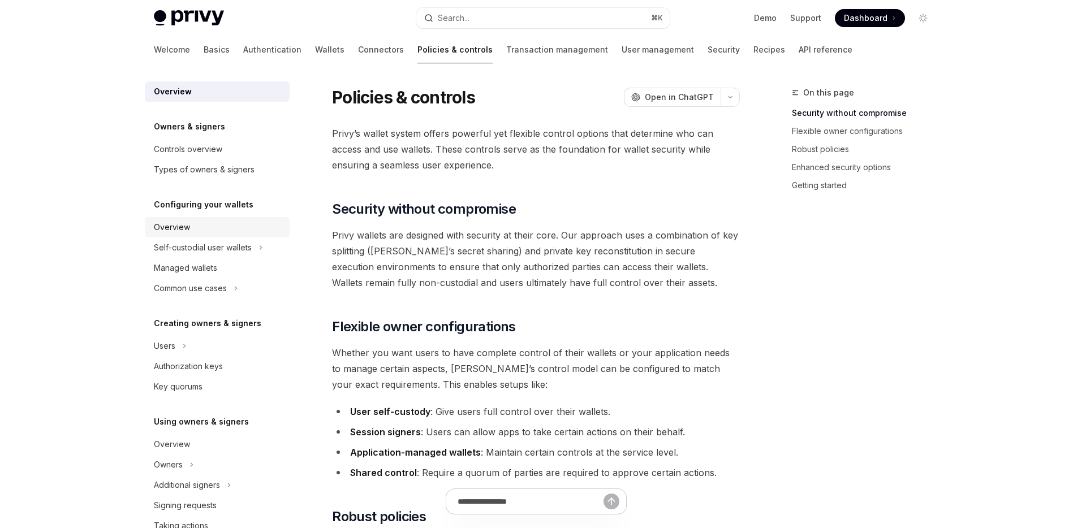
click at [211, 226] on div "Overview" at bounding box center [218, 228] width 129 height 14
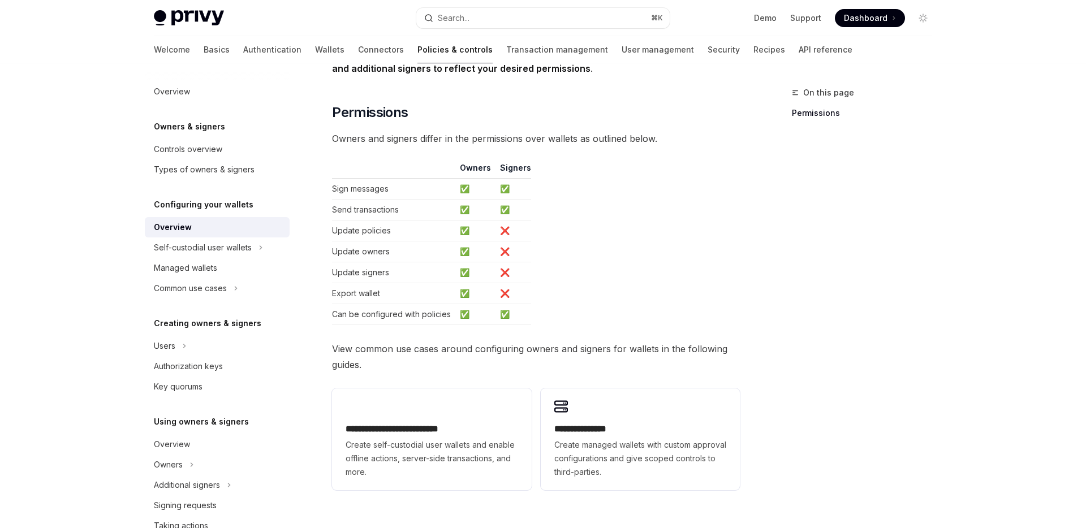
scroll to position [263, 0]
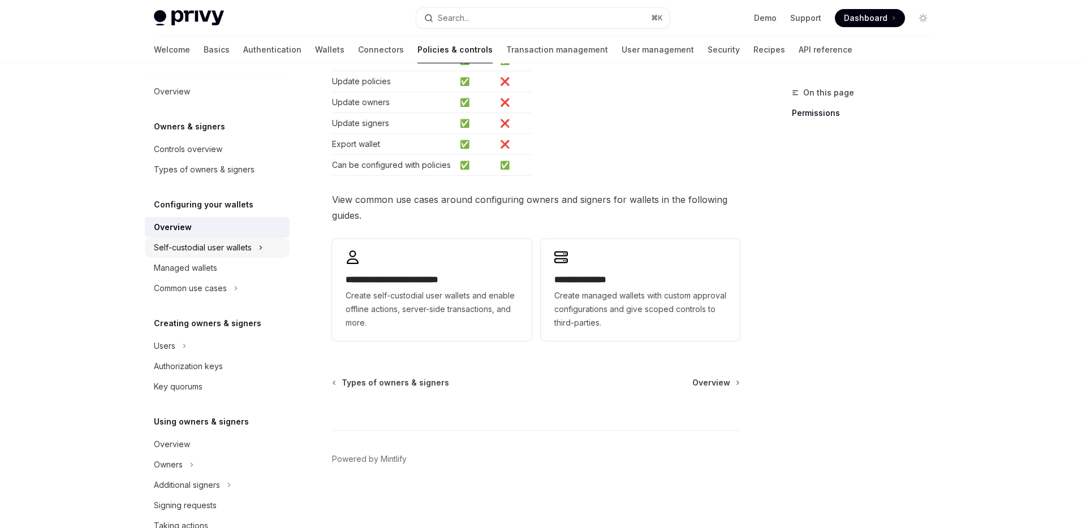
click at [234, 248] on div "Self-custodial user wallets" at bounding box center [203, 248] width 98 height 14
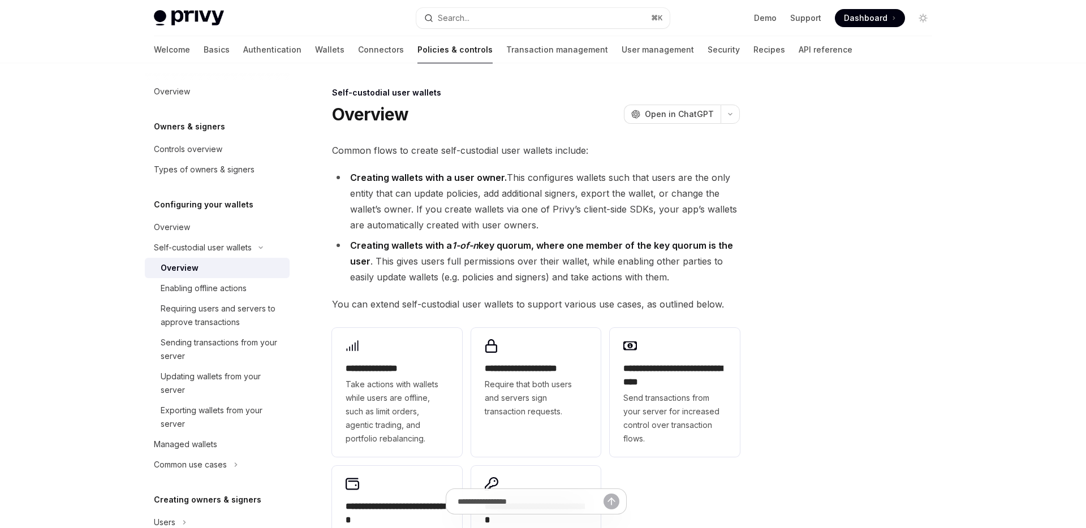
click at [205, 21] on img at bounding box center [189, 18] width 70 height 16
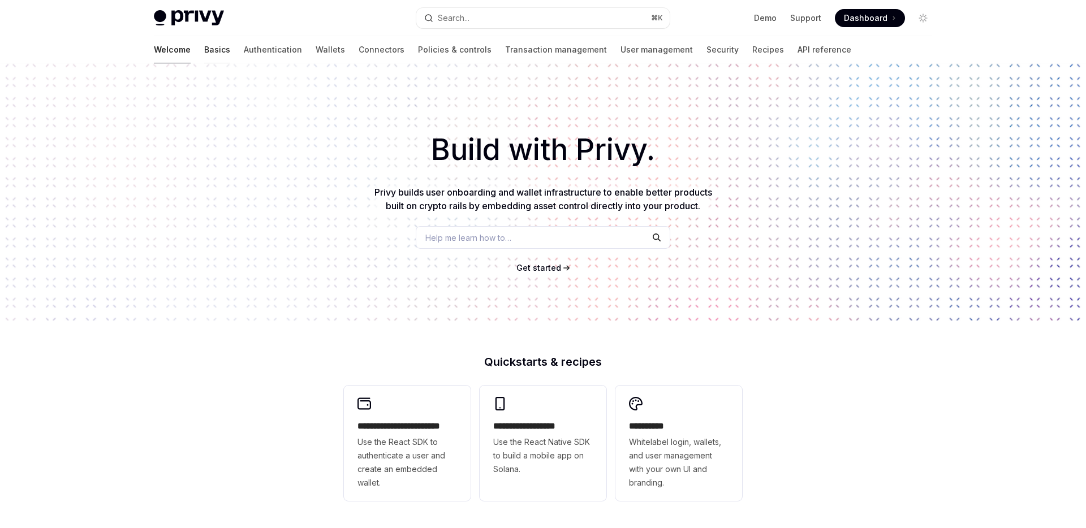
click at [204, 48] on link "Basics" at bounding box center [217, 49] width 26 height 27
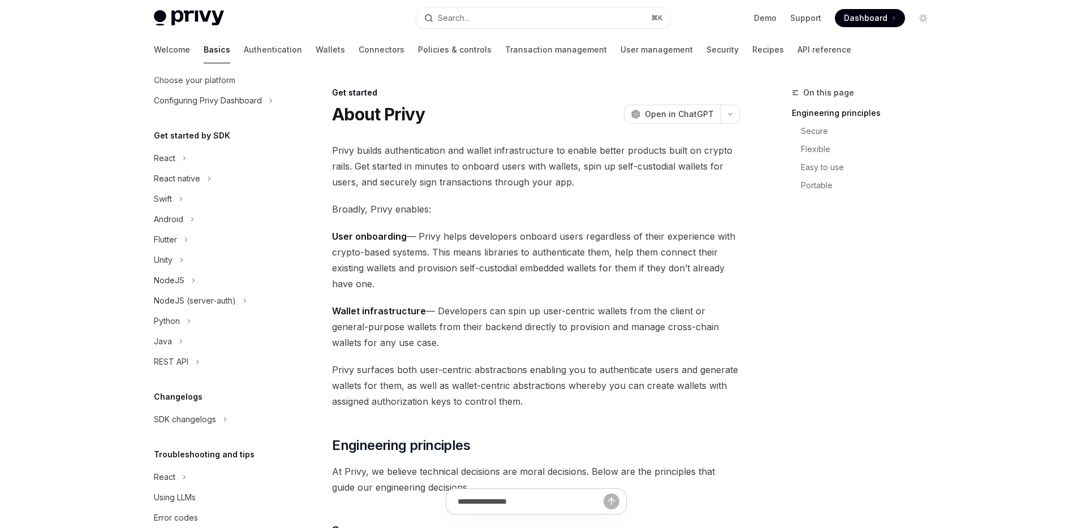
scroll to position [94, 0]
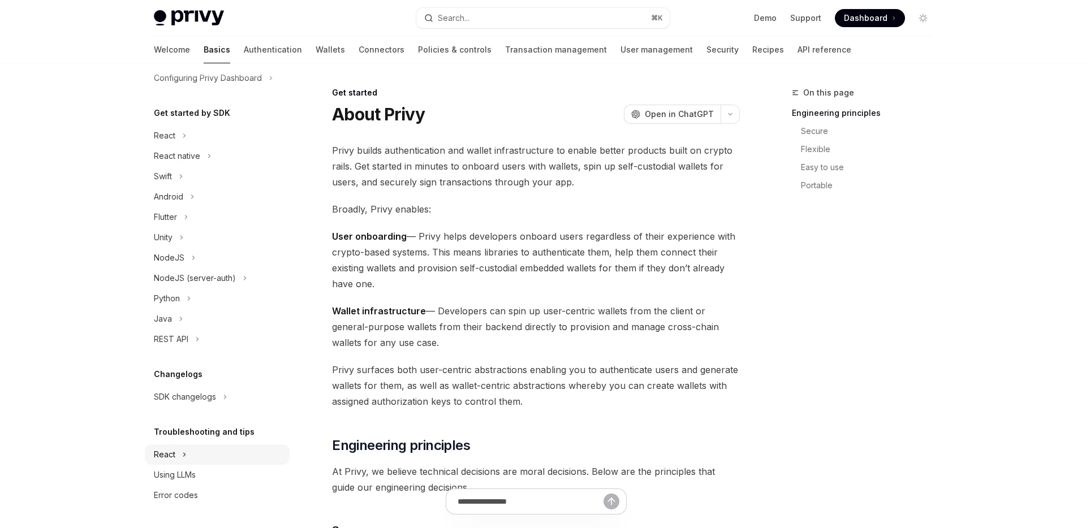
click at [206, 448] on div "React" at bounding box center [217, 455] width 145 height 20
type textarea "*"
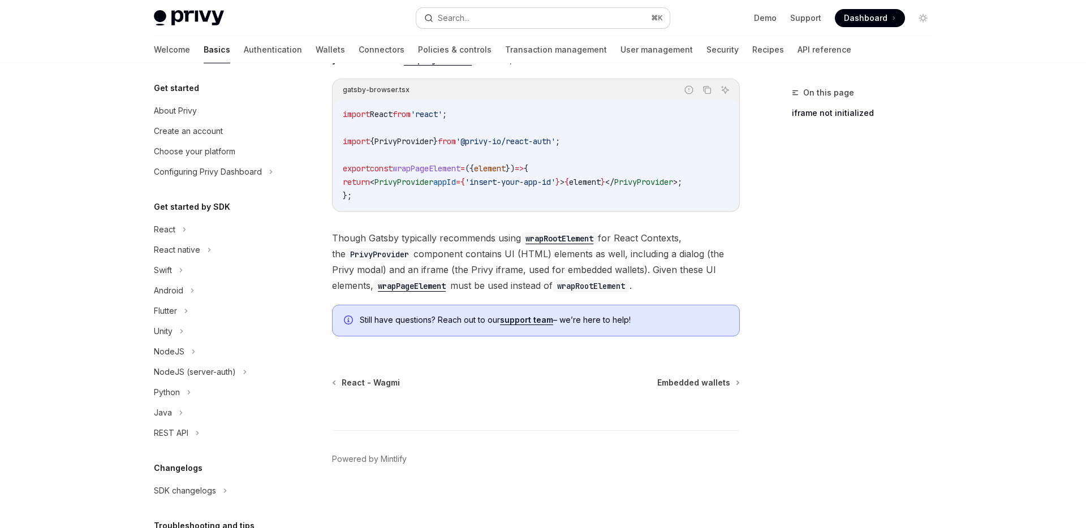
click at [464, 14] on div "Search..." at bounding box center [454, 18] width 32 height 14
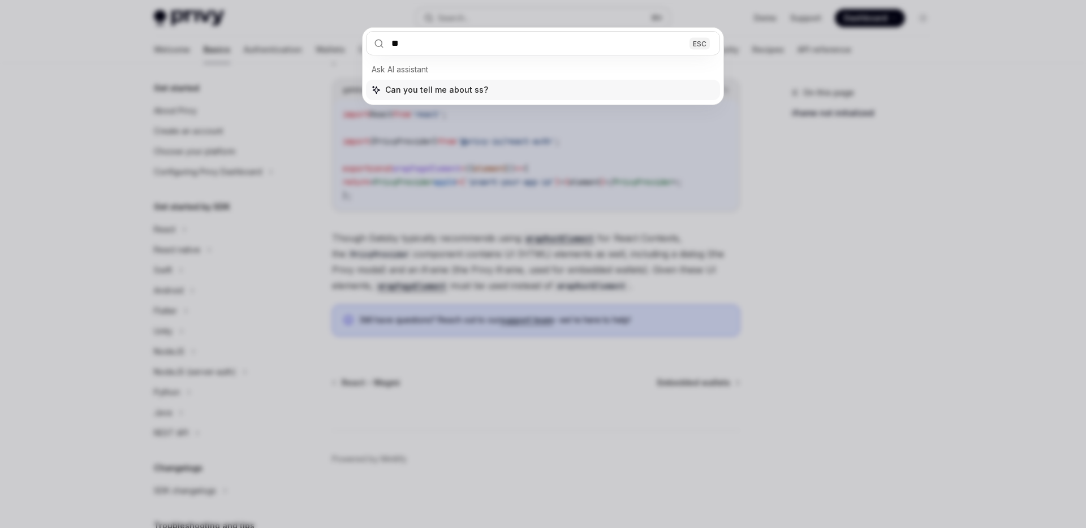
type input "***"
type input "*****"
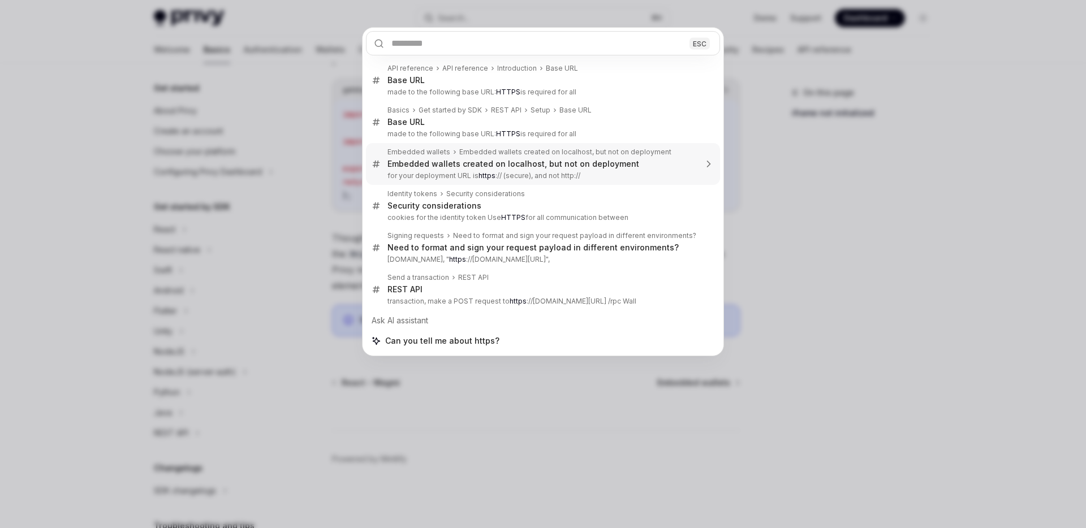
type textarea "*"
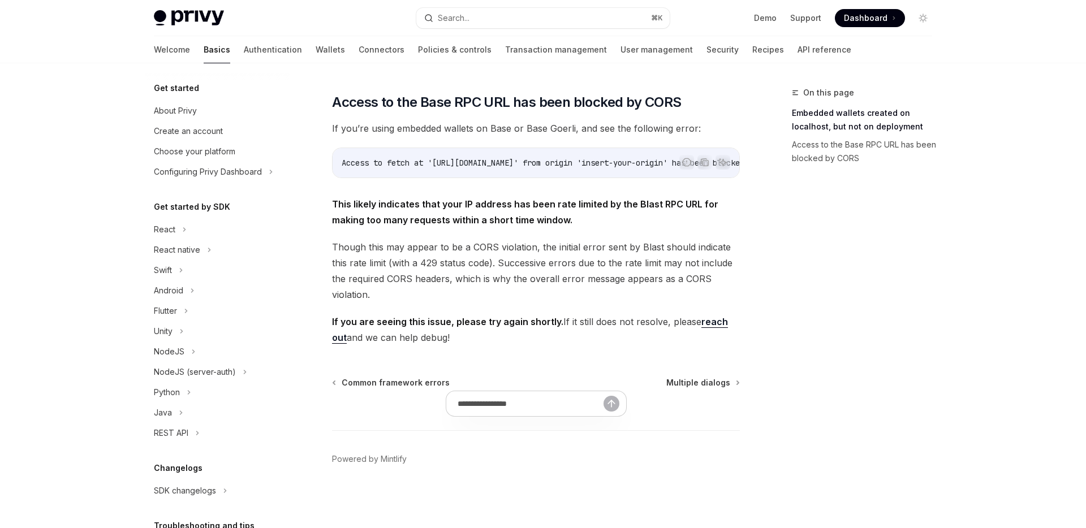
scroll to position [196, 0]
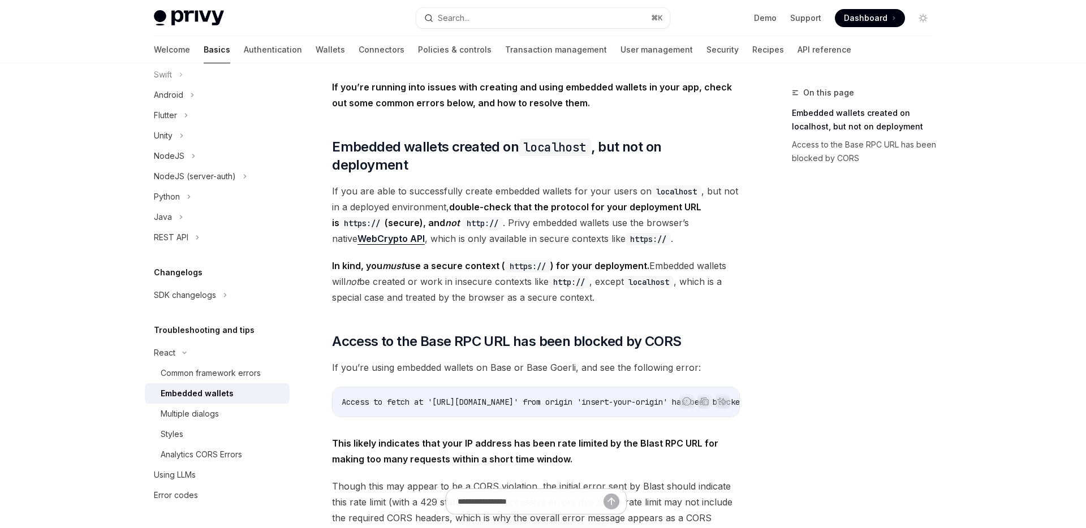
click at [384, 233] on link "WebCrypto API" at bounding box center [390, 239] width 67 height 12
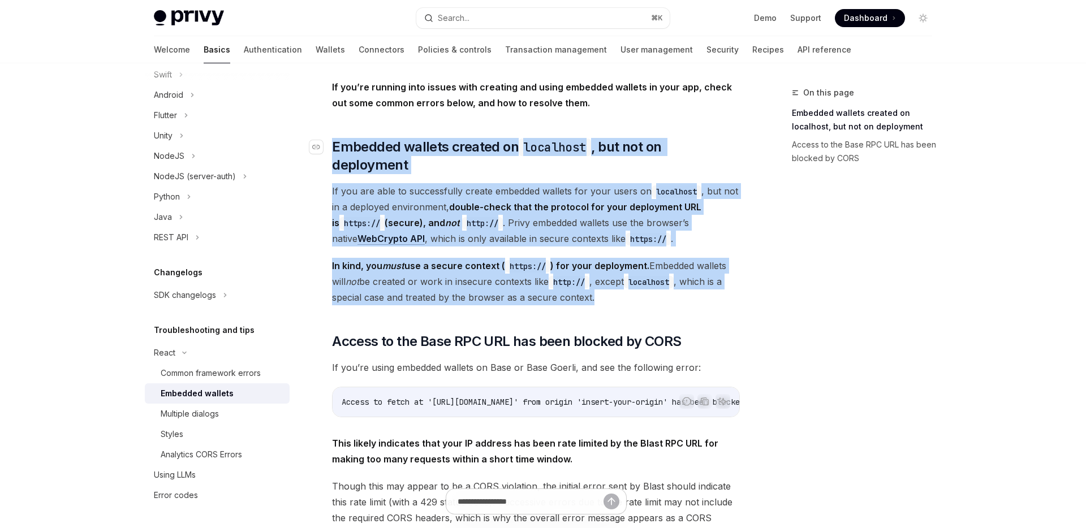
drag, startPoint x: 641, startPoint y: 275, endPoint x: 326, endPoint y: 146, distance: 340.9
click at [332, 146] on div "If you’re running into issues with creating and using embedded wallets in your …" at bounding box center [536, 332] width 408 height 506
copy div "​ Embedded wallets created on localhost , but not on deployment If you are able…"
click at [388, 160] on div "If you’re running into issues with creating and using embedded wallets in your …" at bounding box center [536, 332] width 408 height 506
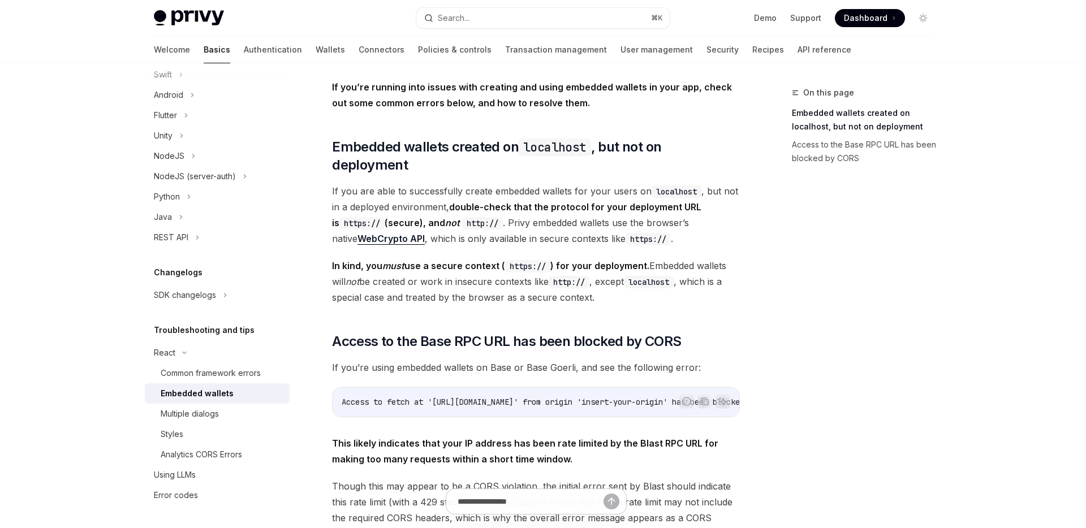
scroll to position [51, 0]
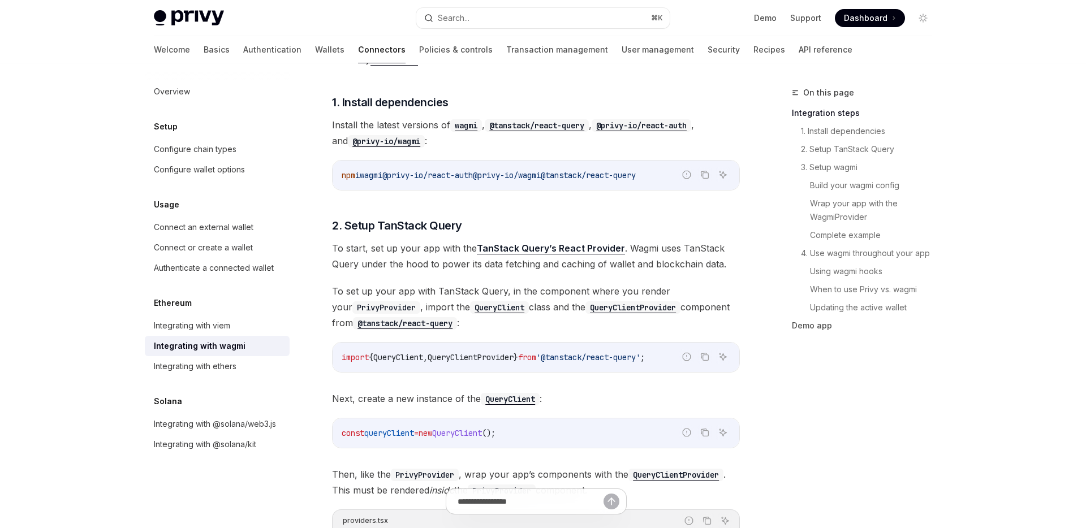
scroll to position [204, 0]
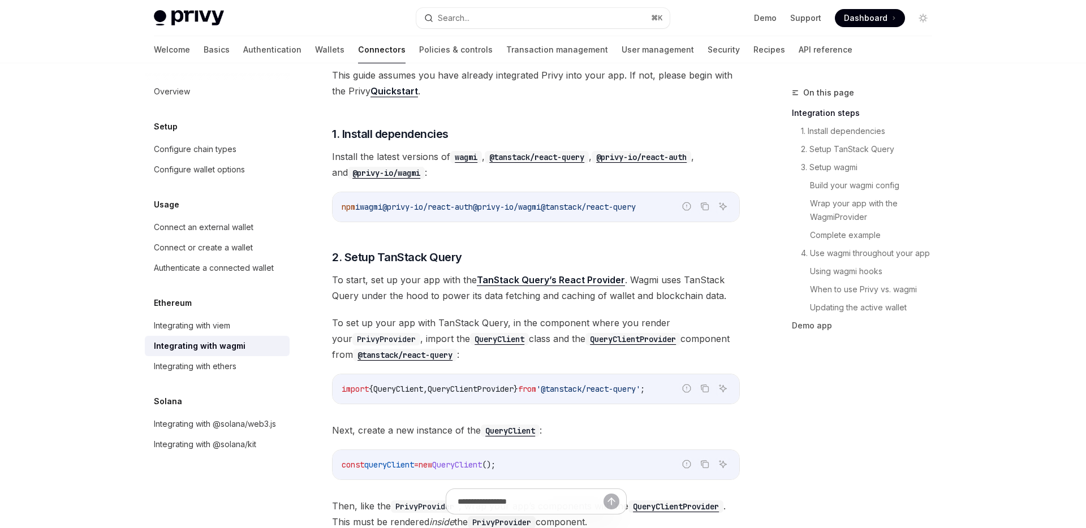
drag, startPoint x: 571, startPoint y: 206, endPoint x: 498, endPoint y: 208, distance: 73.5
click at [498, 208] on span "npm i wagmi @privy-io/react-auth @privy-io/wagmi @tanstack/react-query" at bounding box center [489, 207] width 294 height 10
copy span "@privy-io/wagmi"
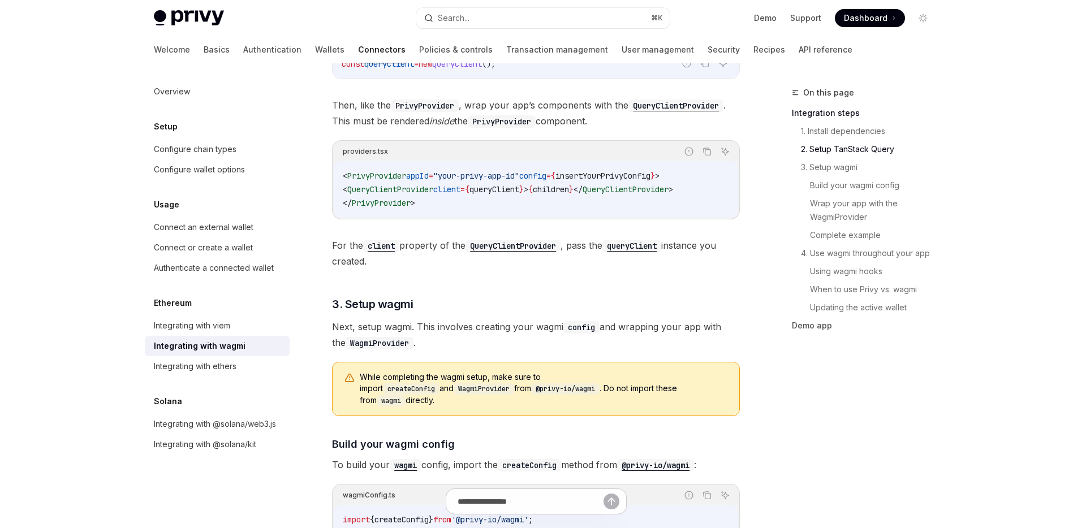
scroll to position [728, 0]
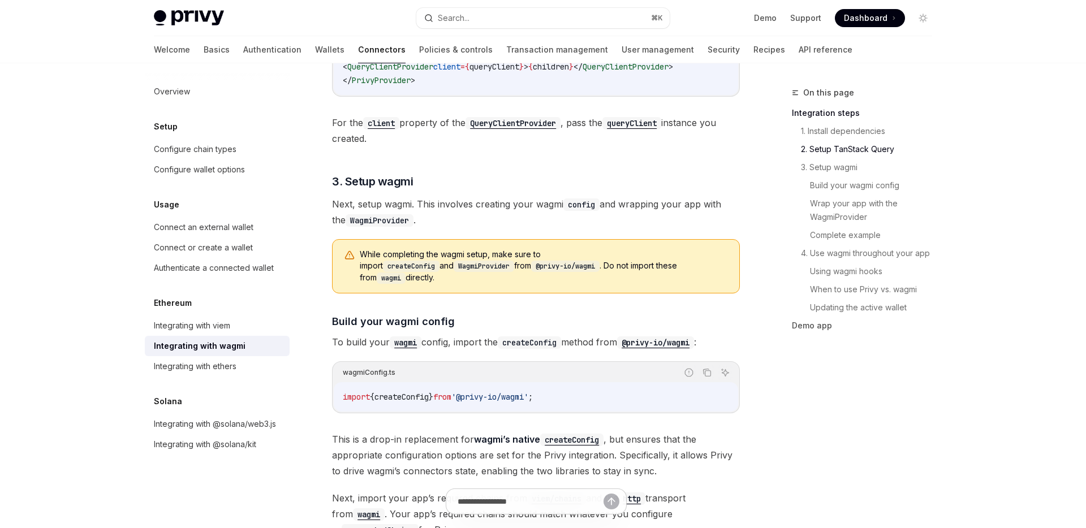
click at [425, 392] on span "createConfig" at bounding box center [401, 397] width 54 height 10
copy div "import { createConfig } from '@privy-io/wagmi' ;"
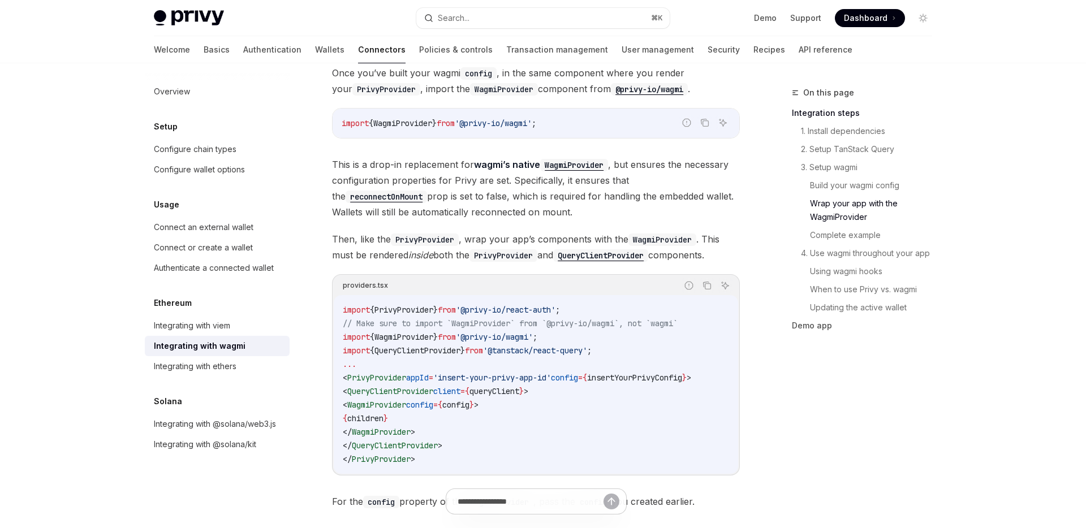
scroll to position [1577, 0]
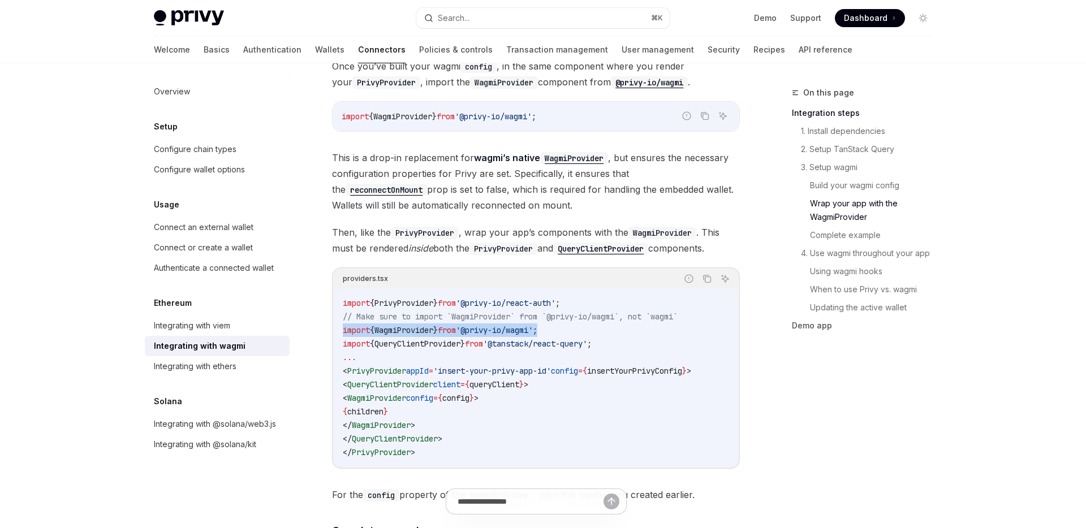
drag, startPoint x: 564, startPoint y: 319, endPoint x: 340, endPoint y: 322, distance: 224.5
click at [340, 322] on div "import { PrivyProvider } from '@privy-io/react-auth' ; // Make sure to import `…" at bounding box center [536, 377] width 404 height 179
copy span "import { WagmiProvider } from '@privy-io/wagmi' ;"
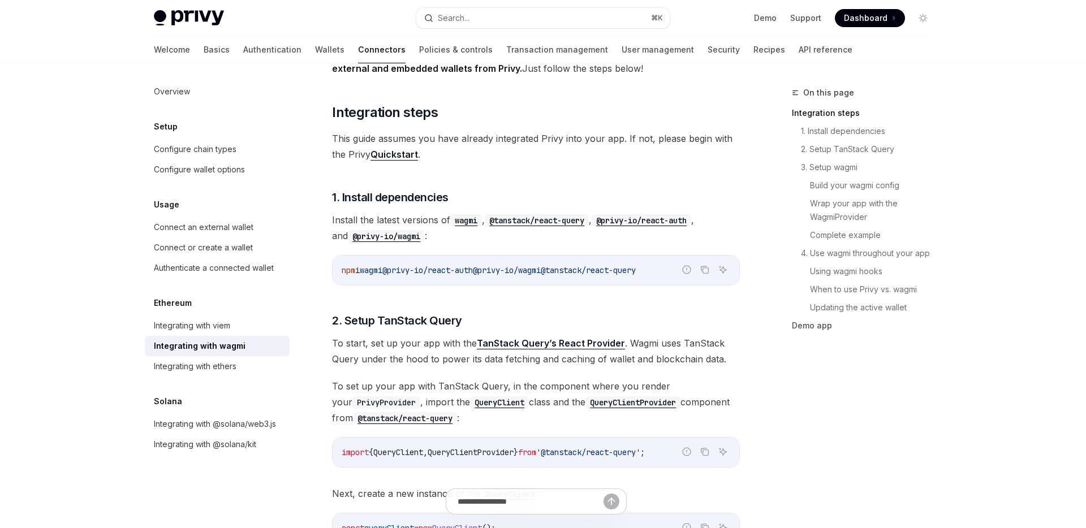
scroll to position [96, 0]
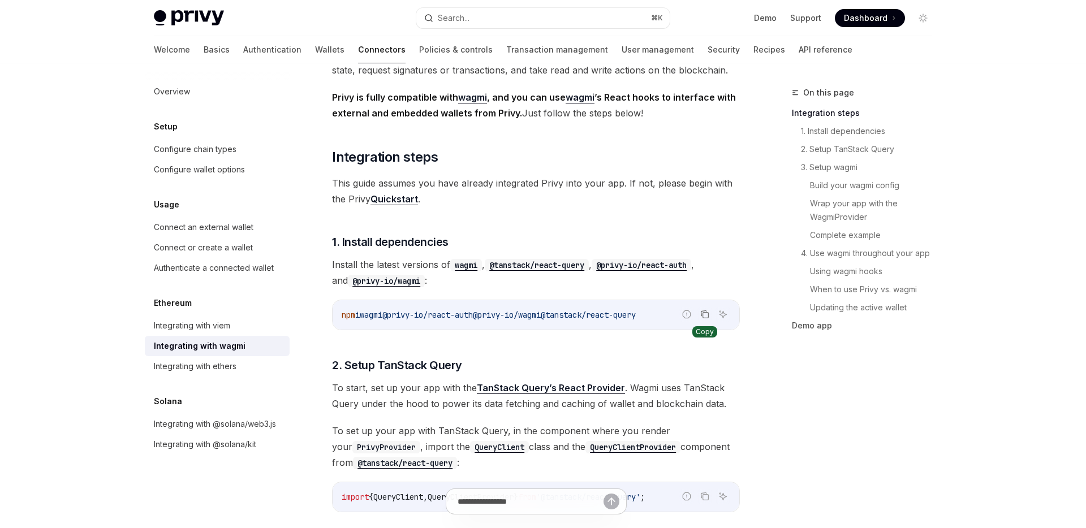
click at [700, 316] on icon "Copy the contents from the code block" at bounding box center [704, 314] width 9 height 9
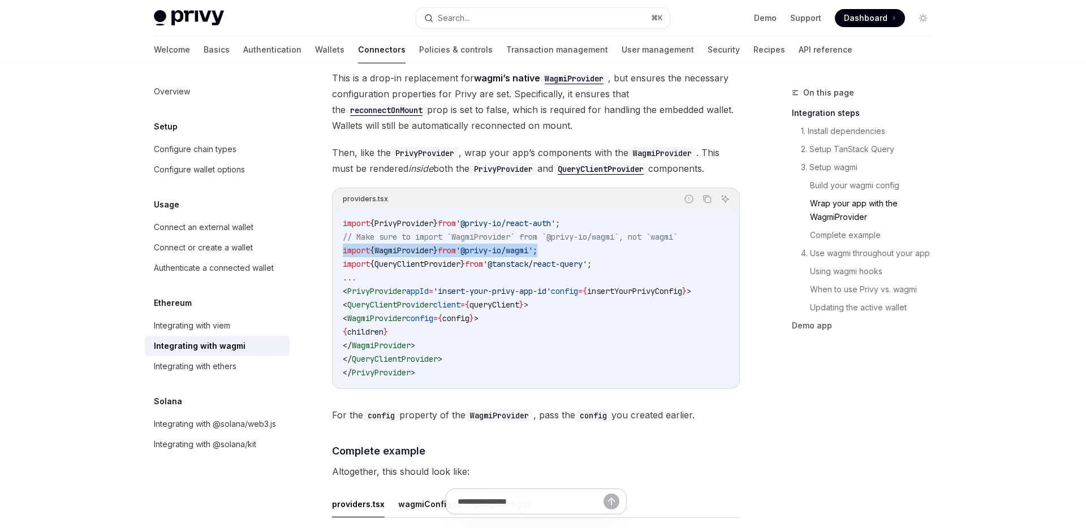
scroll to position [1663, 0]
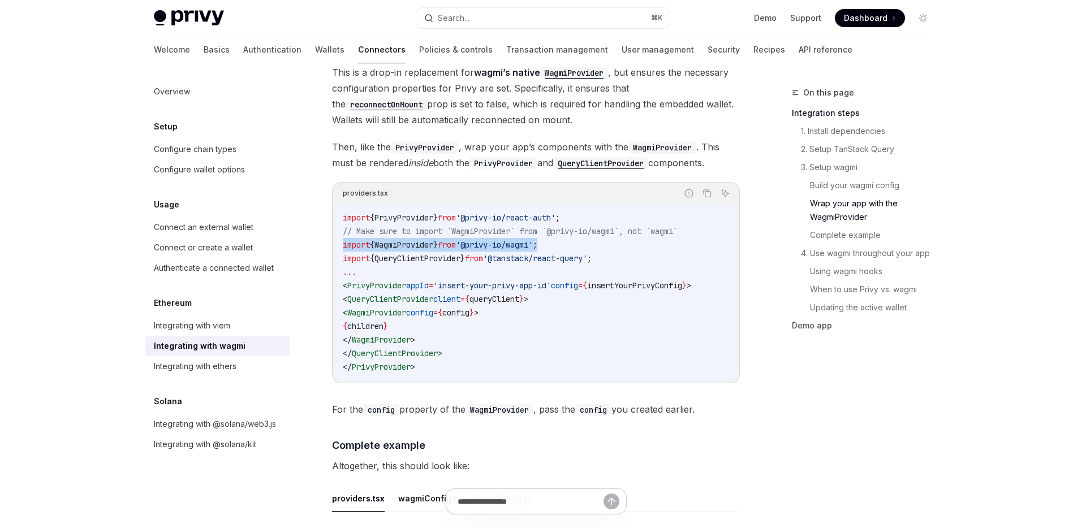
drag, startPoint x: 563, startPoint y: 287, endPoint x: 352, endPoint y: 287, distance: 210.9
click at [352, 287] on code "import { PrivyProvider } from '@privy-io/react-auth' ; // Make sure to import `…" at bounding box center [536, 292] width 386 height 163
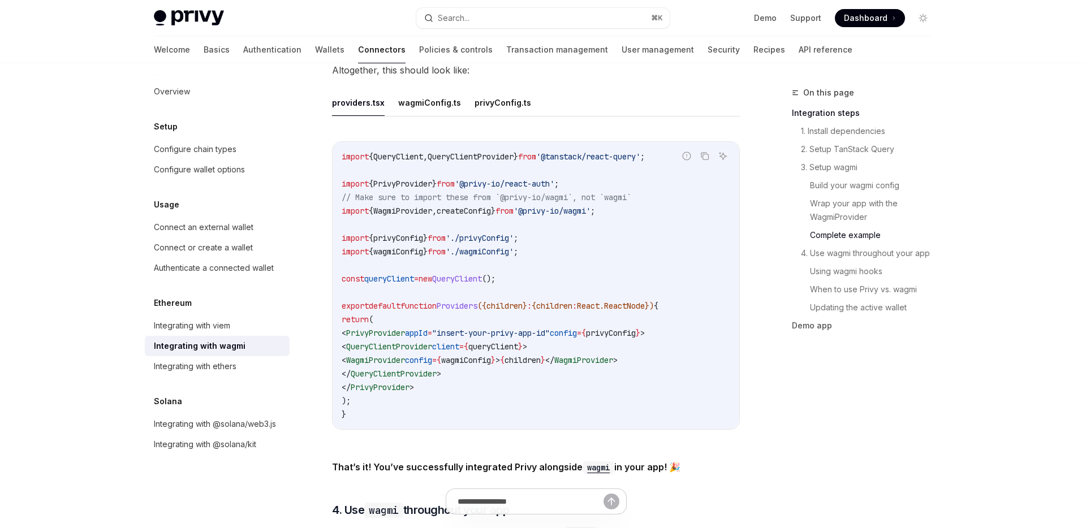
scroll to position [2060, 0]
click at [446, 98] on button "wagmiConfig.ts" at bounding box center [429, 101] width 63 height 27
type textarea "*"
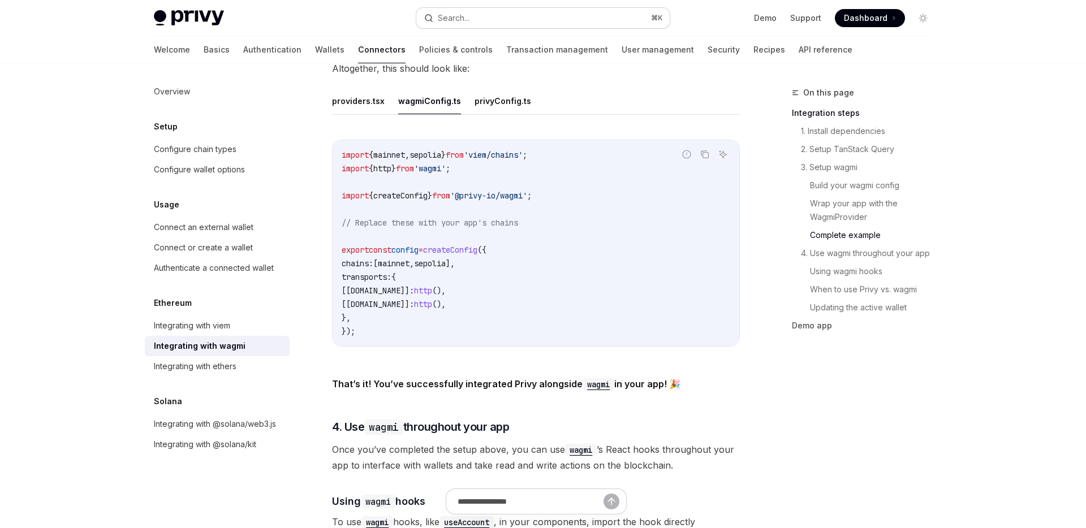
click at [455, 20] on div "Search..." at bounding box center [454, 18] width 32 height 14
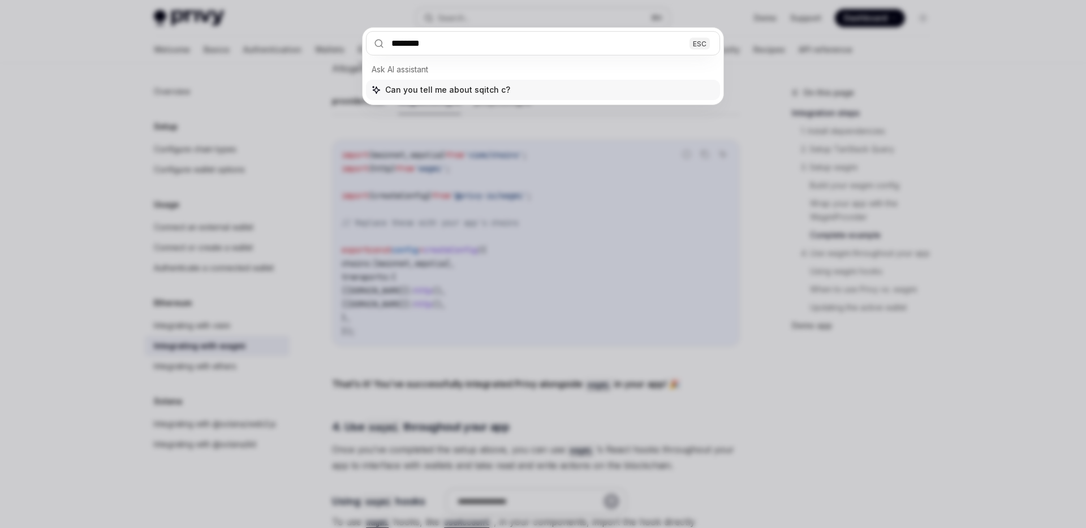
type input "*********"
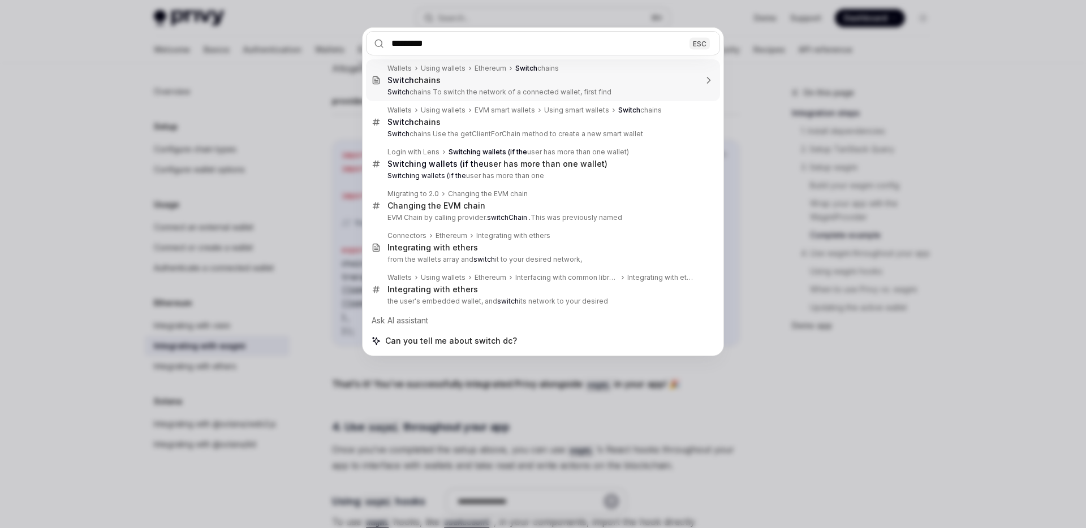
type input "******"
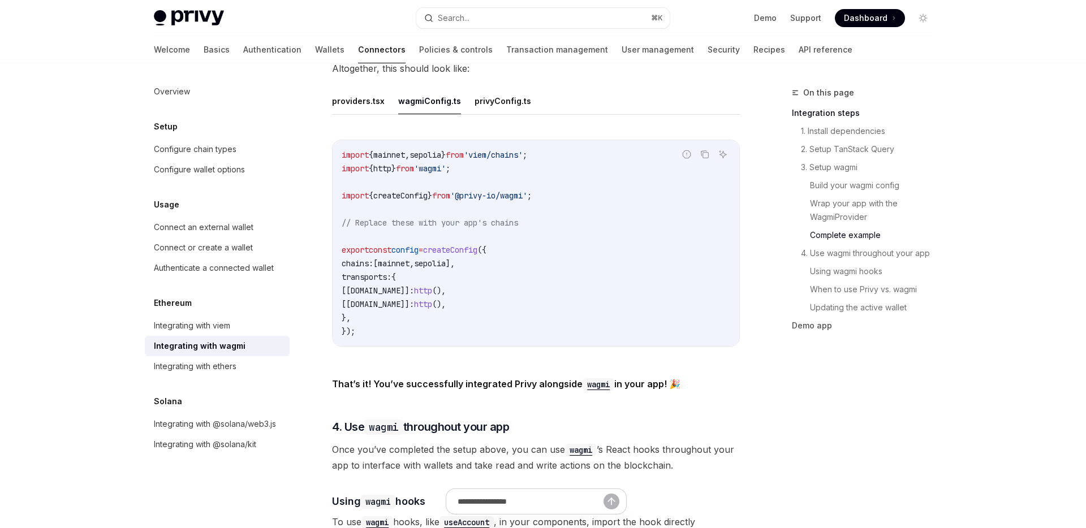
type textarea "*"
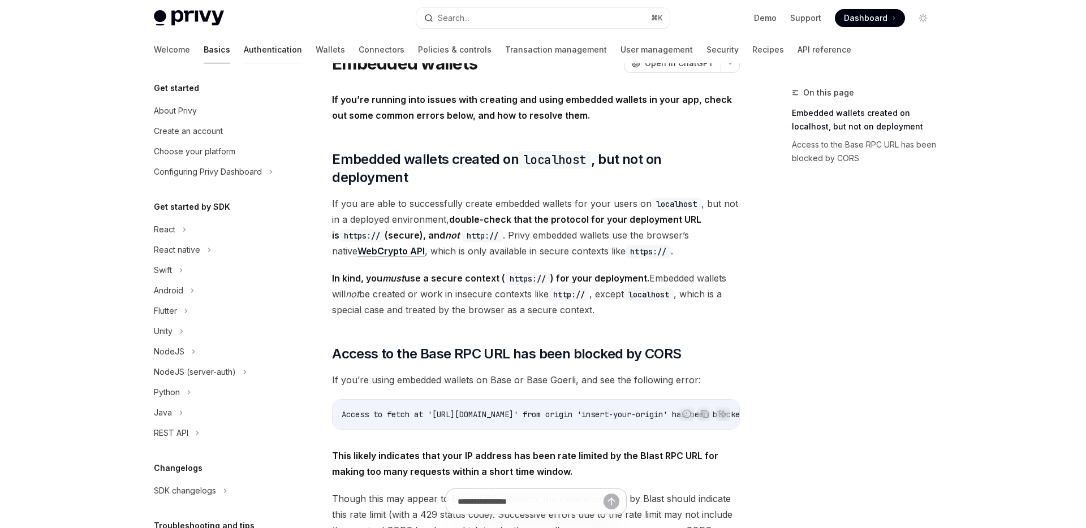
scroll to position [196, 0]
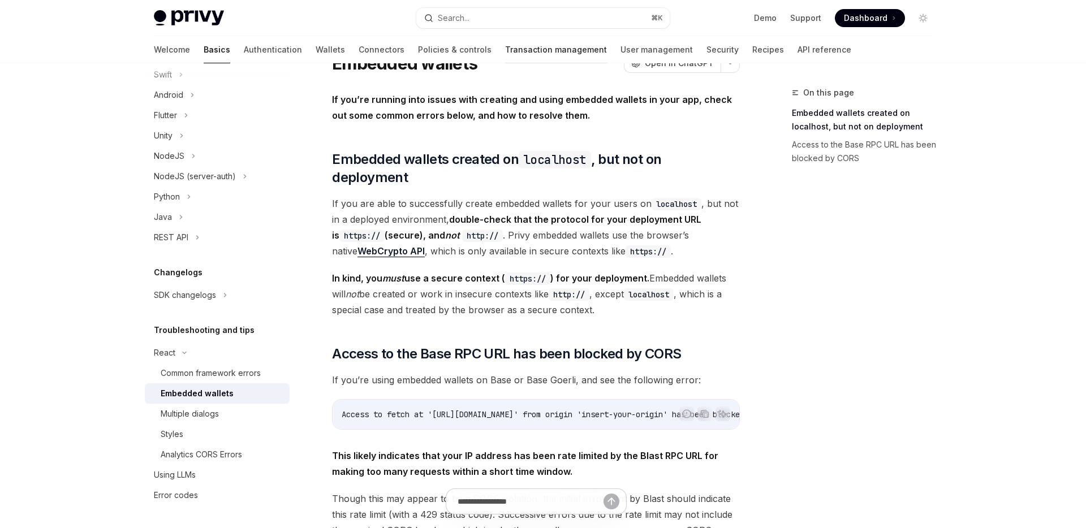
click at [505, 54] on link "Transaction management" at bounding box center [556, 49] width 102 height 27
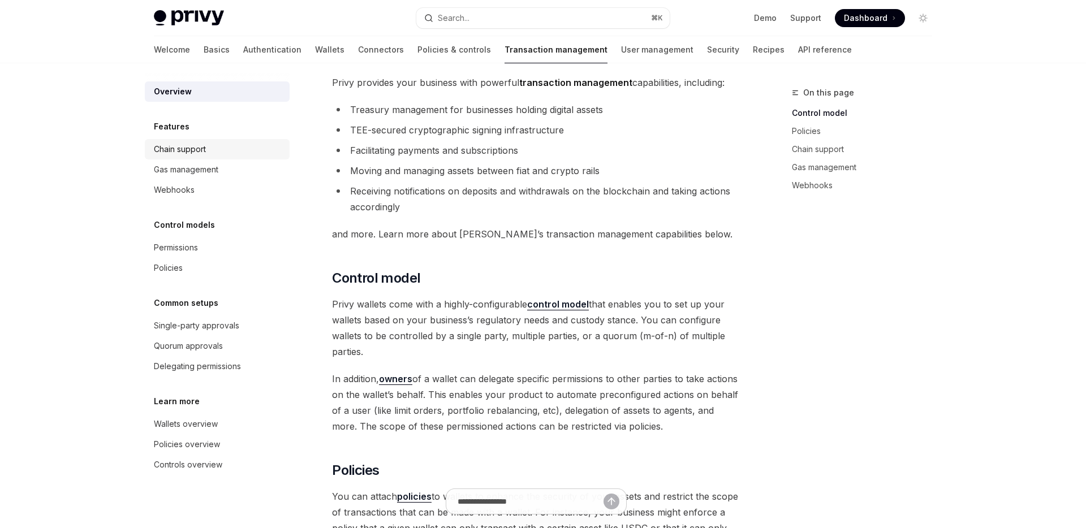
click at [218, 143] on div "Chain support" at bounding box center [218, 150] width 129 height 14
type textarea "*"
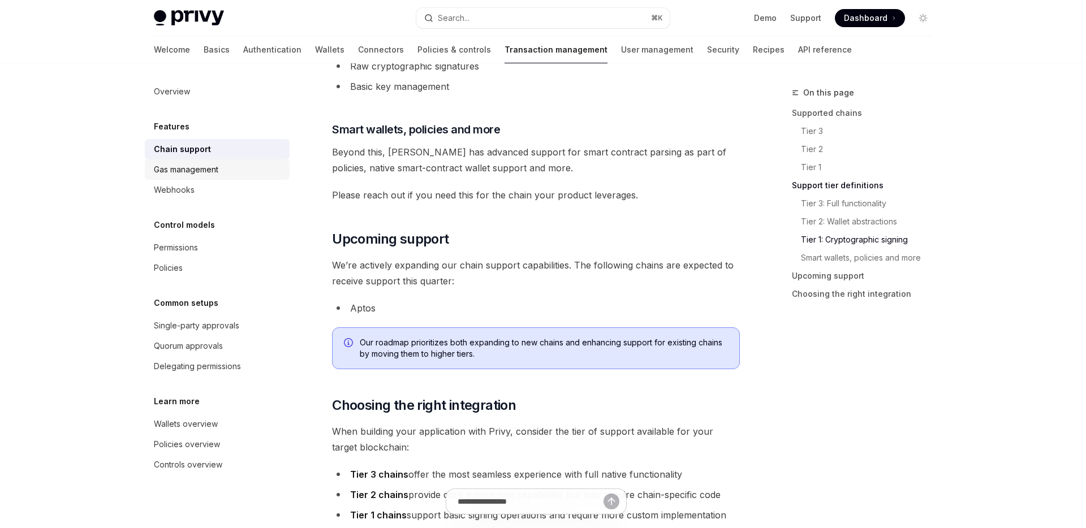
scroll to position [1052, 0]
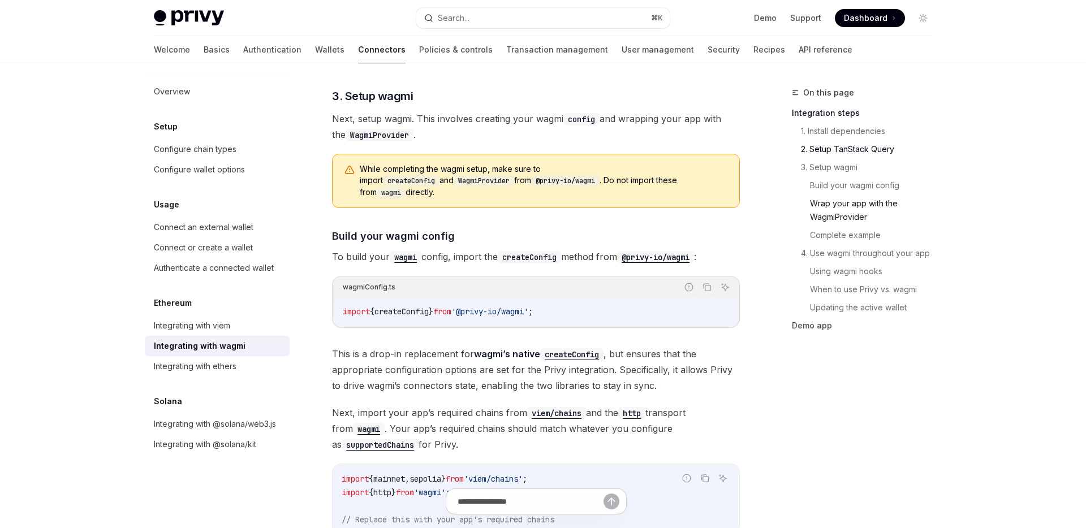
click at [851, 213] on link "Wrap your app with the WagmiProvider" at bounding box center [875, 211] width 131 height 32
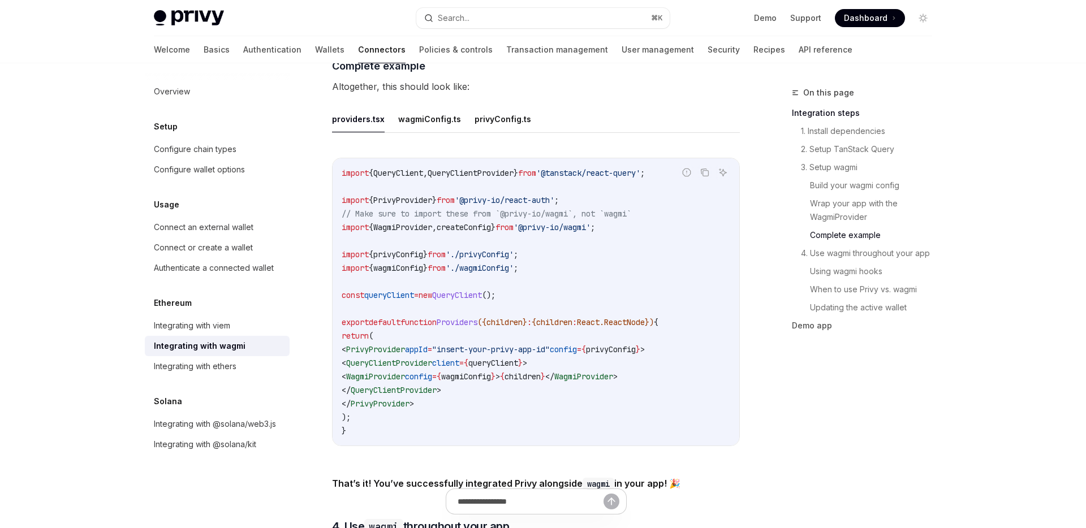
scroll to position [2040, 0]
click at [501, 120] on button "privyConfig.ts" at bounding box center [502, 121] width 57 height 27
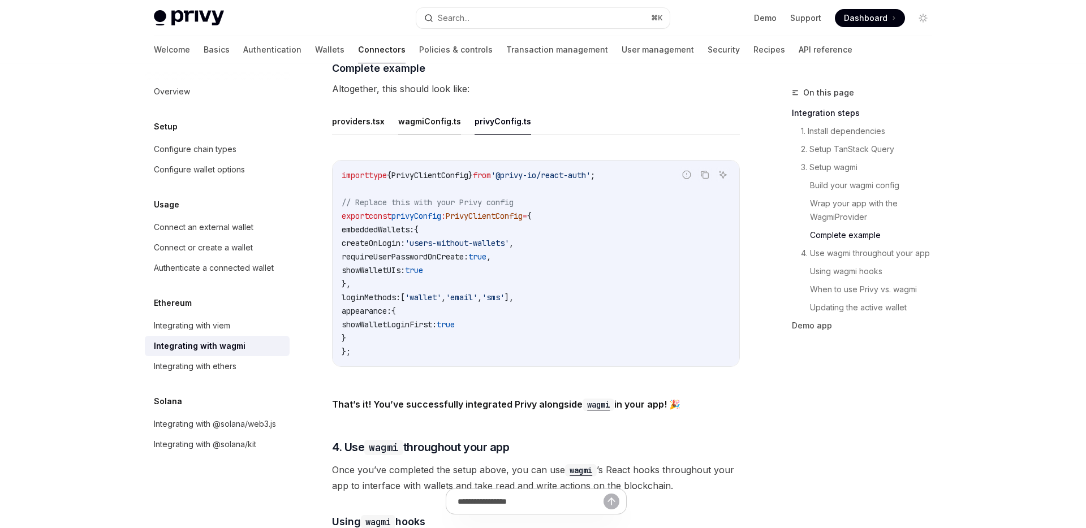
click at [429, 116] on button "wagmiConfig.ts" at bounding box center [429, 121] width 63 height 27
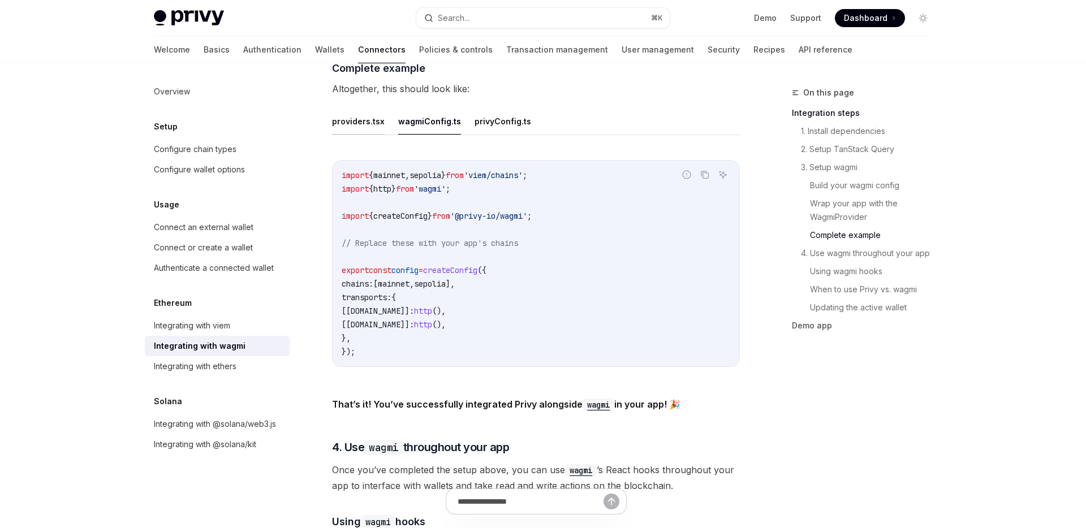
click at [373, 114] on button "providers.tsx" at bounding box center [358, 121] width 53 height 27
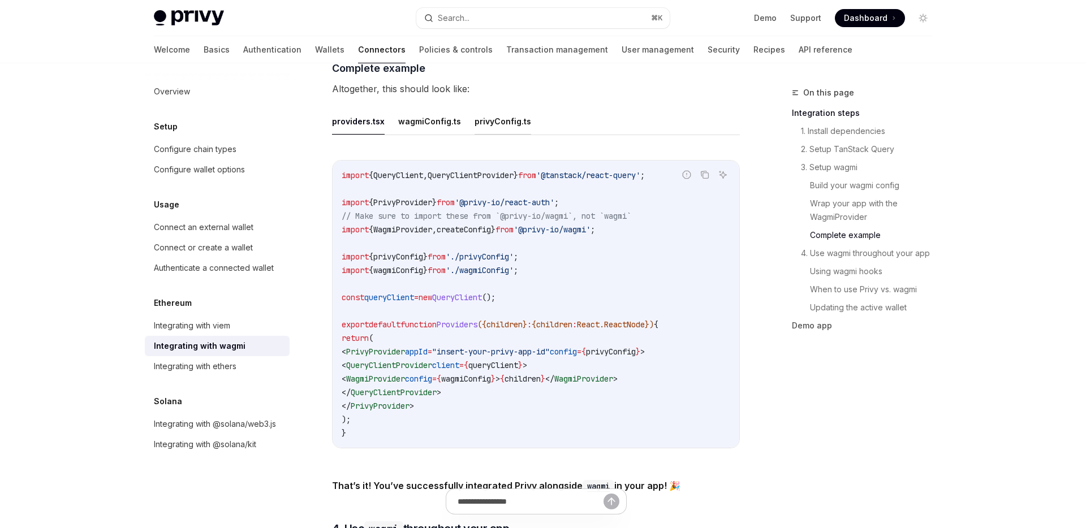
click at [500, 114] on button "privyConfig.ts" at bounding box center [502, 121] width 57 height 27
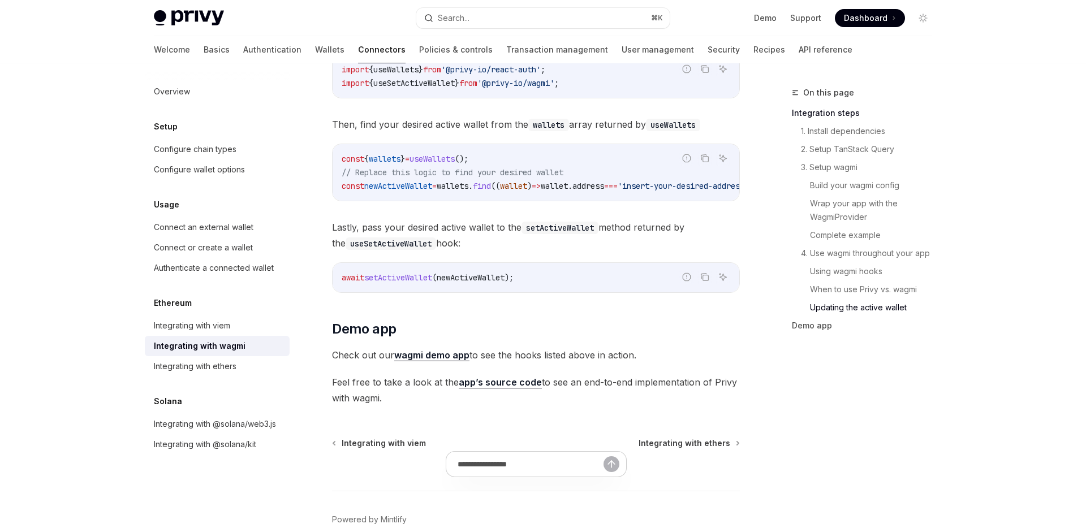
scroll to position [3151, 0]
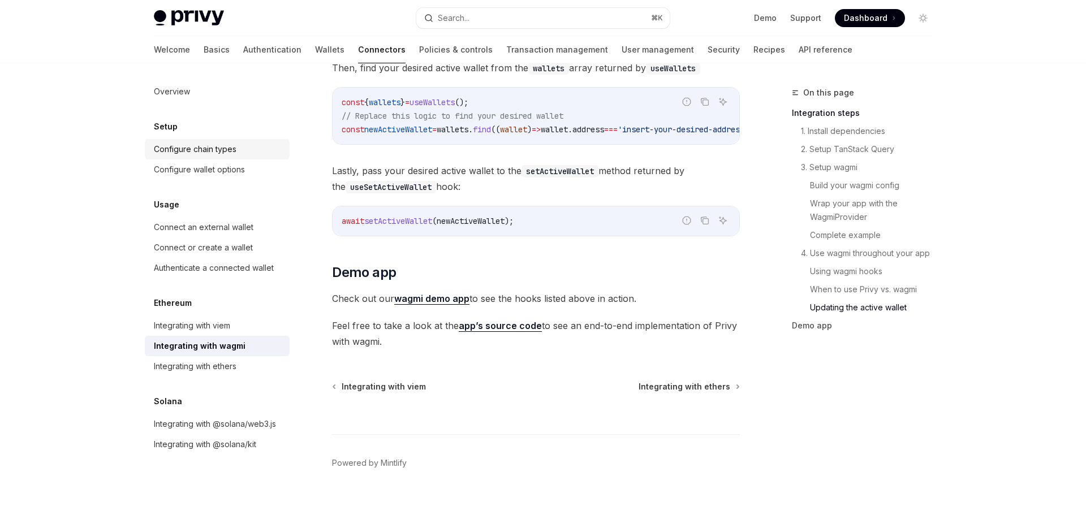
click at [222, 150] on div "Configure chain types" at bounding box center [195, 150] width 83 height 14
type textarea "*"
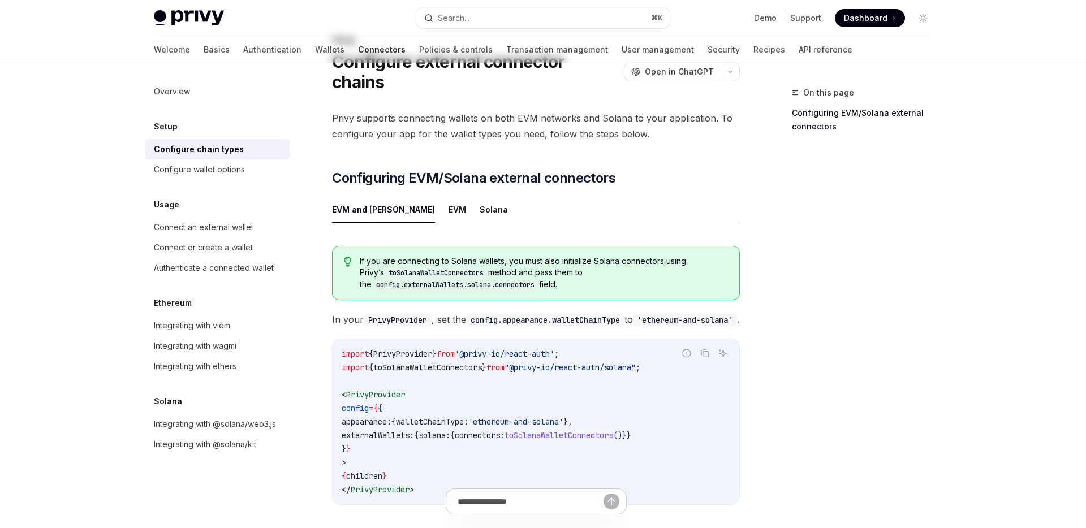
scroll to position [19, 0]
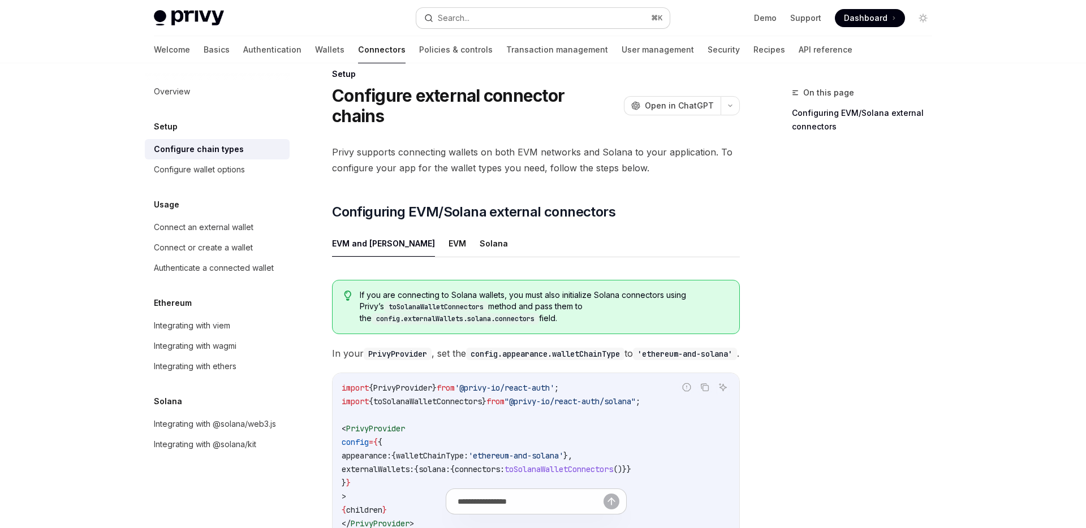
click at [464, 21] on div "Search..." at bounding box center [454, 18] width 32 height 14
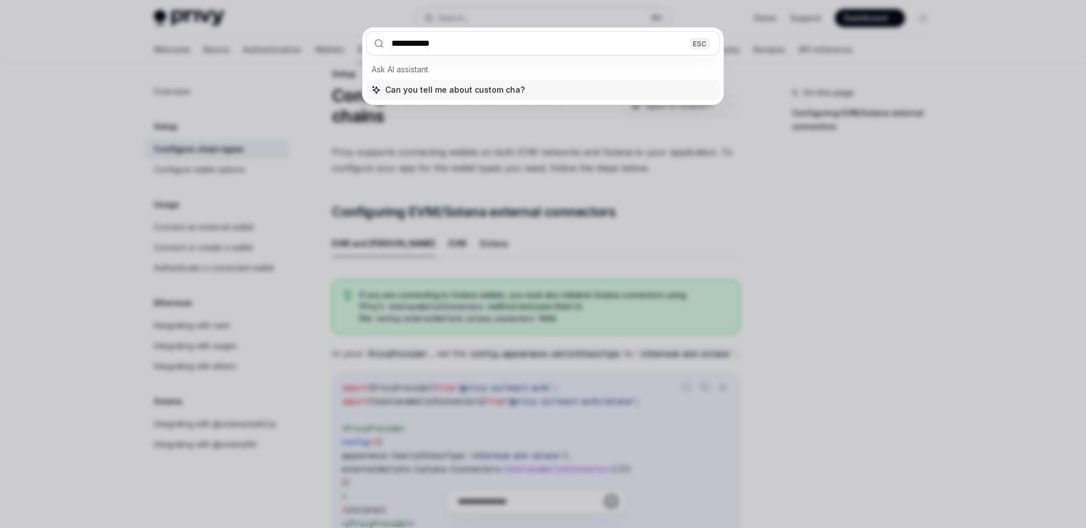
type input "**********"
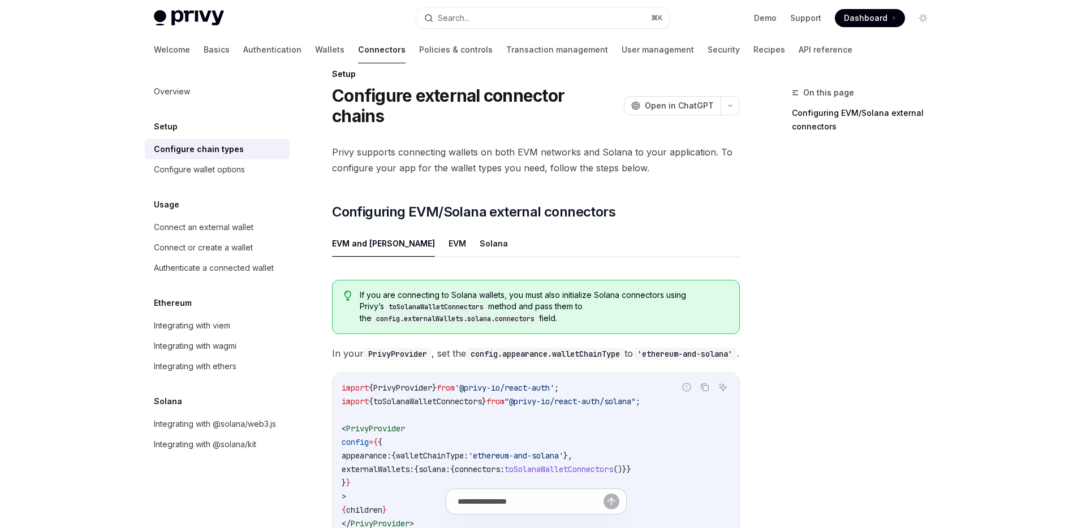
type textarea "*"
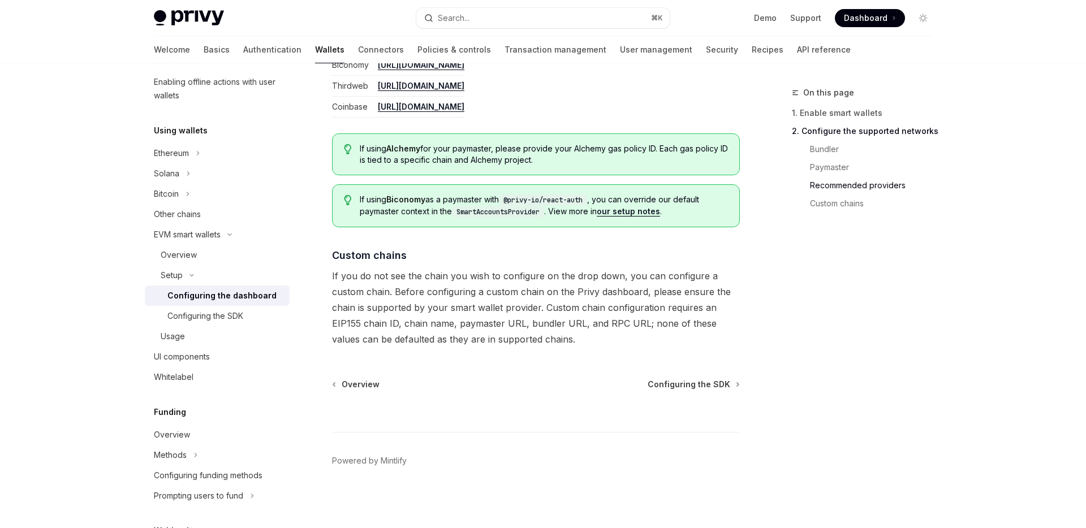
scroll to position [1501, 0]
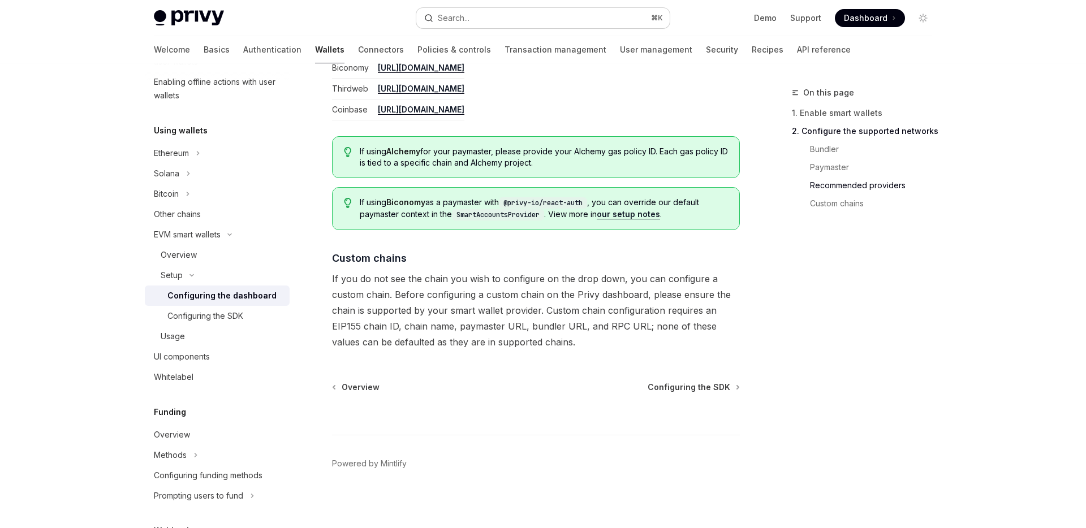
click at [520, 8] on button "Search... ⌘ K" at bounding box center [542, 18] width 253 height 20
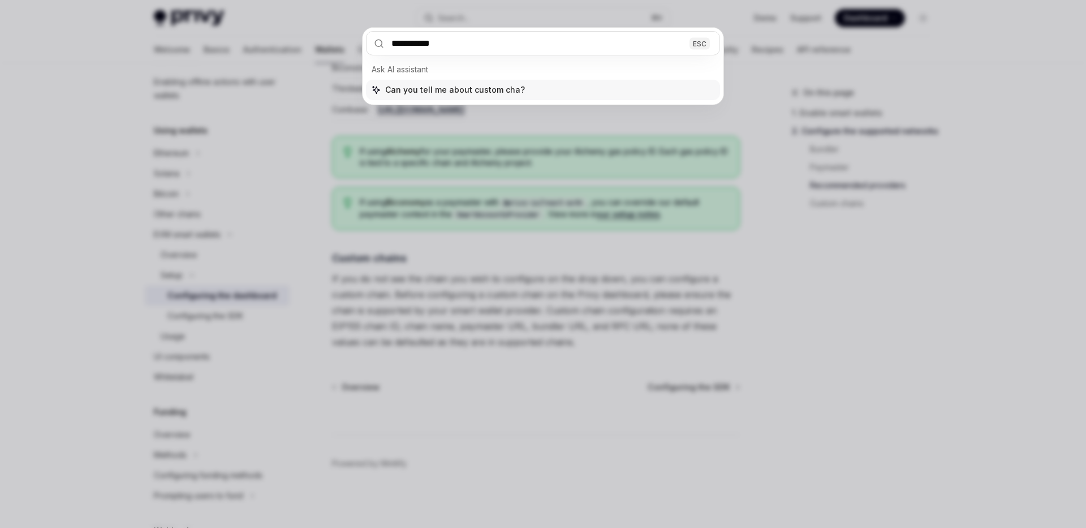
type input "**********"
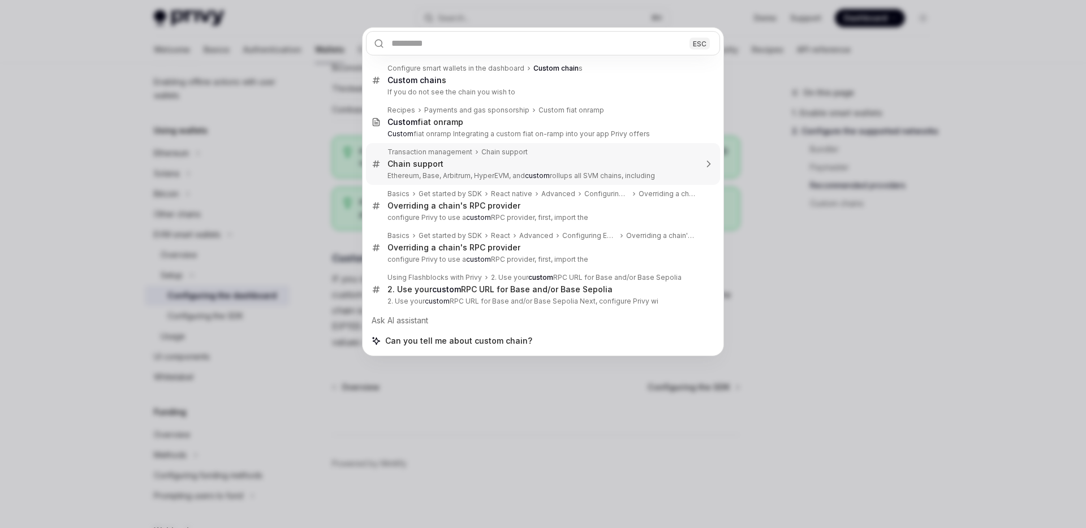
type textarea "*"
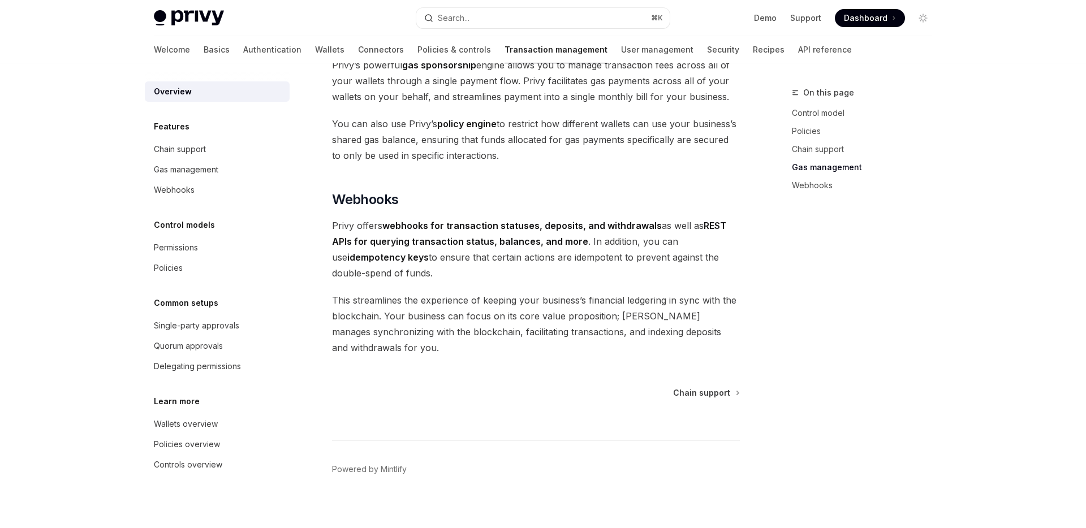
scroll to position [1013, 0]
